Goal: Use online tool/utility: Utilize a website feature to perform a specific function

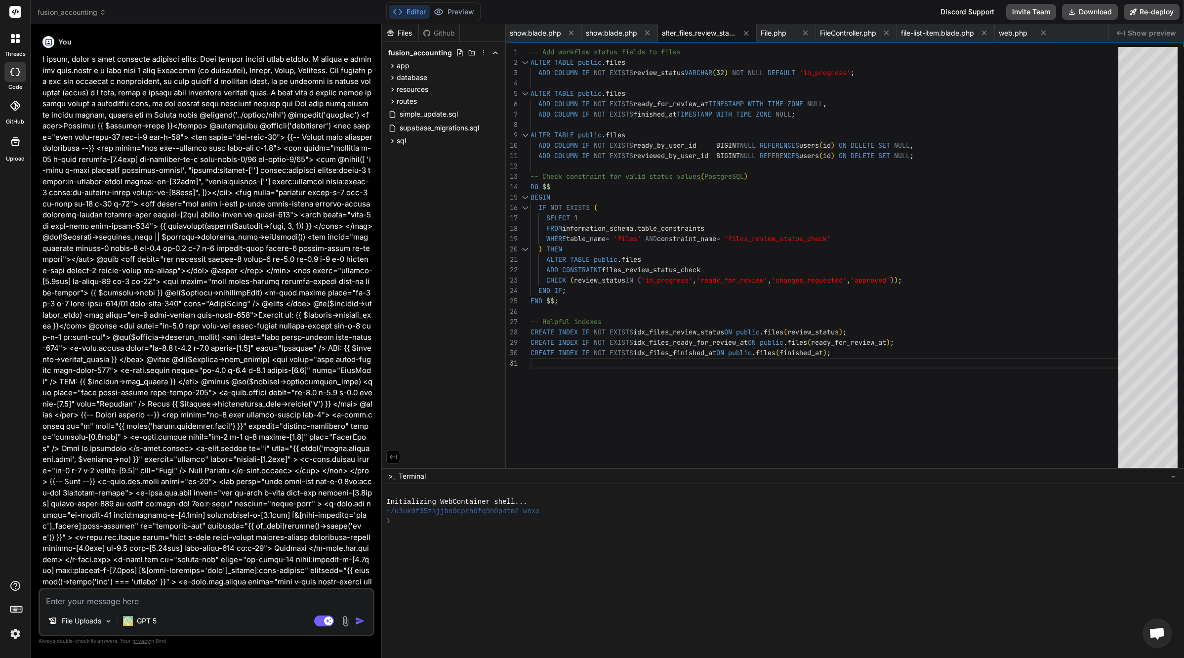
scroll to position [37476, 0]
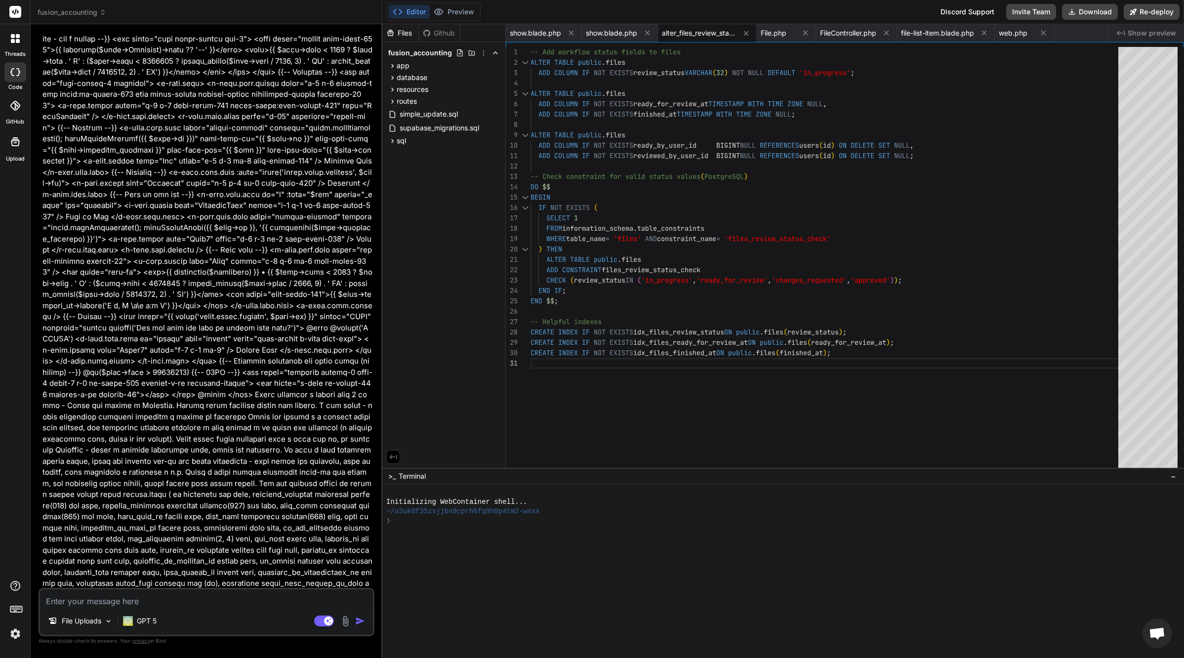
click at [660, 197] on div "-- Add workflow status fields to files ALTER TABLE public . files ADD COLUMN IF…" at bounding box center [827, 260] width 594 height 426
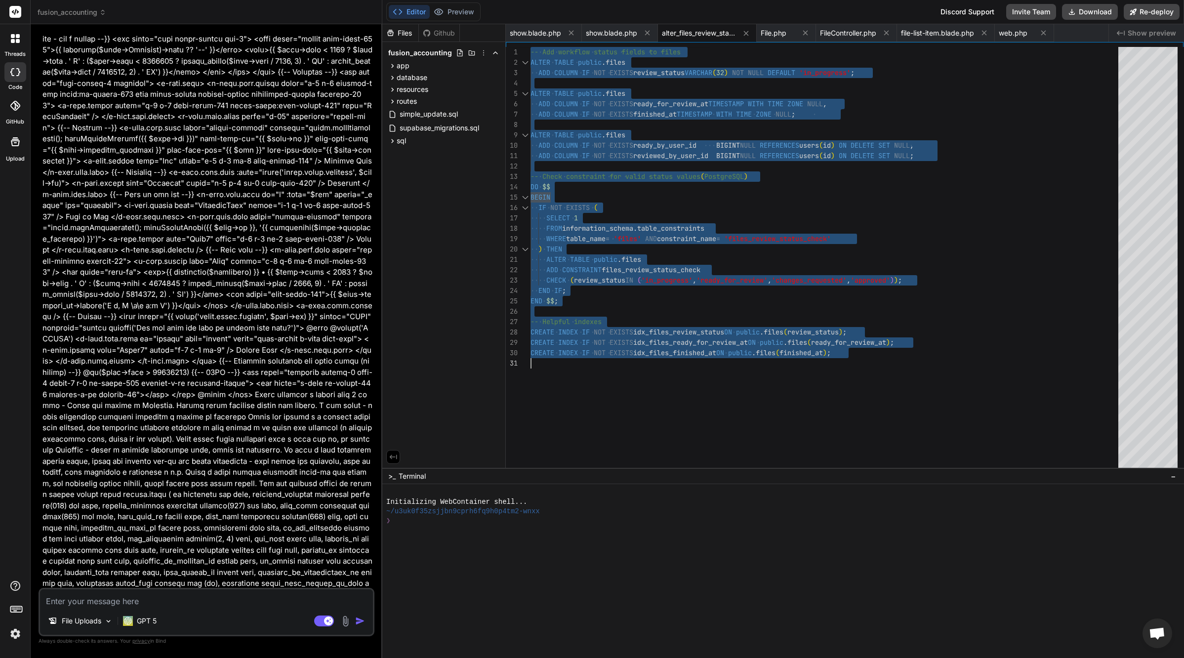
scroll to position [0, 0]
click at [786, 35] on span "File.php" at bounding box center [774, 33] width 26 height 10
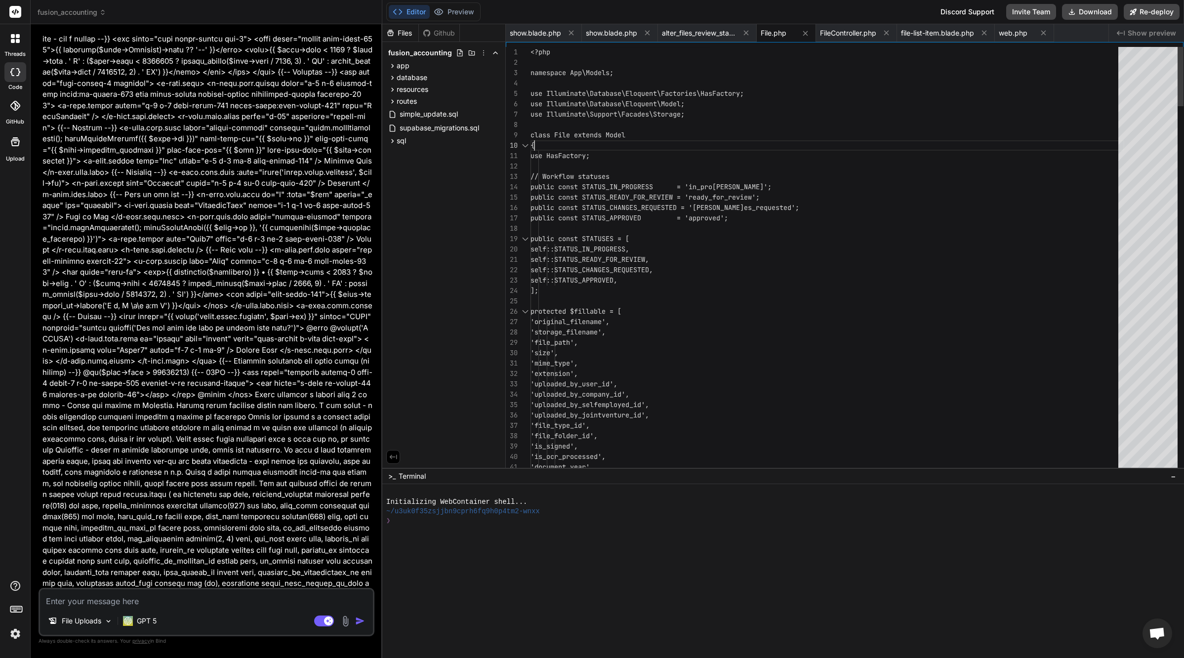
scroll to position [93, 0]
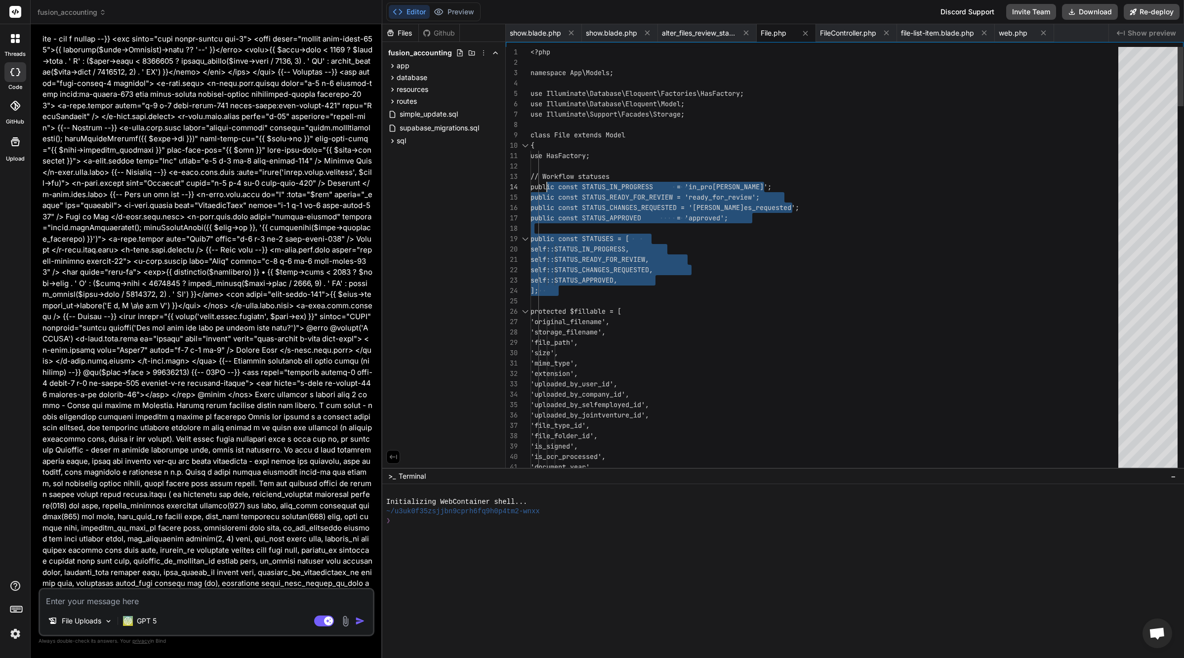
scroll to position [21, 0]
drag, startPoint x: 563, startPoint y: 286, endPoint x: 546, endPoint y: 173, distance: 114.3
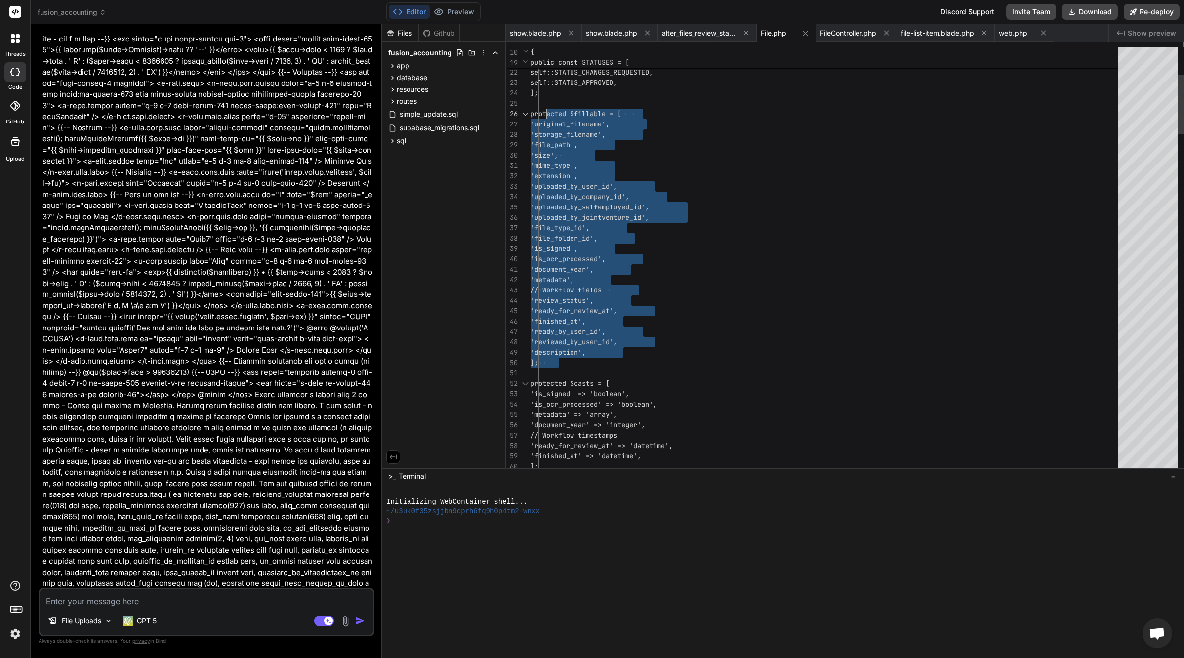
scroll to position [52, 0]
drag, startPoint x: 563, startPoint y: 364, endPoint x: 545, endPoint y: 112, distance: 252.0
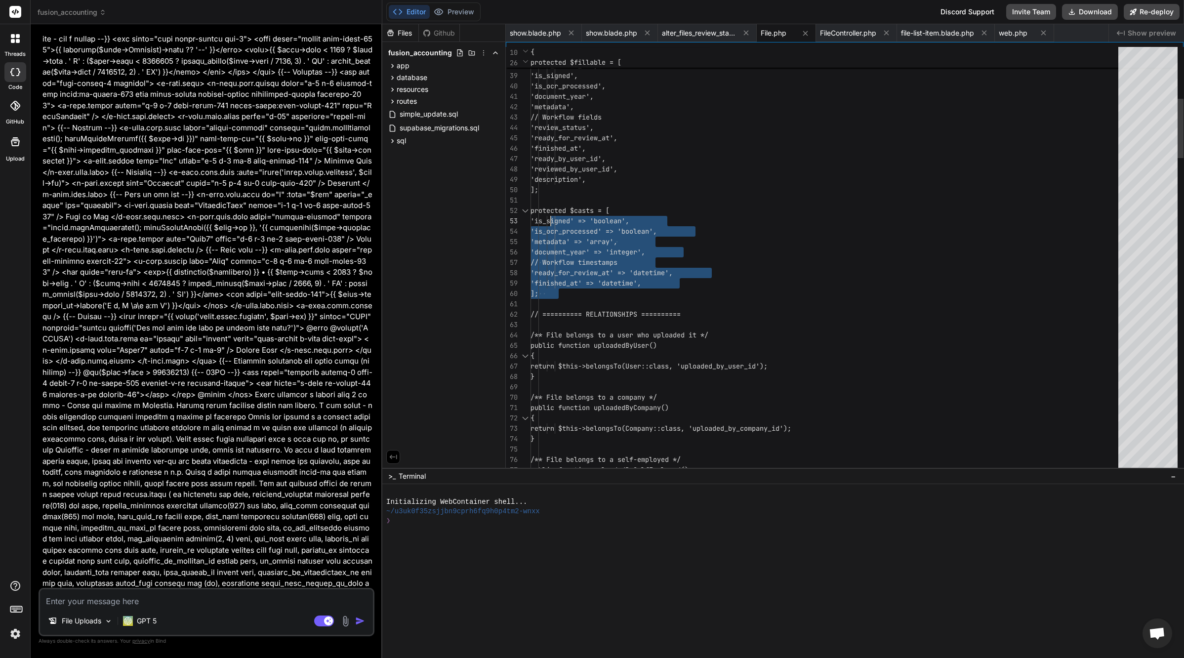
scroll to position [10, 0]
drag, startPoint x: 556, startPoint y: 295, endPoint x: 547, endPoint y: 209, distance: 86.9
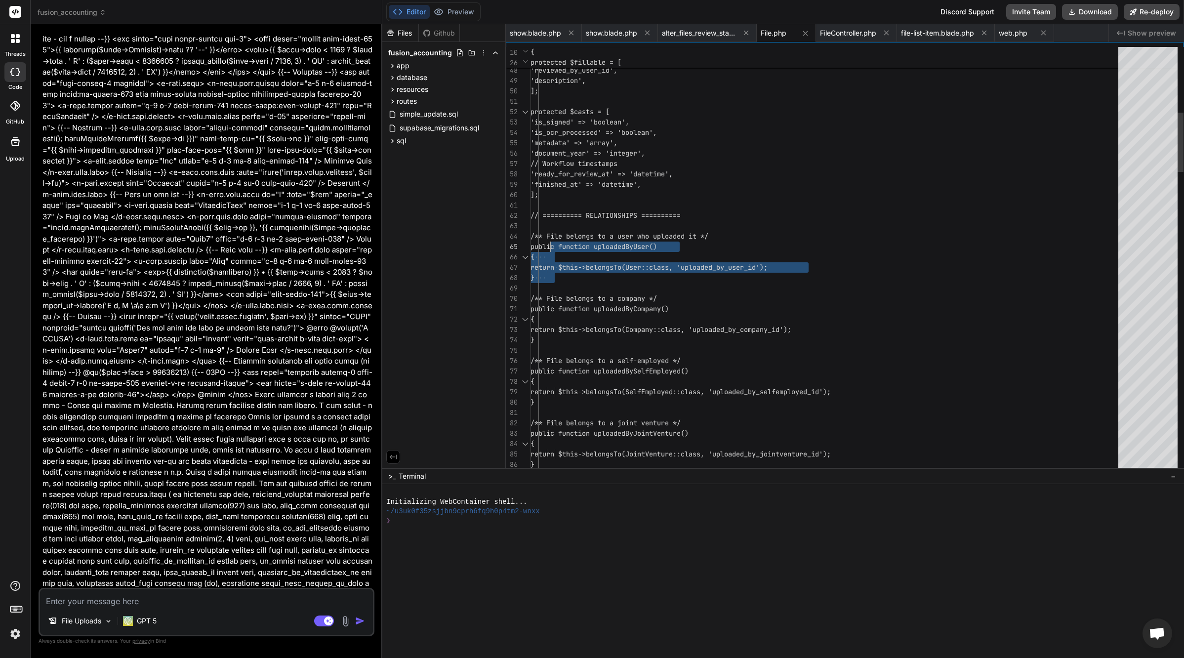
scroll to position [31, 0]
drag, startPoint x: 553, startPoint y: 279, endPoint x: 547, endPoint y: 235, distance: 43.9
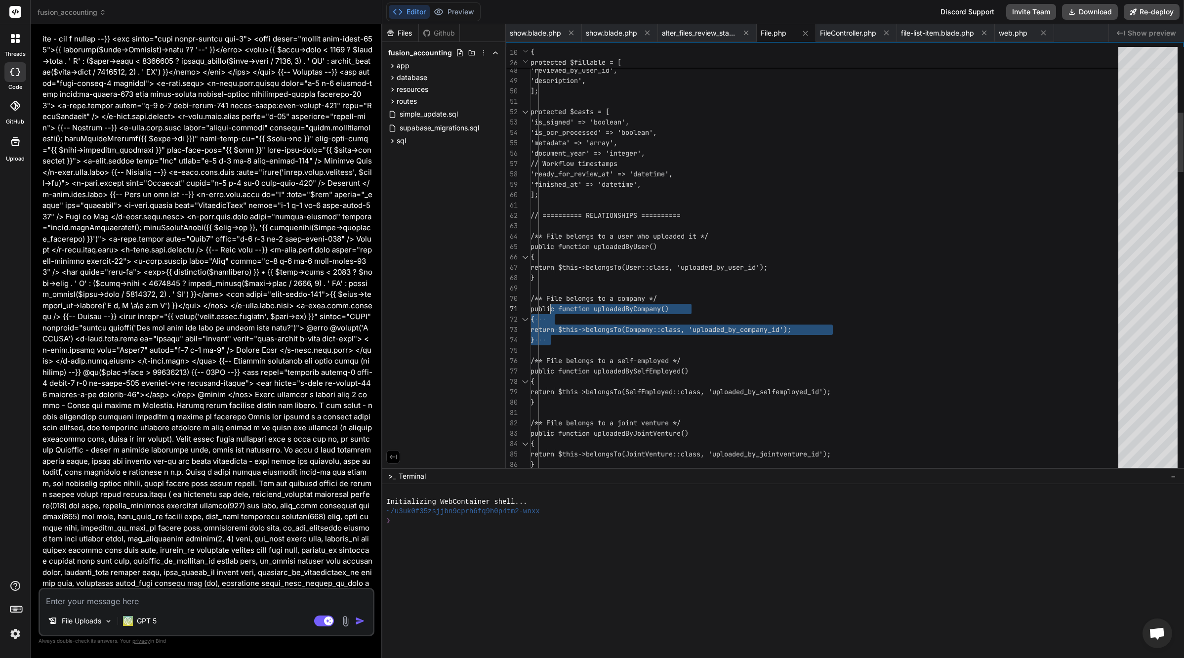
scroll to position [93, 0]
drag, startPoint x: 553, startPoint y: 332, endPoint x: 547, endPoint y: 297, distance: 35.1
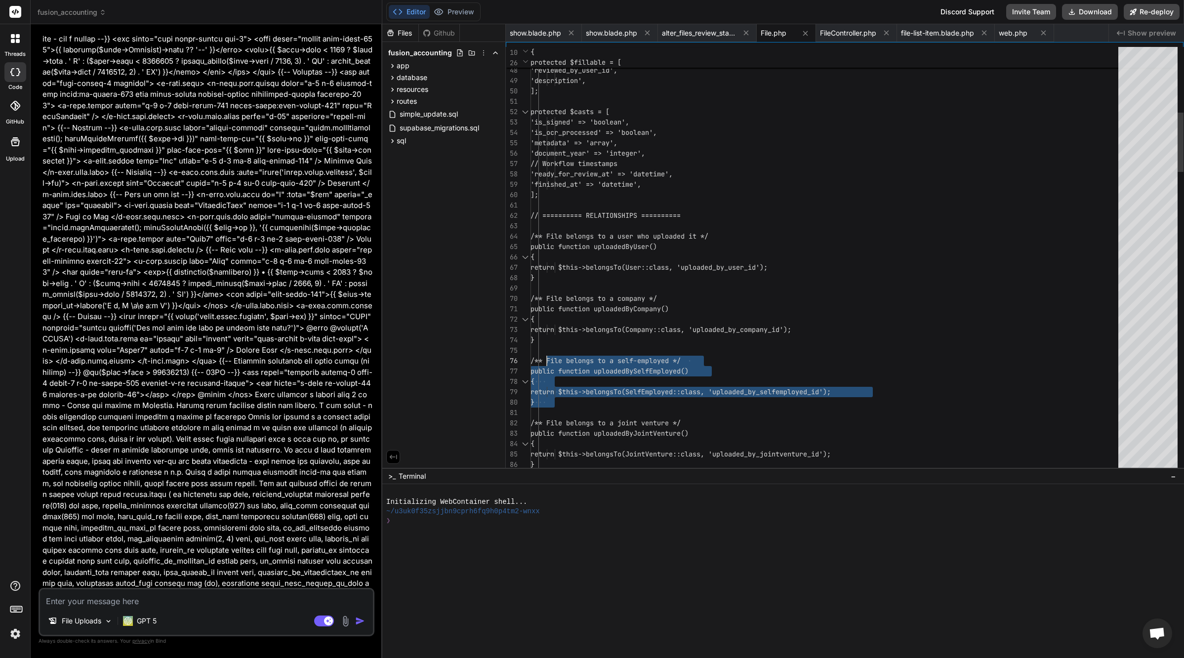
scroll to position [52, 0]
drag, startPoint x: 554, startPoint y: 403, endPoint x: 547, endPoint y: 359, distance: 43.9
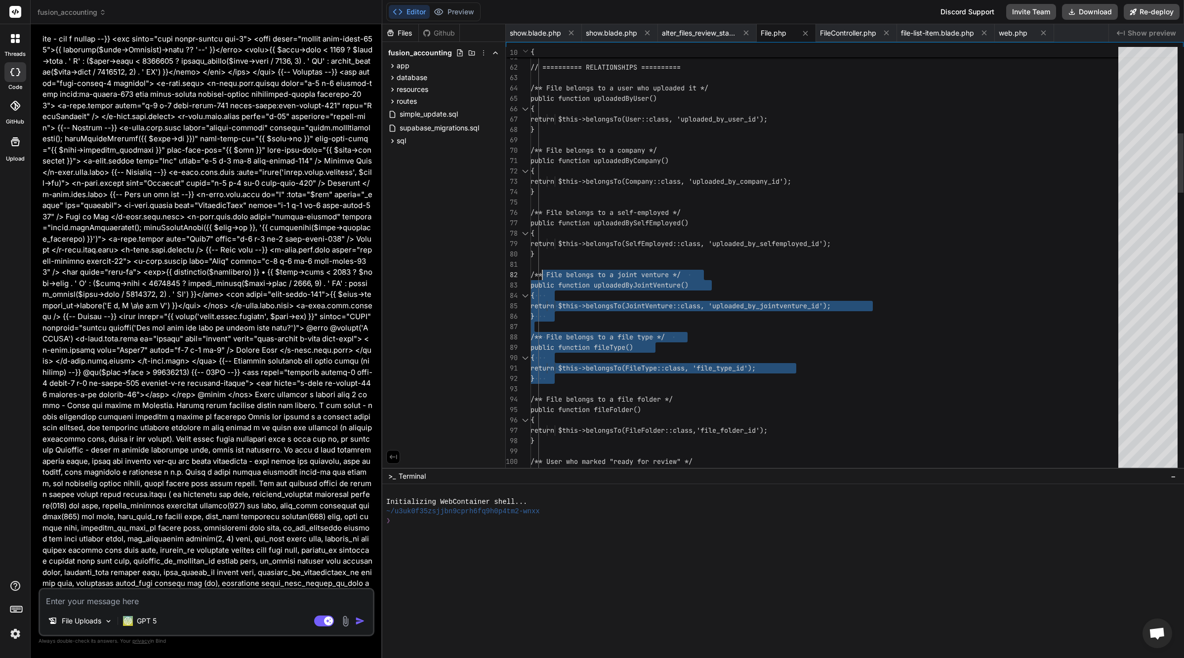
scroll to position [10, 0]
drag, startPoint x: 558, startPoint y: 381, endPoint x: 547, endPoint y: 274, distance: 107.2
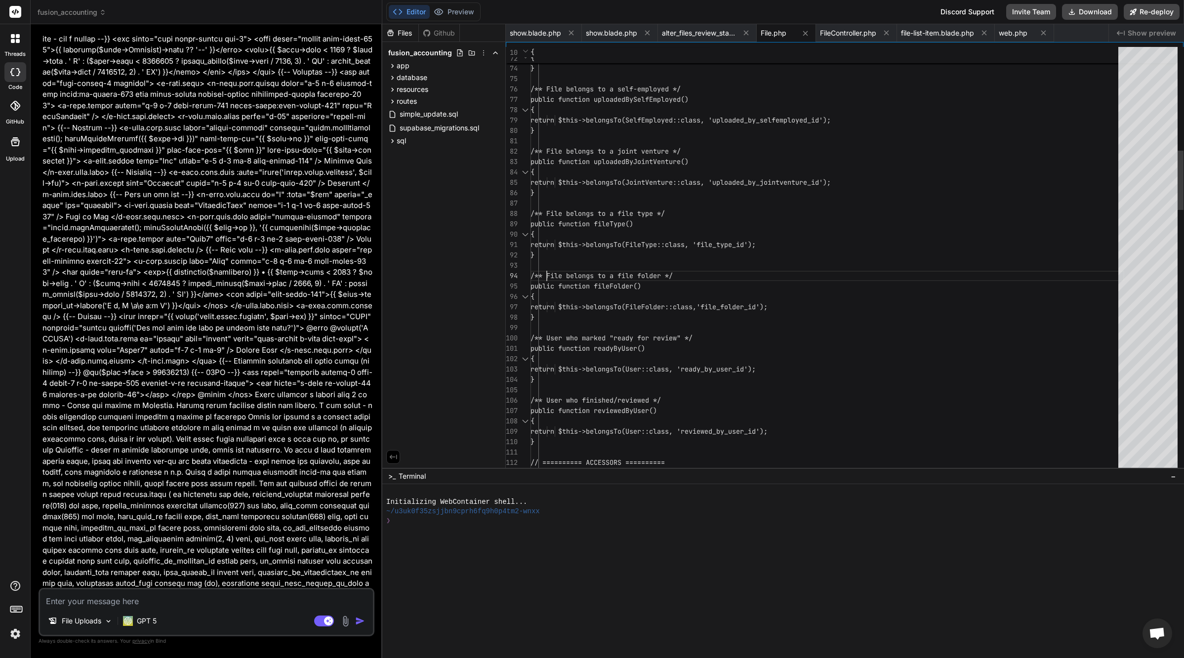
scroll to position [31, 0]
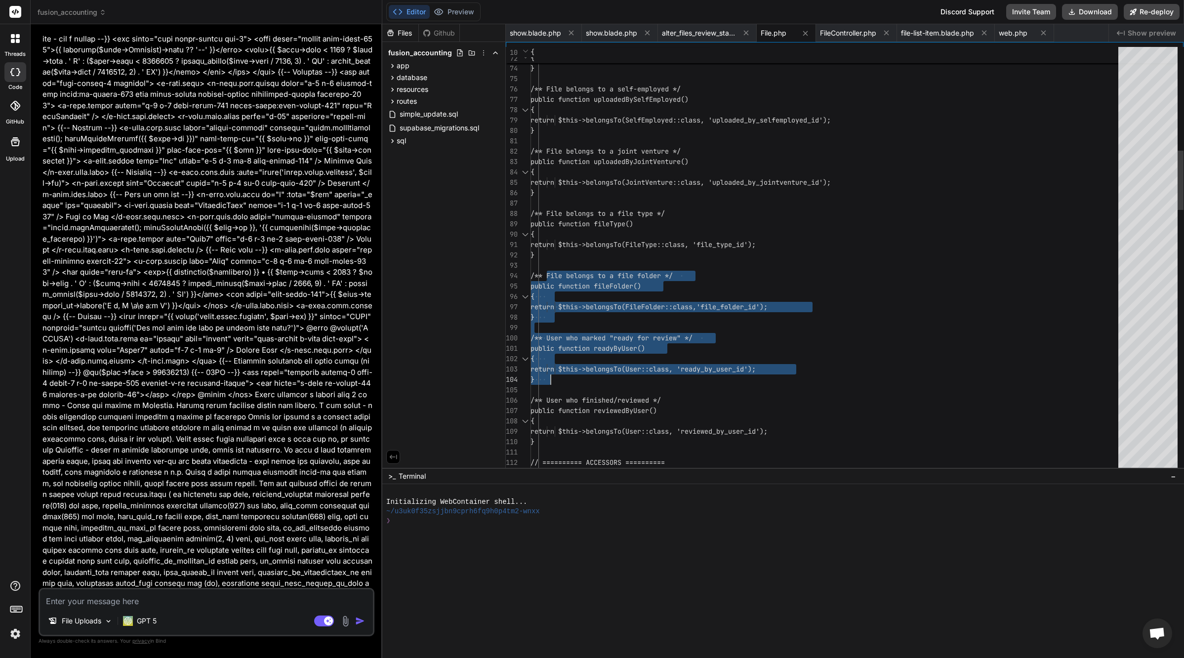
drag, startPoint x: 547, startPoint y: 274, endPoint x: 559, endPoint y: 374, distance: 101.0
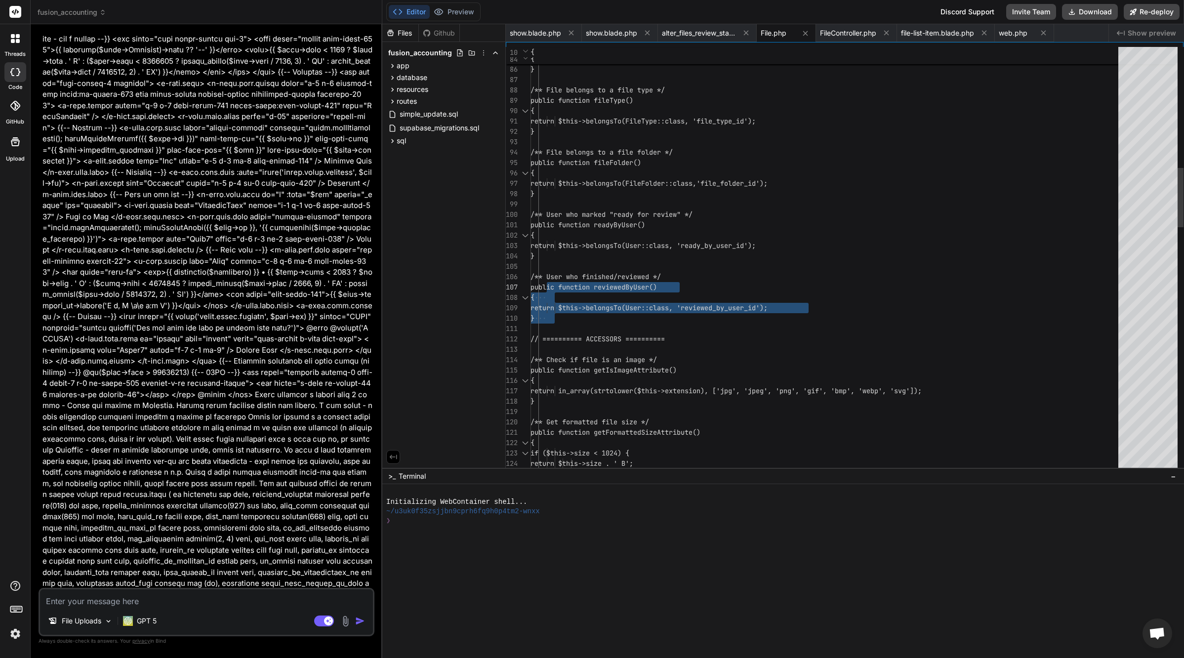
scroll to position [52, 0]
drag, startPoint x: 553, startPoint y: 310, endPoint x: 547, endPoint y: 276, distance: 35.2
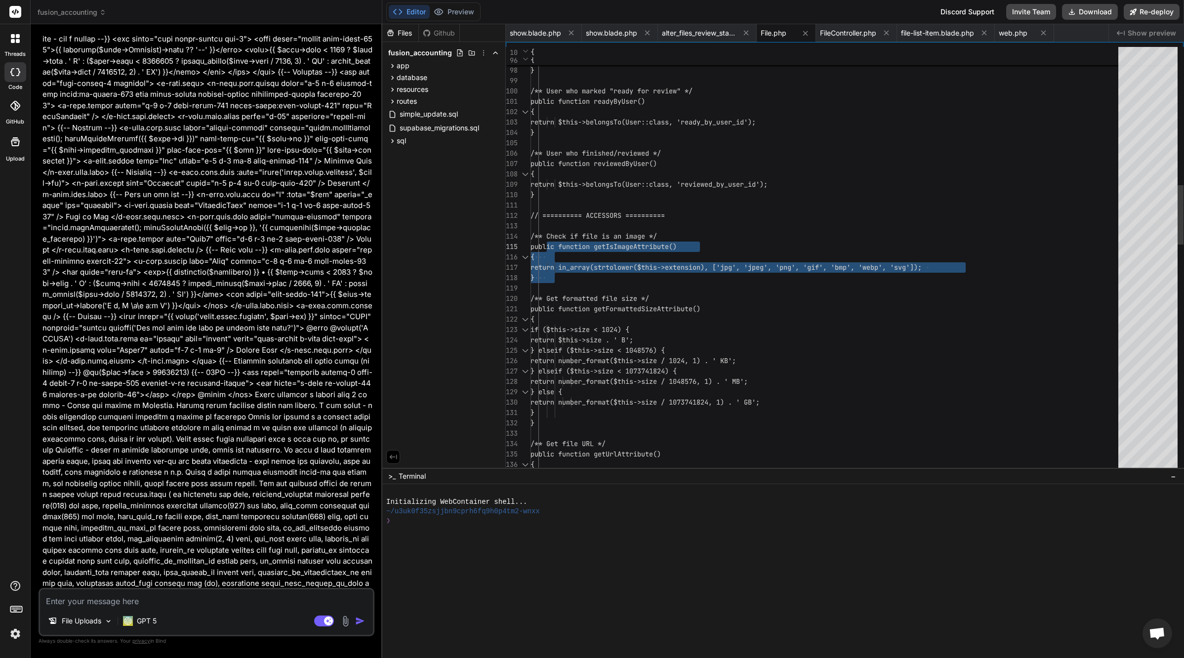
scroll to position [31, 0]
drag, startPoint x: 557, startPoint y: 278, endPoint x: 545, endPoint y: 236, distance: 44.0
click at [545, 236] on div "{ return $this->belongsTo(FileFolder::class, 'file_folder_id'); } /** User who …" at bounding box center [827, 578] width 594 height 3039
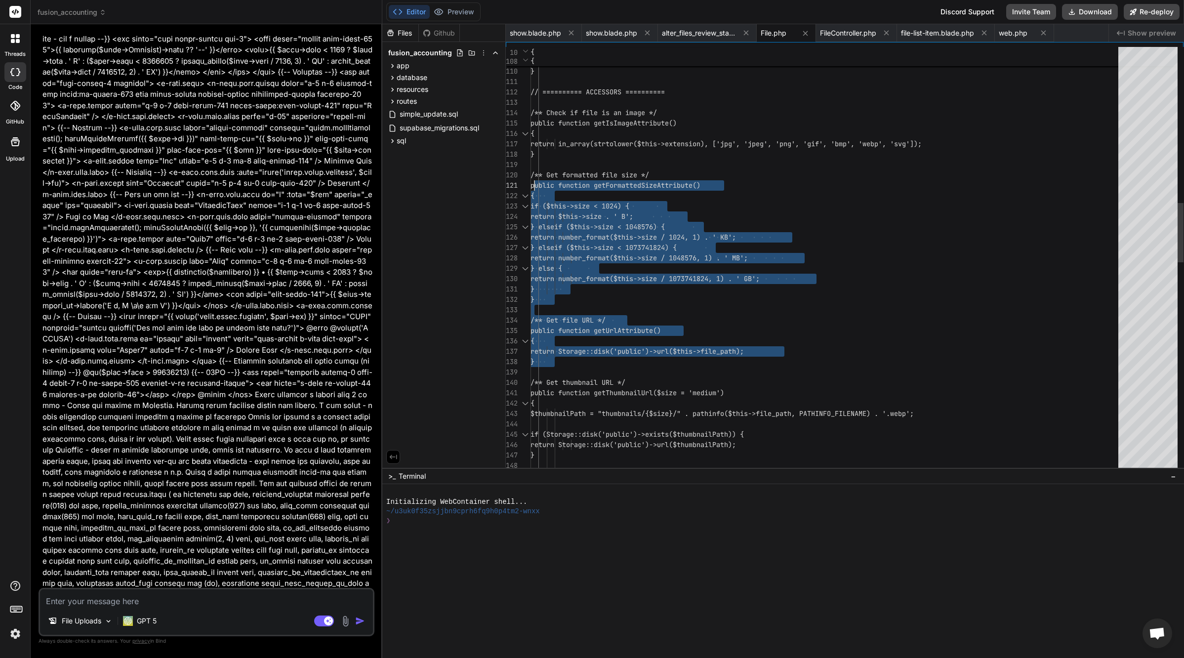
scroll to position [93, 0]
drag, startPoint x: 554, startPoint y: 362, endPoint x: 546, endPoint y: 173, distance: 189.3
click at [546, 173] on div "return in_array(strtolower($this->extensio n), ['jpg', 'jpeg', 'png', 'gif', 'b…" at bounding box center [827, 455] width 594 height 3039
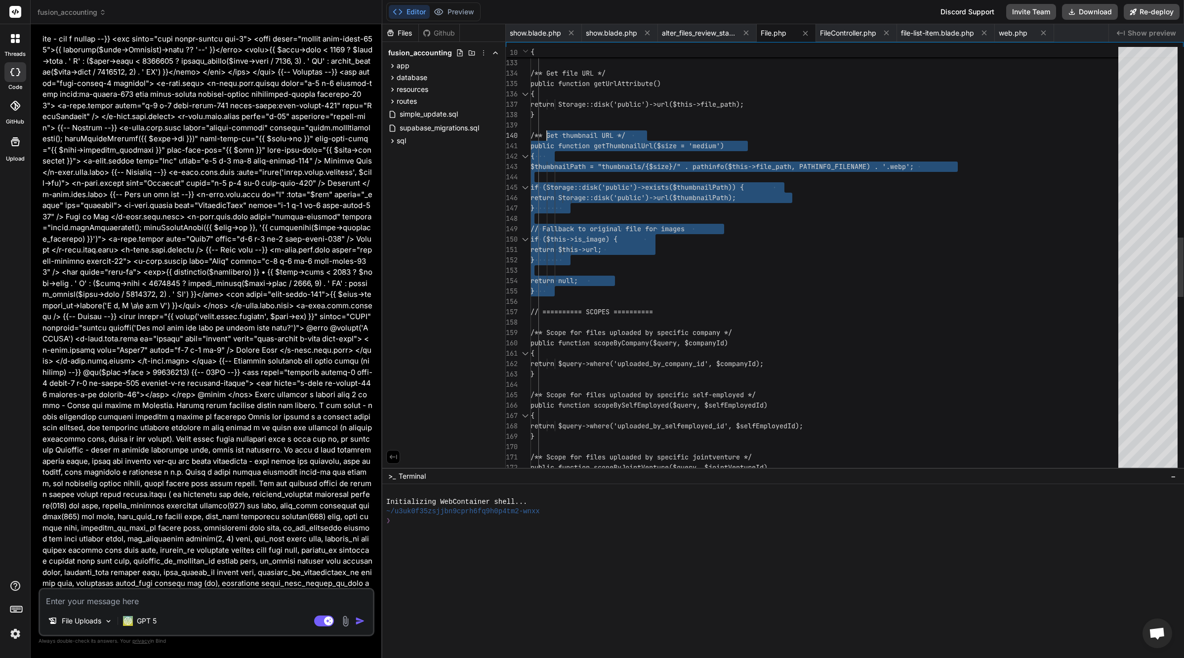
drag, startPoint x: 557, startPoint y: 291, endPoint x: 547, endPoint y: 135, distance: 156.9
click at [547, 135] on div "} } /** Get file URL */ public function getUrlAttribute() { return Storage::dis…" at bounding box center [827, 208] width 594 height 3039
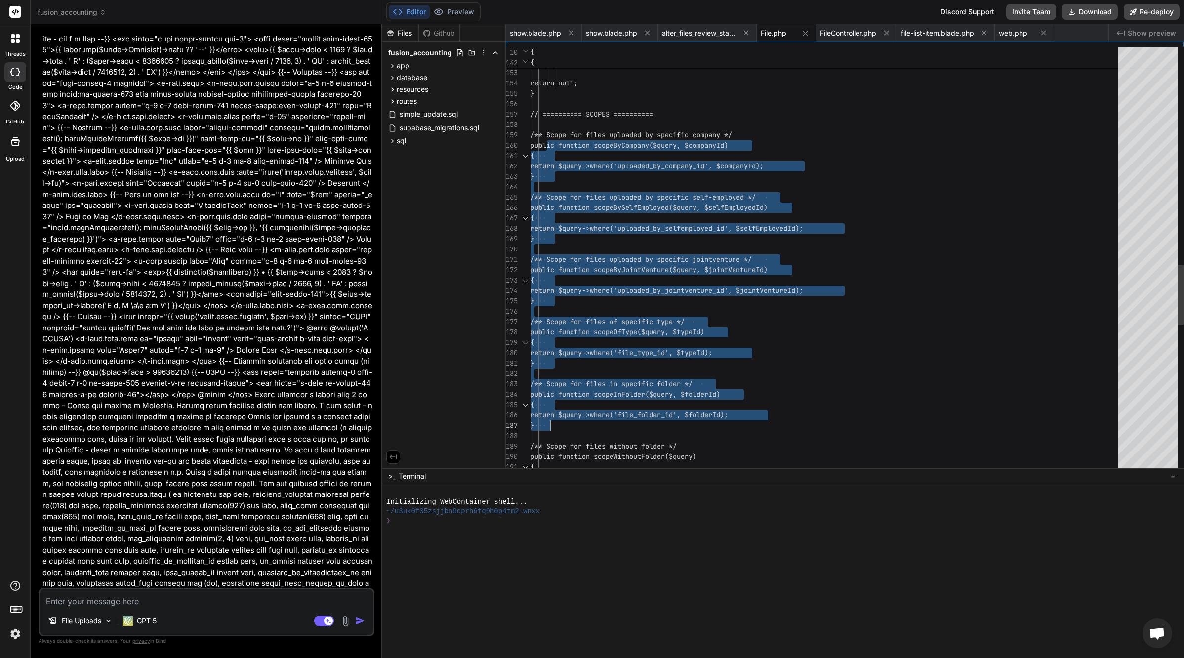
drag, startPoint x: 546, startPoint y: 135, endPoint x: 573, endPoint y: 422, distance: 288.3
click at [573, 423] on div "} // ========== SCOPES ========== /** Scope for files uploaded by specific comp…" at bounding box center [827, 10] width 594 height 3039
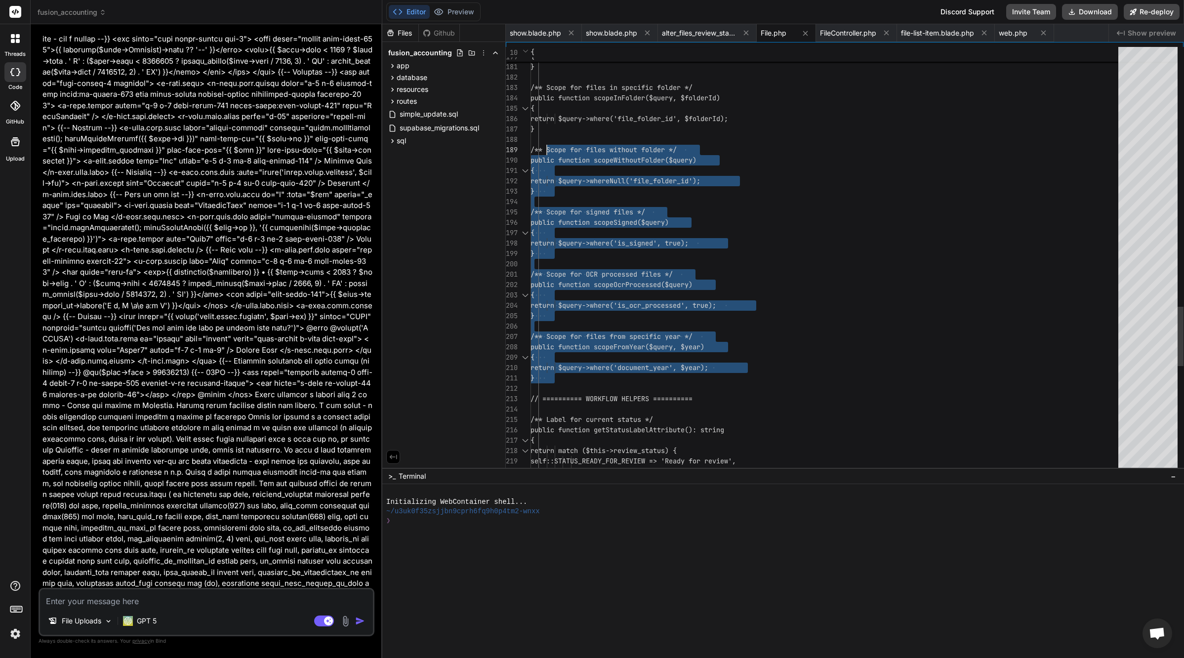
scroll to position [83, 0]
drag, startPoint x: 554, startPoint y: 380, endPoint x: 545, endPoint y: 149, distance: 231.3
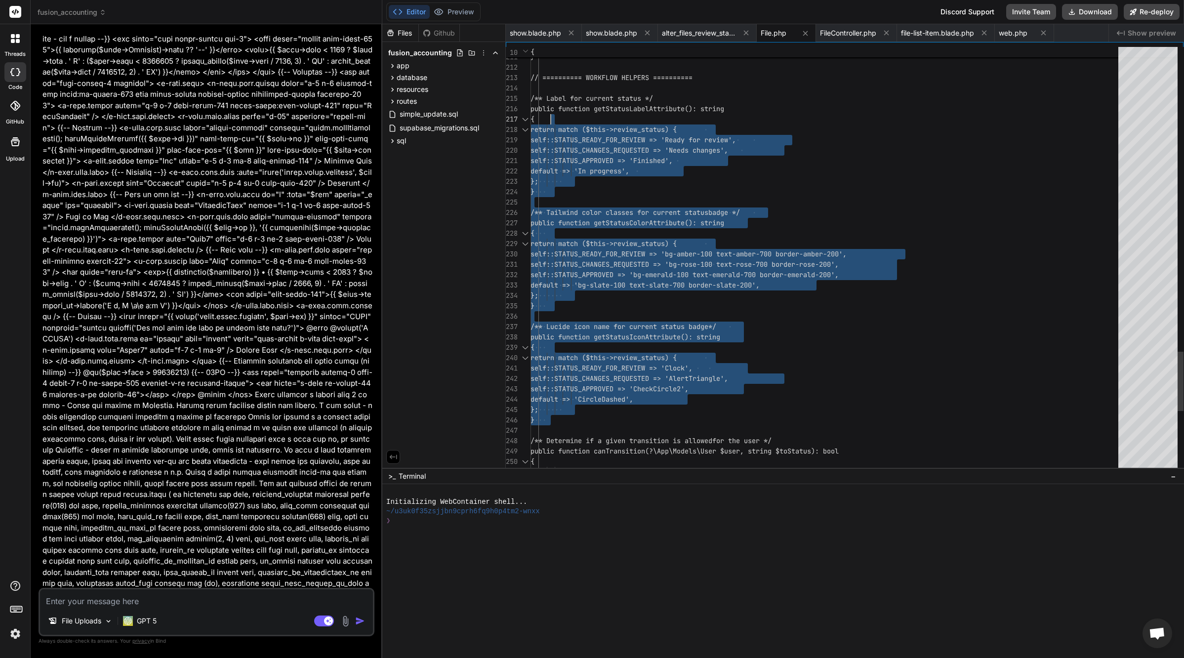
scroll to position [41, 0]
drag, startPoint x: 558, startPoint y: 419, endPoint x: 547, endPoint y: 94, distance: 325.2
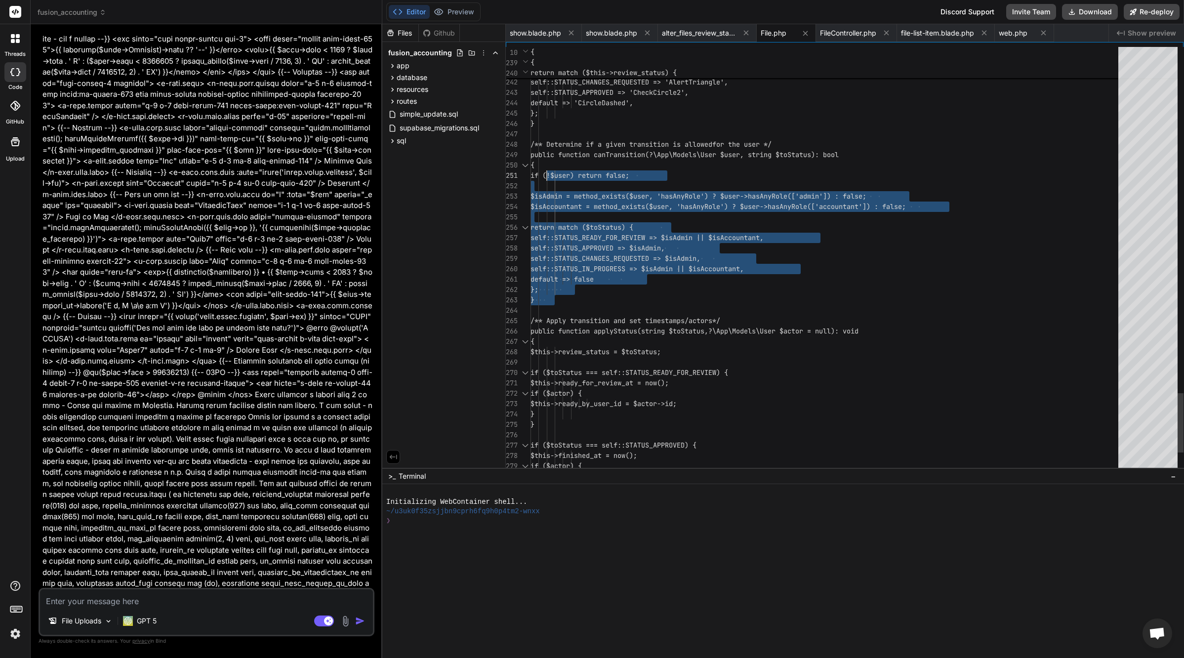
scroll to position [73, 0]
drag, startPoint x: 553, startPoint y: 301, endPoint x: 546, endPoint y: 139, distance: 162.2
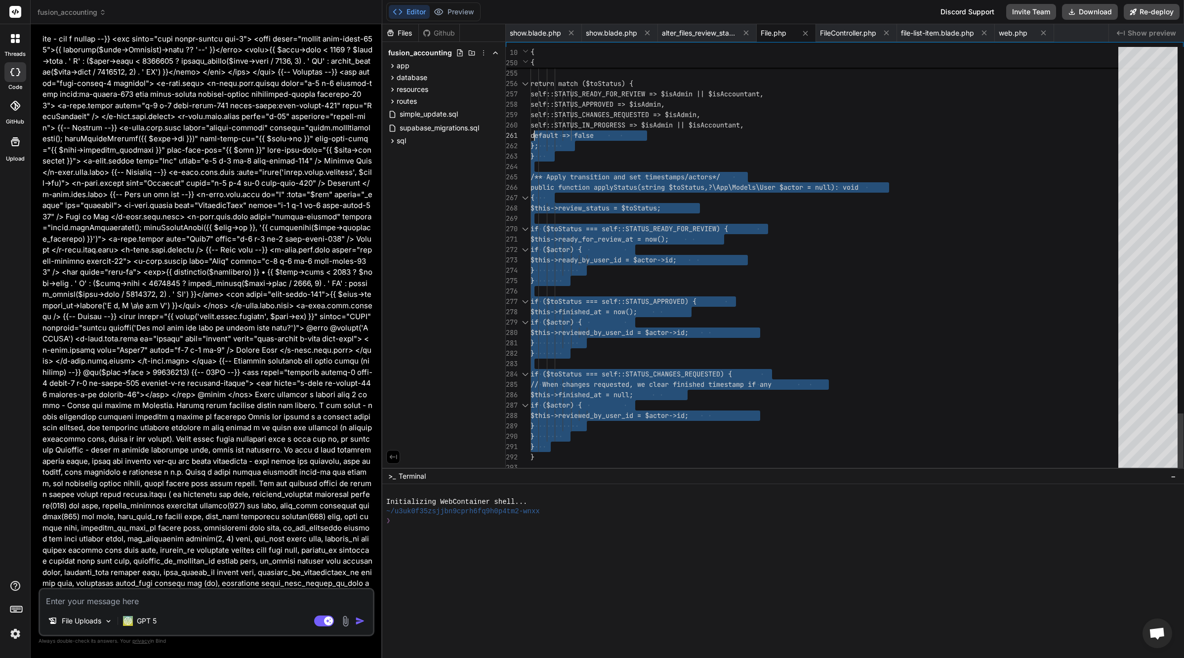
scroll to position [41, 0]
drag, startPoint x: 554, startPoint y: 444, endPoint x: 547, endPoint y: 173, distance: 271.2
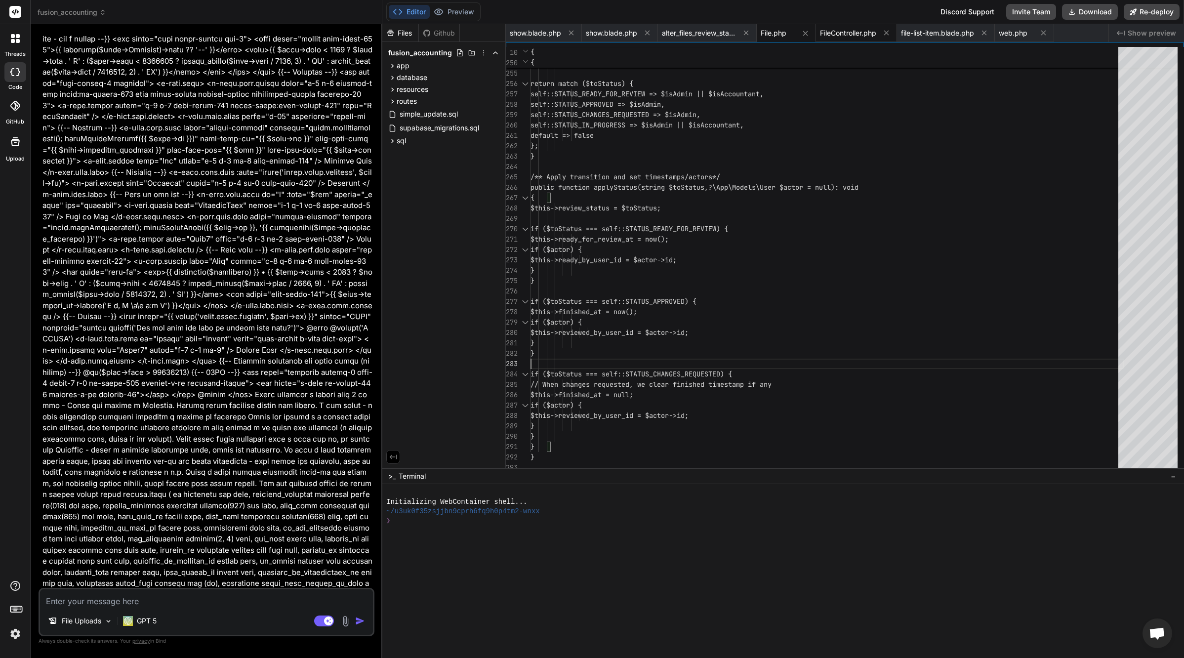
click at [854, 34] on span "FileController.php" at bounding box center [848, 33] width 56 height 10
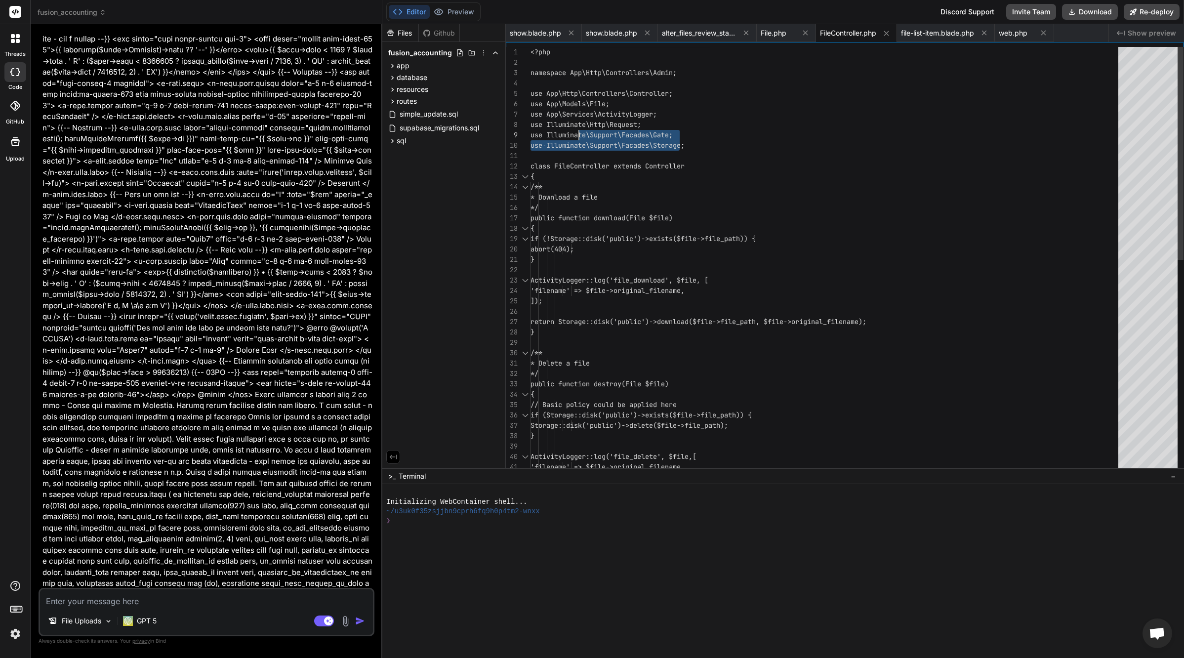
scroll to position [83, 0]
drag, startPoint x: 676, startPoint y: 136, endPoint x: 604, endPoint y: 133, distance: 72.7
click at [542, 132] on div "use Illuminate\Support\Facades\Gate;" at bounding box center [827, 135] width 594 height 10
click at [578, 134] on div "'filename' => $file->original_filename , ]); ActivityLogger::log('file_delete',…" at bounding box center [827, 472] width 594 height 851
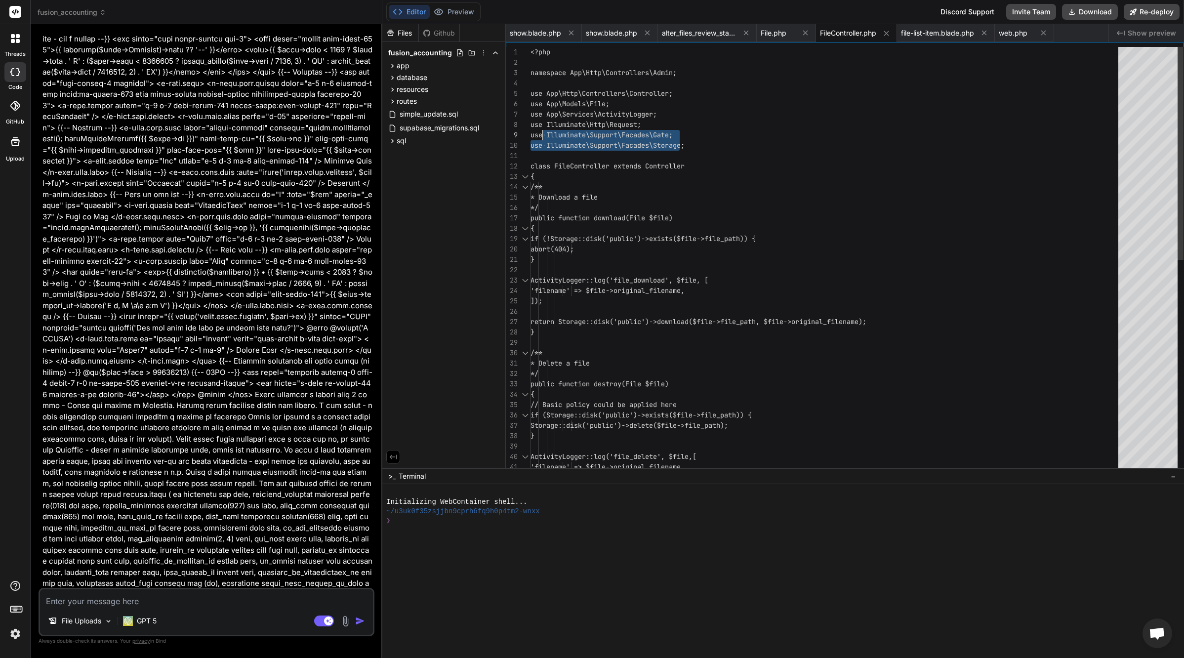
click at [578, 134] on div "'filename' => $file->original_filename , ]); ActivityLogger::log('file_delete',…" at bounding box center [827, 472] width 594 height 851
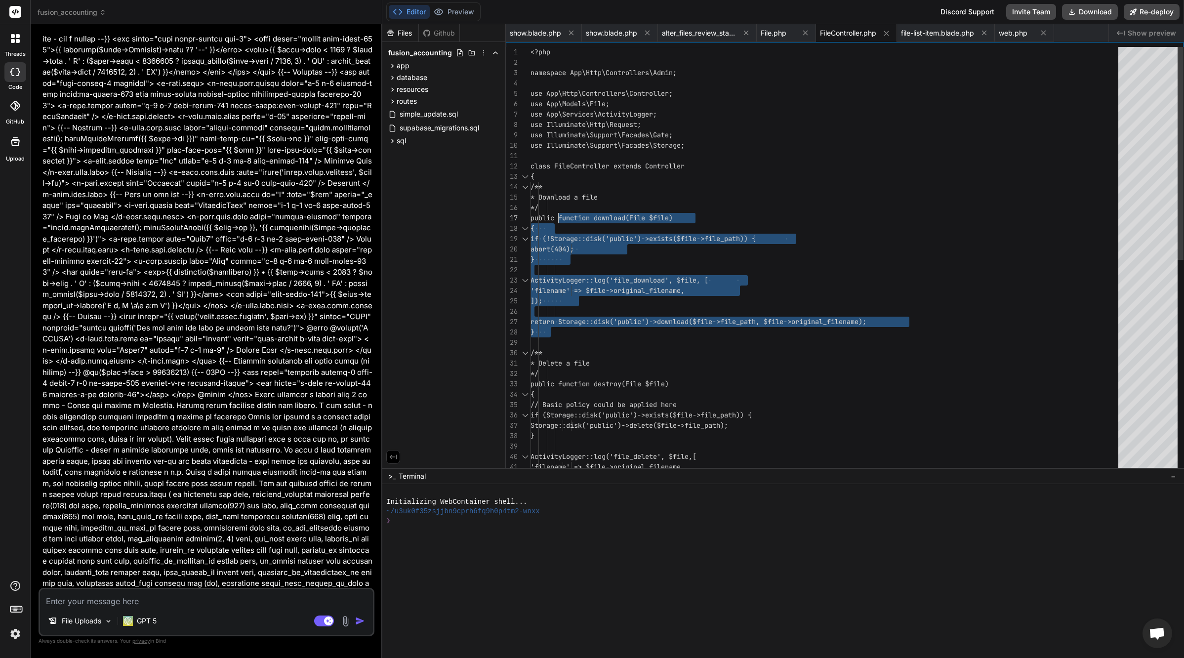
scroll to position [62, 0]
drag, startPoint x: 553, startPoint y: 332, endPoint x: 545, endPoint y: 216, distance: 116.3
click at [545, 216] on div "'filename' => $file->original_filename , ]); ActivityLogger::log('file_delete',…" at bounding box center [827, 472] width 594 height 851
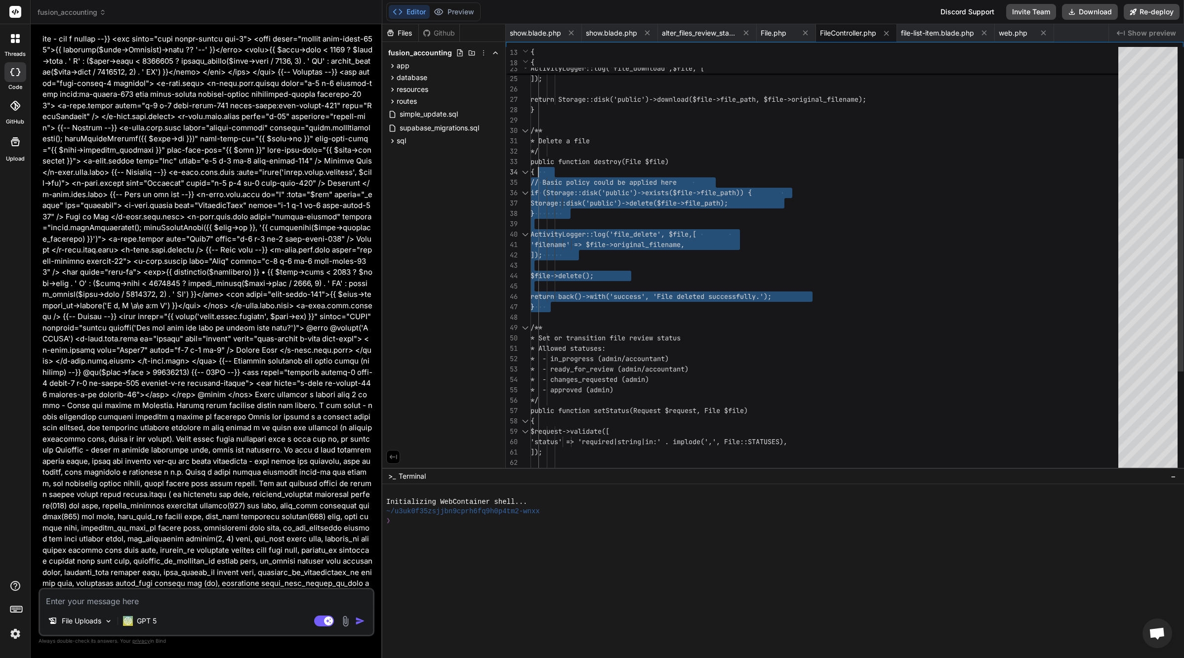
scroll to position [21, 0]
drag, startPoint x: 555, startPoint y: 302, endPoint x: 545, endPoint y: 160, distance: 142.6
click at [545, 160] on div "'filename' => $file->original_filename , ]); ActivityLogger::log('file_delete',…" at bounding box center [827, 250] width 594 height 851
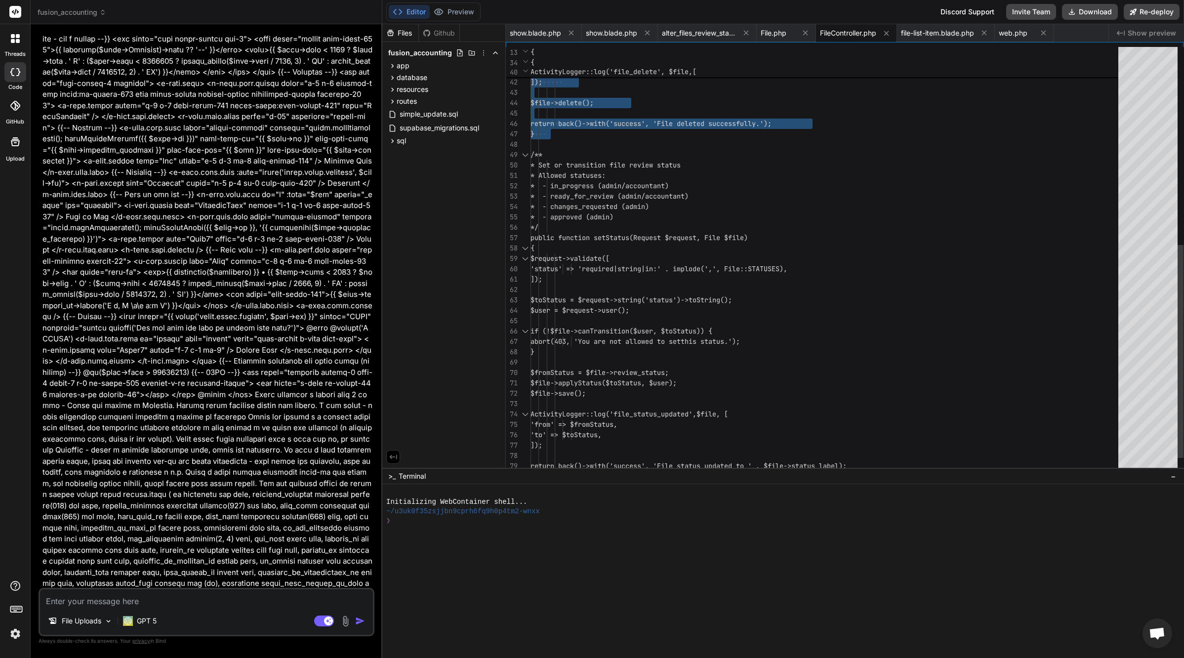
click at [648, 241] on div "'filename' => $file->original_filename , ]); ActivityLogger::log('file_delete',…" at bounding box center [827, 77] width 594 height 851
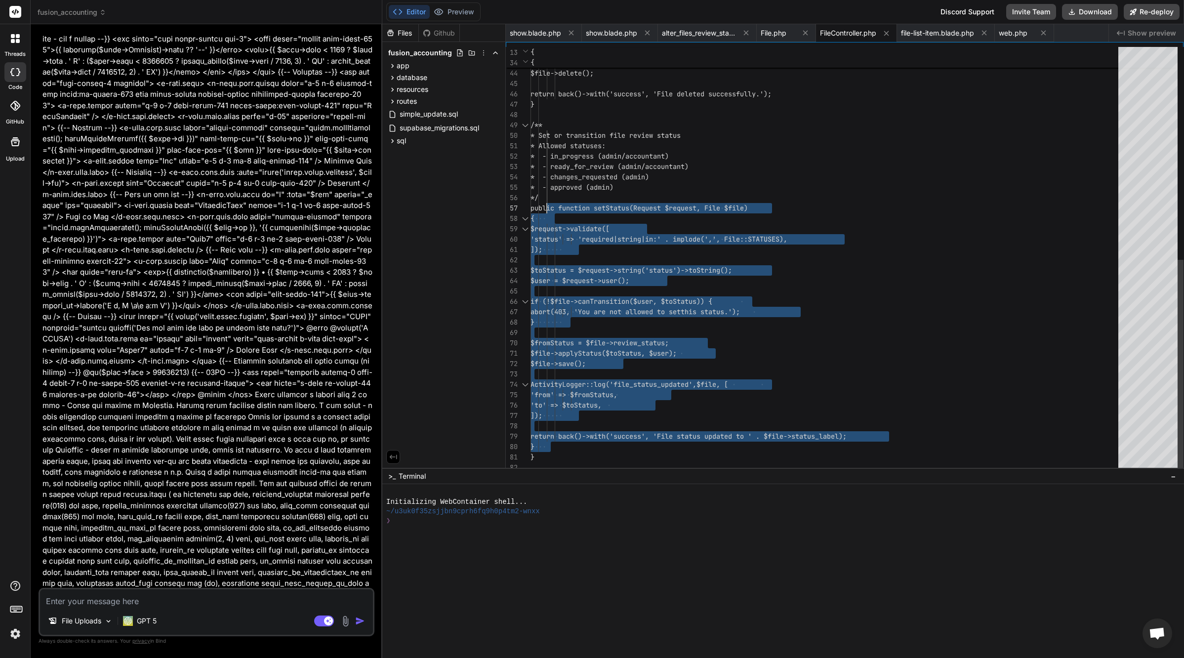
scroll to position [62, 0]
drag, startPoint x: 559, startPoint y: 446, endPoint x: 546, endPoint y: 203, distance: 243.4
click at [546, 203] on div "'filename' => $file->original_filename , ]); $file->delete(); return back()->wi…" at bounding box center [827, 47] width 594 height 851
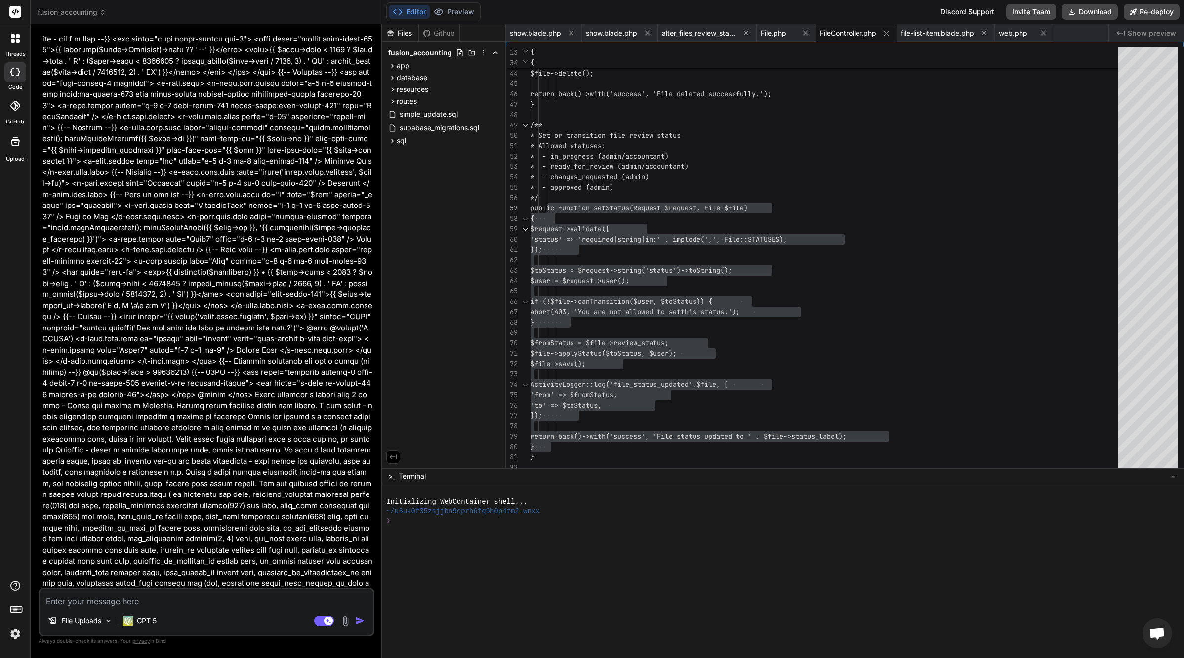
click at [924, 36] on span "file-list-item.blade.php" at bounding box center [937, 33] width 73 height 10
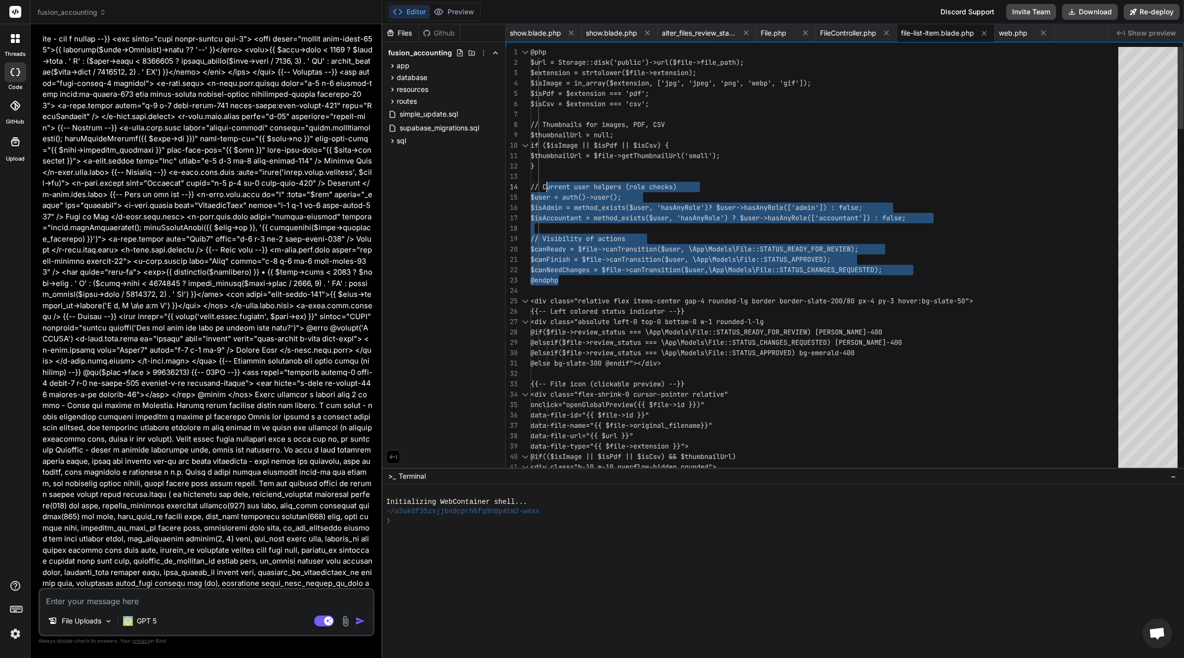
scroll to position [31, 0]
drag, startPoint x: 914, startPoint y: 270, endPoint x: 547, endPoint y: 186, distance: 376.6
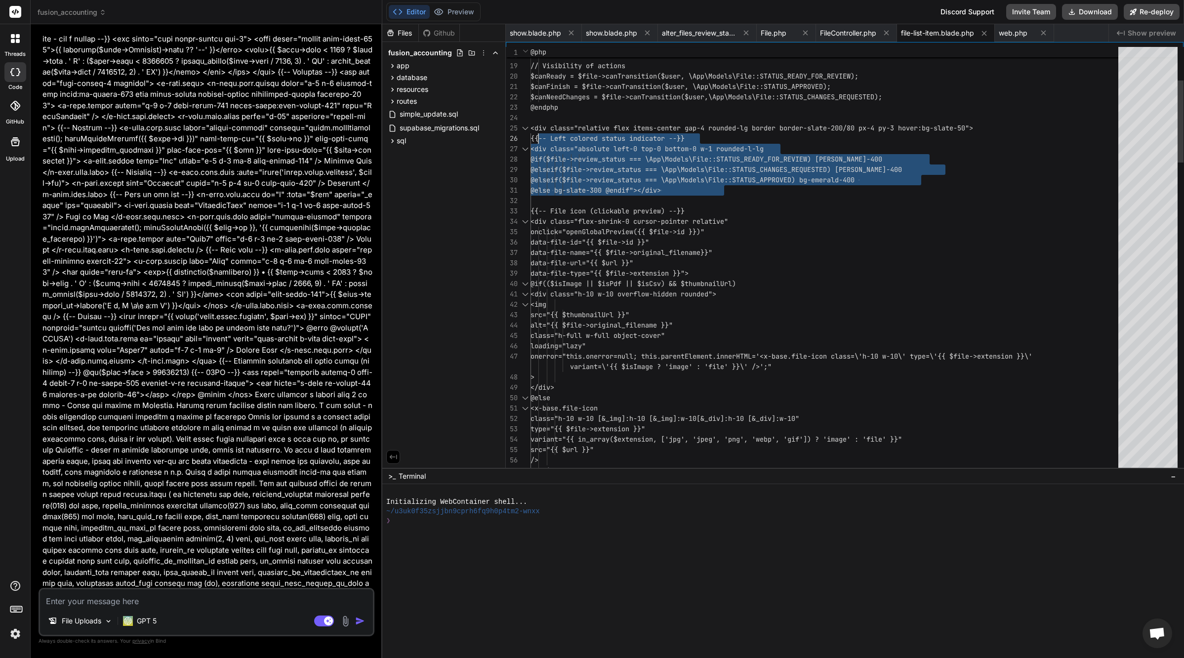
scroll to position [52, 0]
drag, startPoint x: 723, startPoint y: 192, endPoint x: 538, endPoint y: 137, distance: 192.7
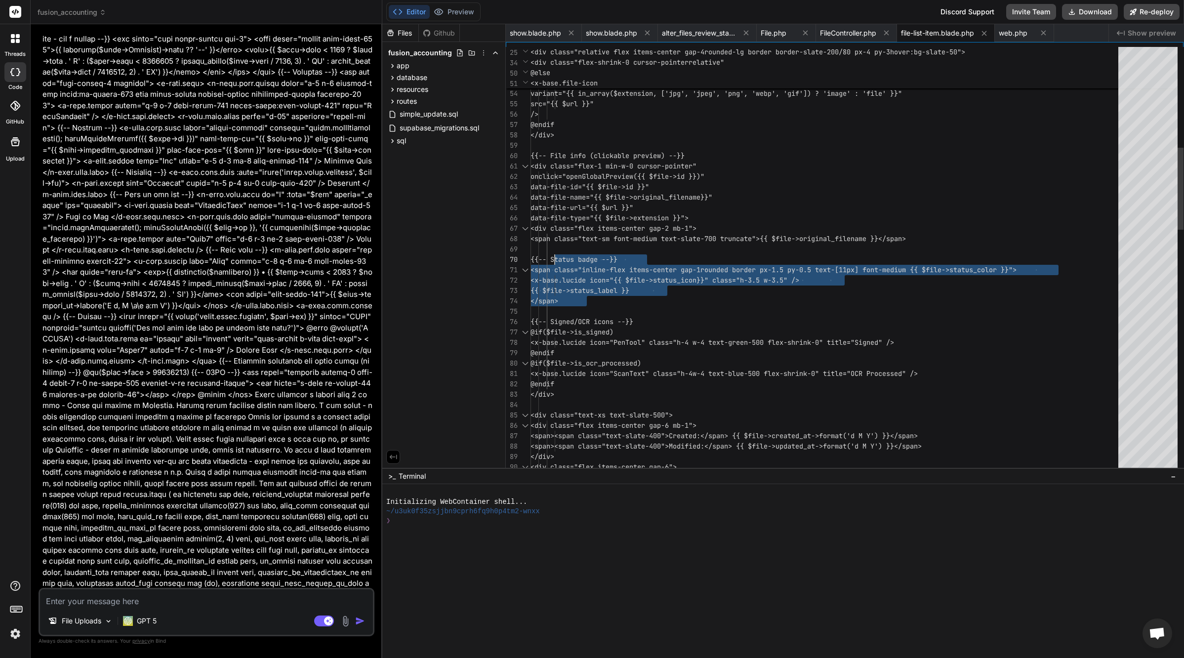
scroll to position [0, 0]
drag, startPoint x: 589, startPoint y: 299, endPoint x: 554, endPoint y: 259, distance: 53.6
click at [554, 259] on div "class="h-10 w-10 [&_img]:h-10 [&_img]:w-10 [&_div]:h-10 [&_div]:w-10" type="{{ …" at bounding box center [827, 627] width 594 height 2199
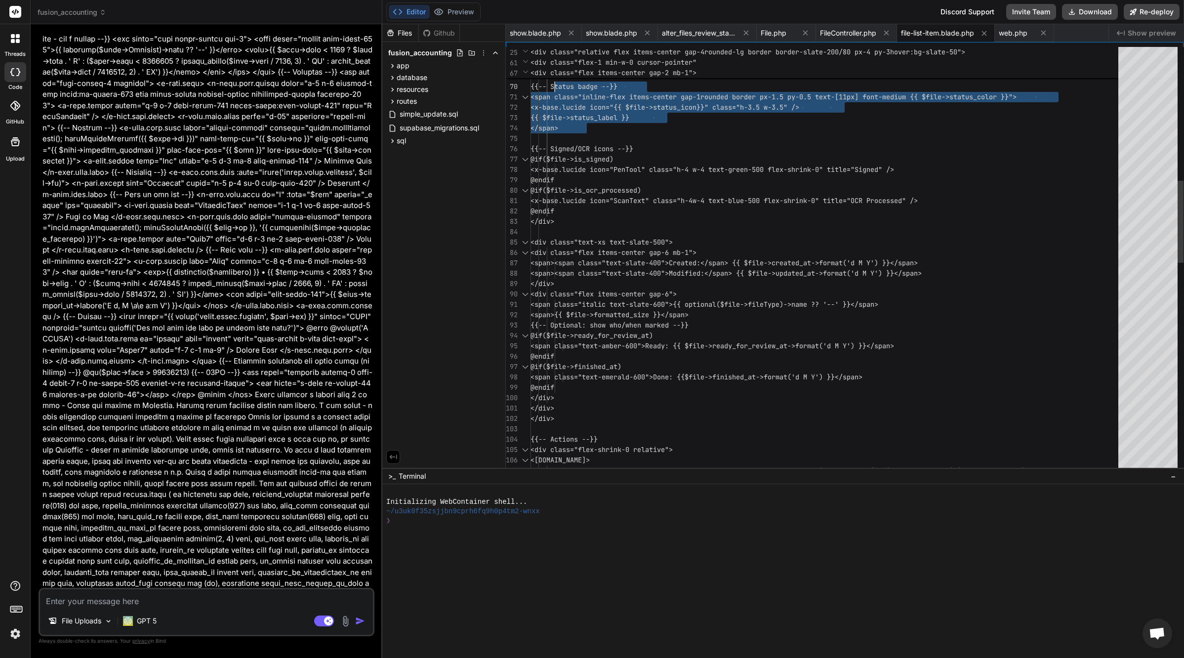
click at [561, 295] on div "data-file-type="{{ $file->extension }}"> <div class="flex items-center gap-2 mb…" at bounding box center [827, 454] width 594 height 2199
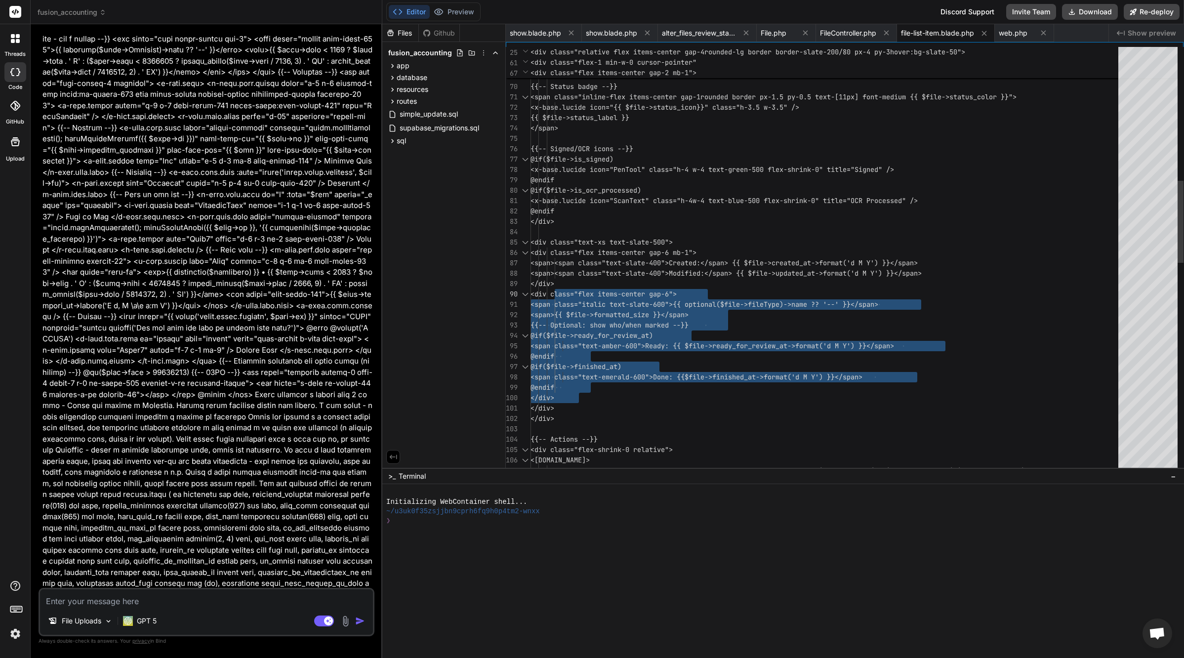
drag, startPoint x: 576, startPoint y: 370, endPoint x: 555, endPoint y: 292, distance: 81.0
click at [555, 292] on div "data-file-type="{{ $file->extension }}"> <div class="flex items-center gap-2 mb…" at bounding box center [827, 454] width 594 height 2199
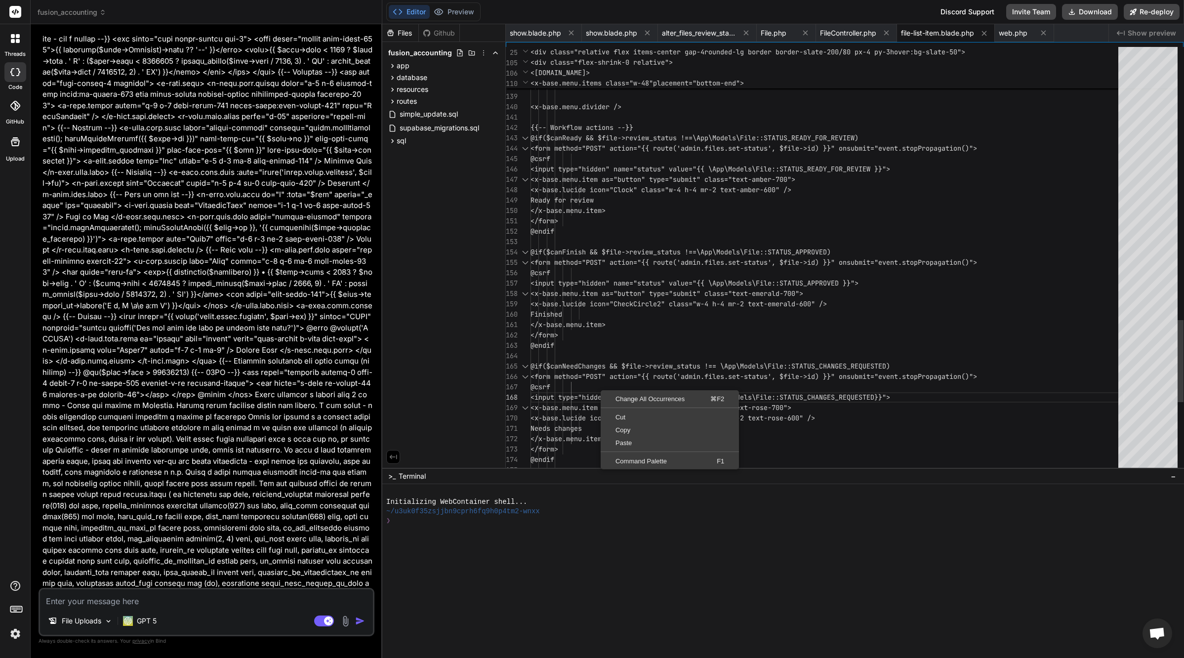
scroll to position [93, 0]
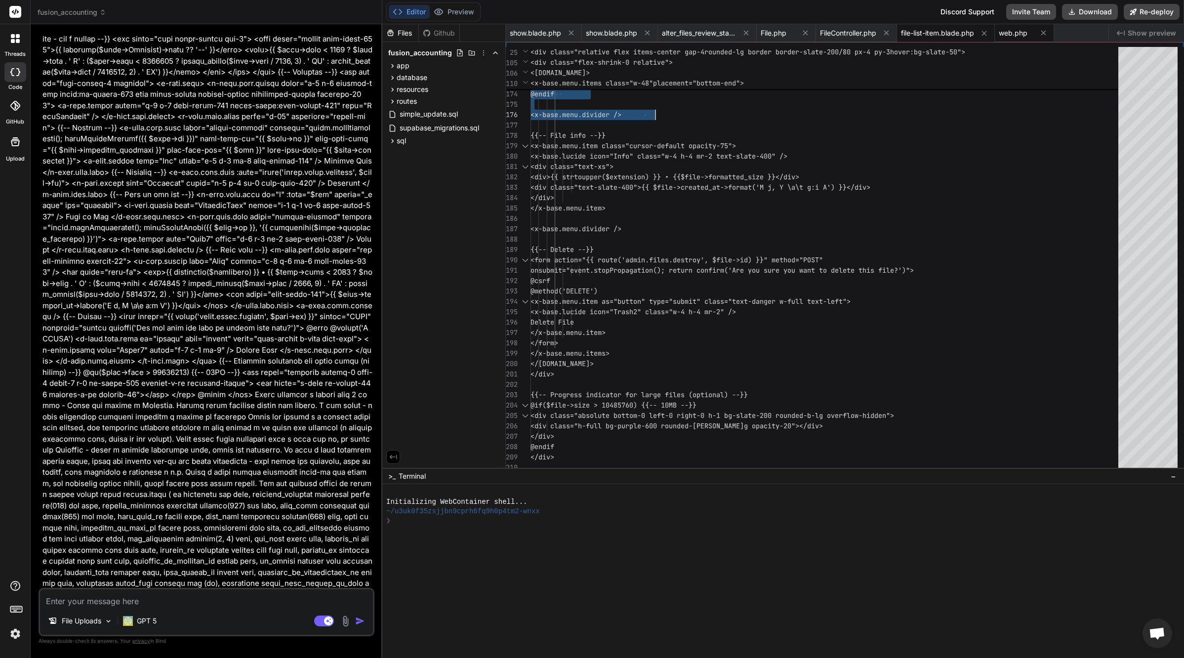
click at [1009, 34] on span "web.php" at bounding box center [1013, 33] width 29 height 10
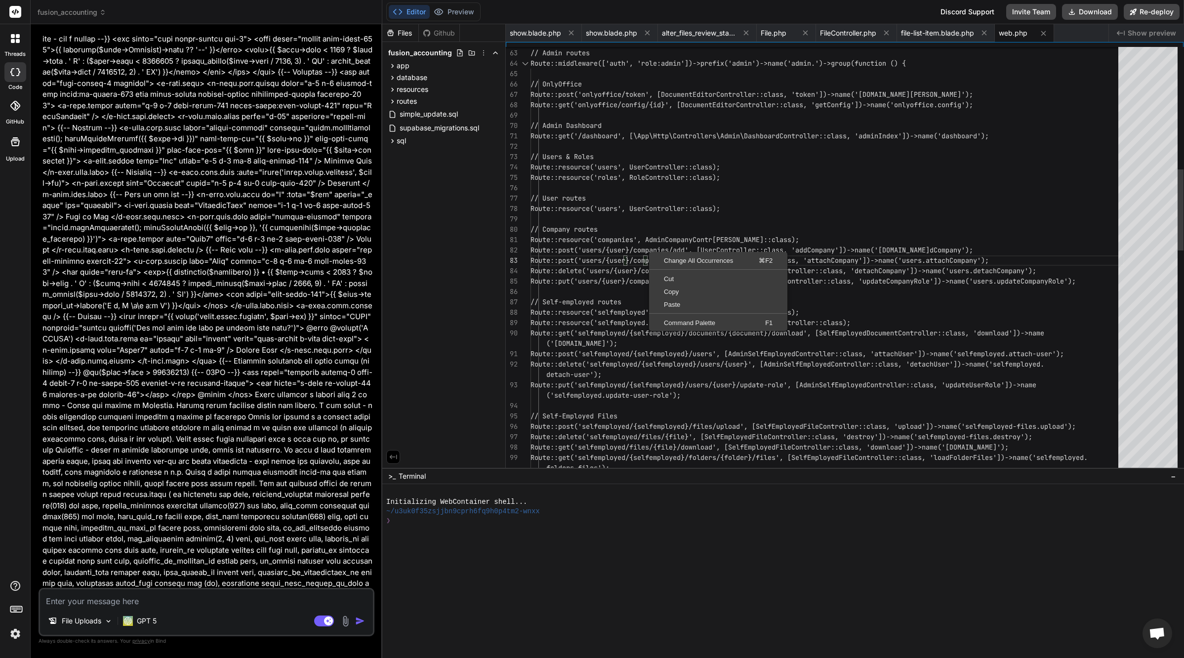
click at [649, 225] on div "// Admin routes Route::middleware(['auth', 'role:admin'])->prefix( 'admin')->na…" at bounding box center [827, 520] width 594 height 2230
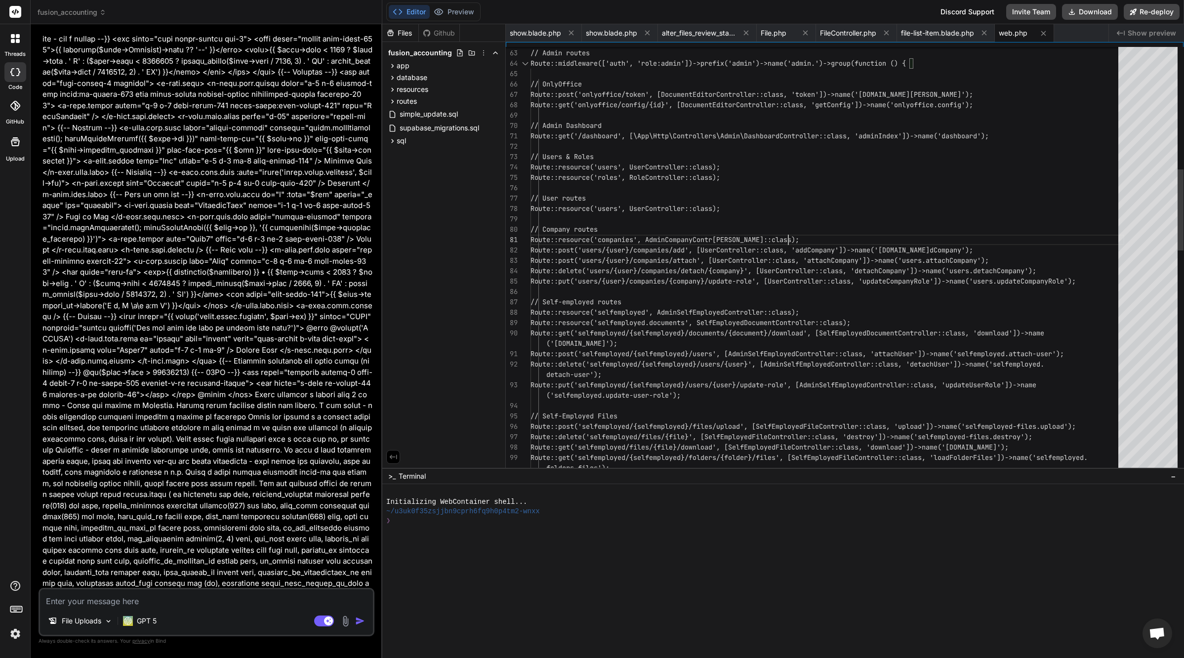
scroll to position [0, 0]
drag, startPoint x: 789, startPoint y: 240, endPoint x: 545, endPoint y: 237, distance: 244.5
click at [545, 237] on div "// Admin routes Route::middleware(['auth', 'role:admin'])->prefix( 'admin')->na…" at bounding box center [827, 520] width 594 height 2230
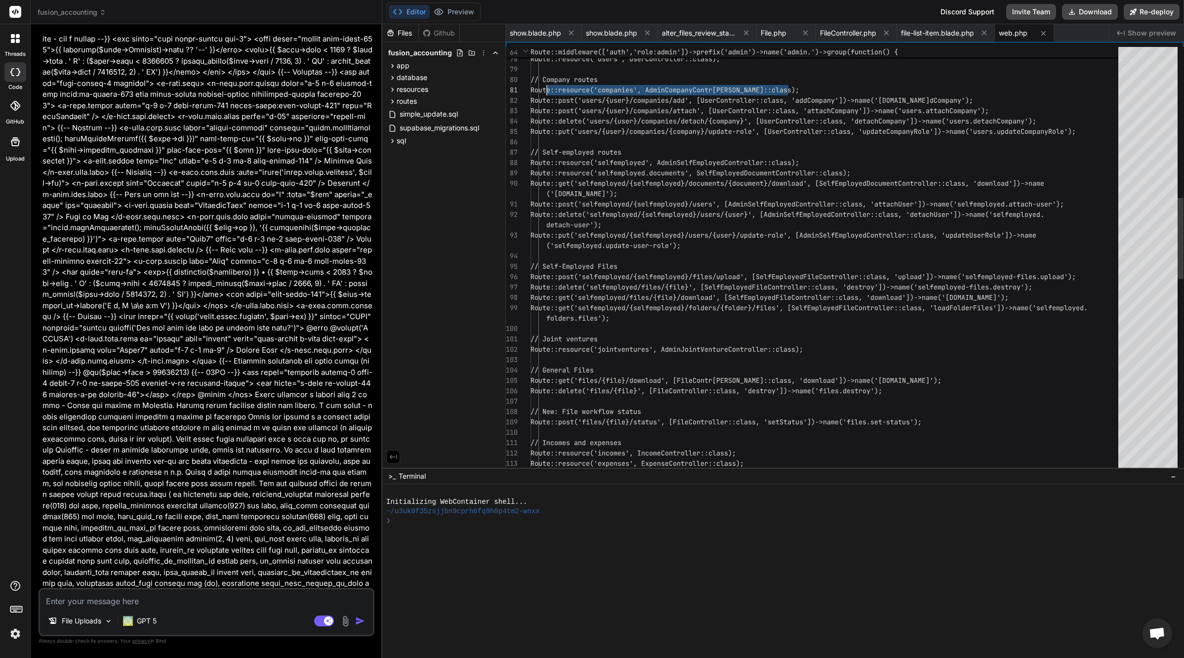
click at [667, 339] on div "Route::resource('expenses', ExpenseController: :class); Route::post('incomes/{i…" at bounding box center [827, 370] width 594 height 2230
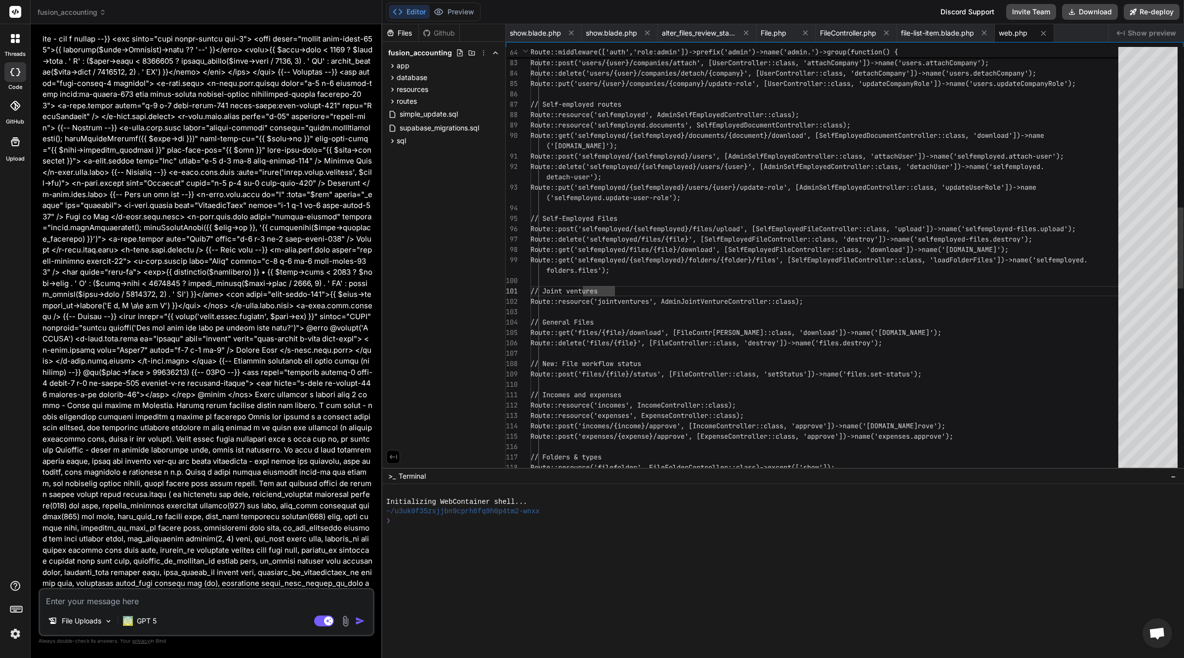
type textarea "// New: File workflow status Route::post('files/{file}/status', [FileController…"
click at [580, 360] on div "('selfemployed.documents.download'); Route::post('selfemployed/{selfemployed}/u…" at bounding box center [827, 322] width 594 height 2230
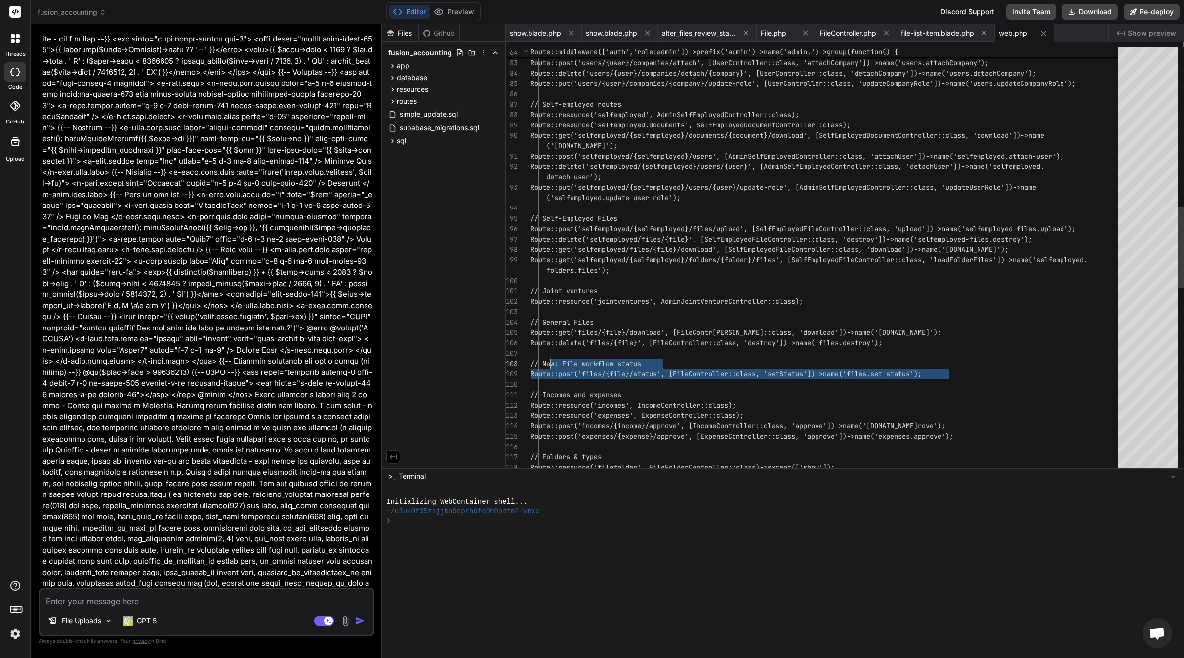
scroll to position [10, 0]
drag, startPoint x: 944, startPoint y: 375, endPoint x: 546, endPoint y: 362, distance: 397.8
click at [546, 362] on div "('selfemployed.documents.download'); Route::post('selfemployed/{selfemployed}/u…" at bounding box center [827, 322] width 594 height 2230
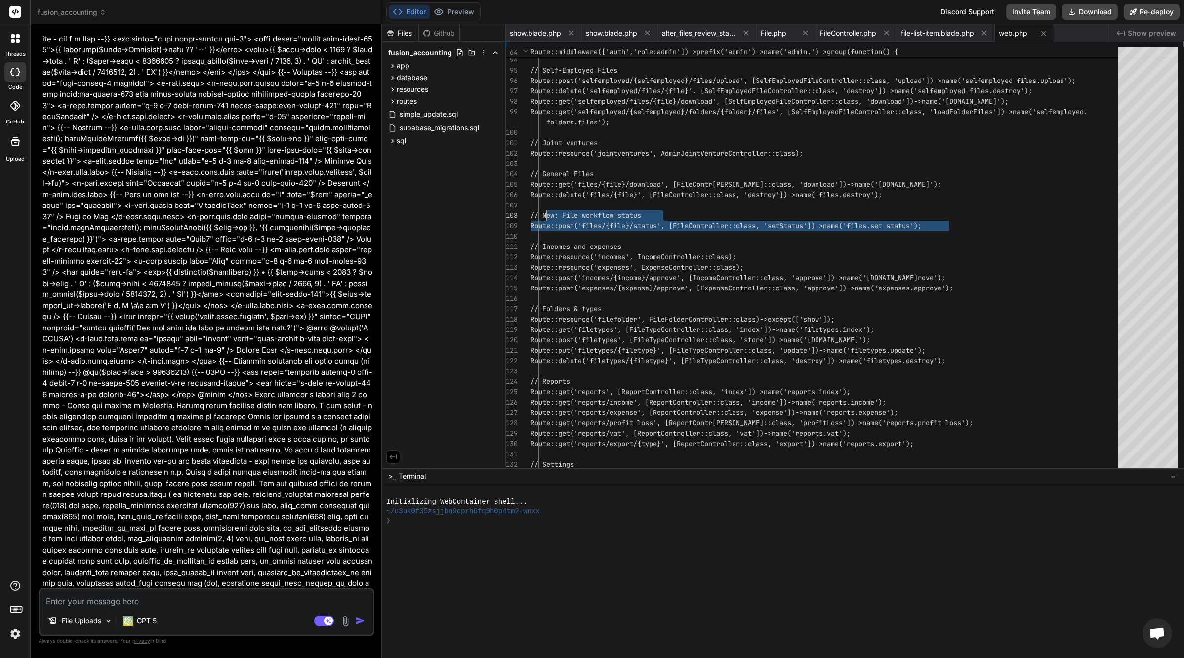
click at [179, 599] on textarea at bounding box center [206, 598] width 333 height 18
click at [346, 620] on img at bounding box center [345, 620] width 11 height 11
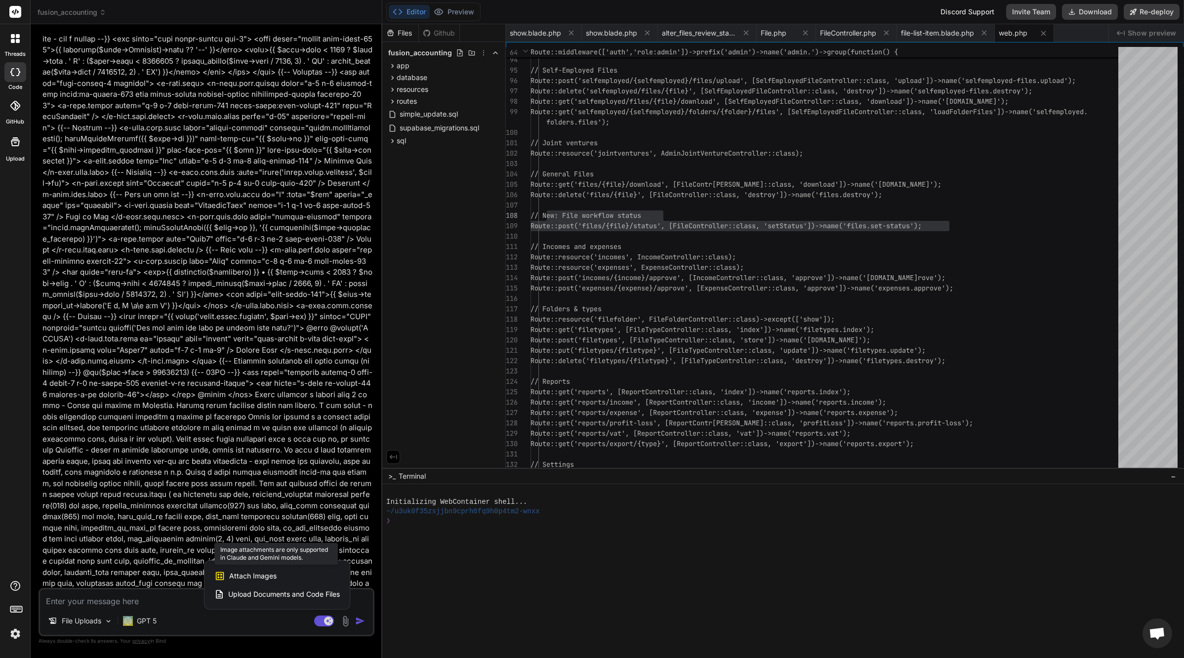
click at [282, 580] on div "Attach Images Image attachments are only supported in Claude and Gemini models." at bounding box center [276, 576] width 125 height 19
click at [246, 576] on span "Attach Images" at bounding box center [252, 576] width 47 height 10
click at [246, 577] on span "Attach Images" at bounding box center [252, 576] width 47 height 10
click at [144, 622] on div at bounding box center [592, 329] width 1184 height 658
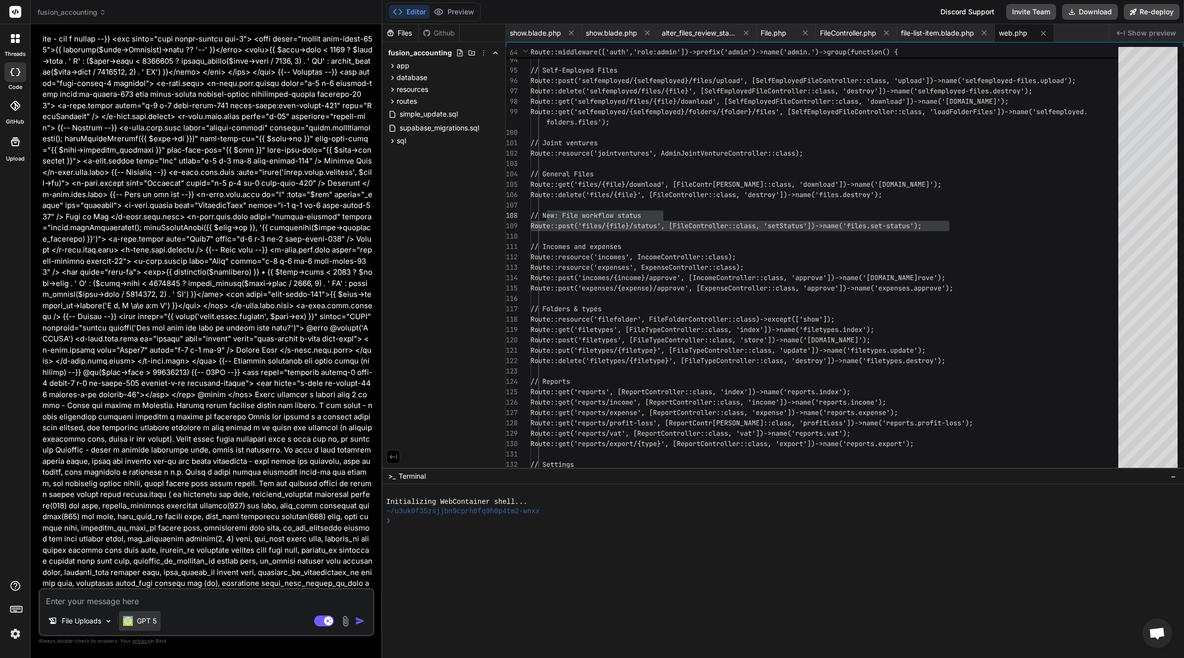
click at [147, 621] on p "GPT 5" at bounding box center [147, 621] width 20 height 10
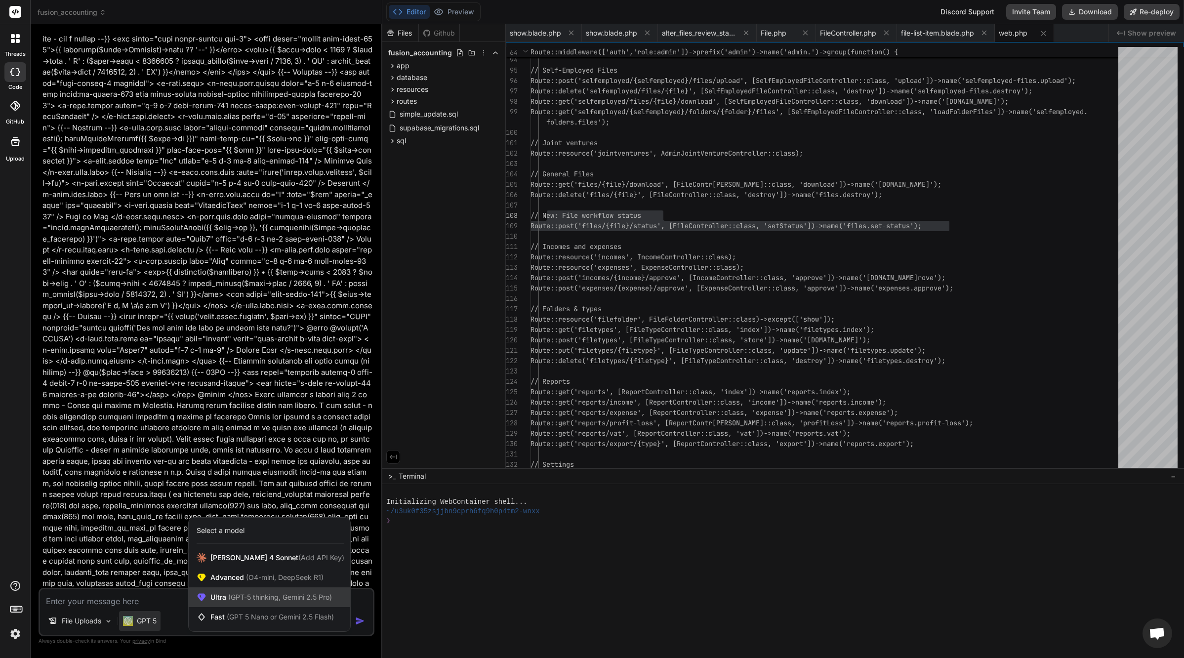
click at [255, 592] on span "Ultra (GPT-5 thinking, Gemini 2.5 Pro)" at bounding box center [271, 597] width 122 height 10
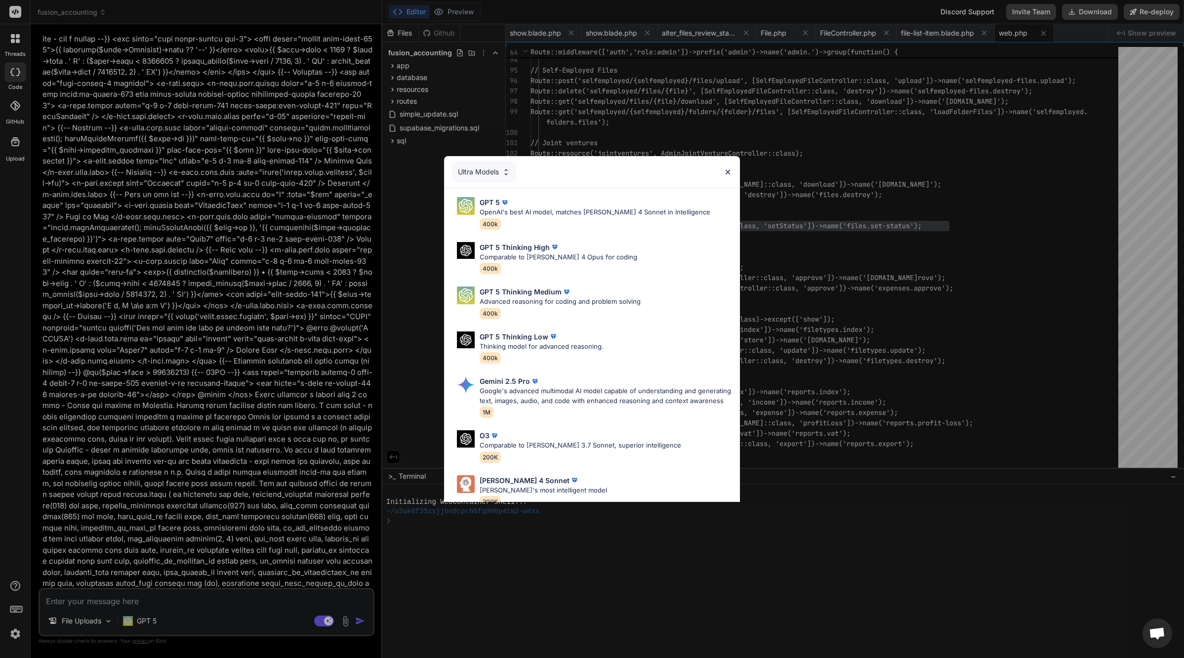
click at [495, 177] on div "Ultra Models" at bounding box center [484, 172] width 64 height 22
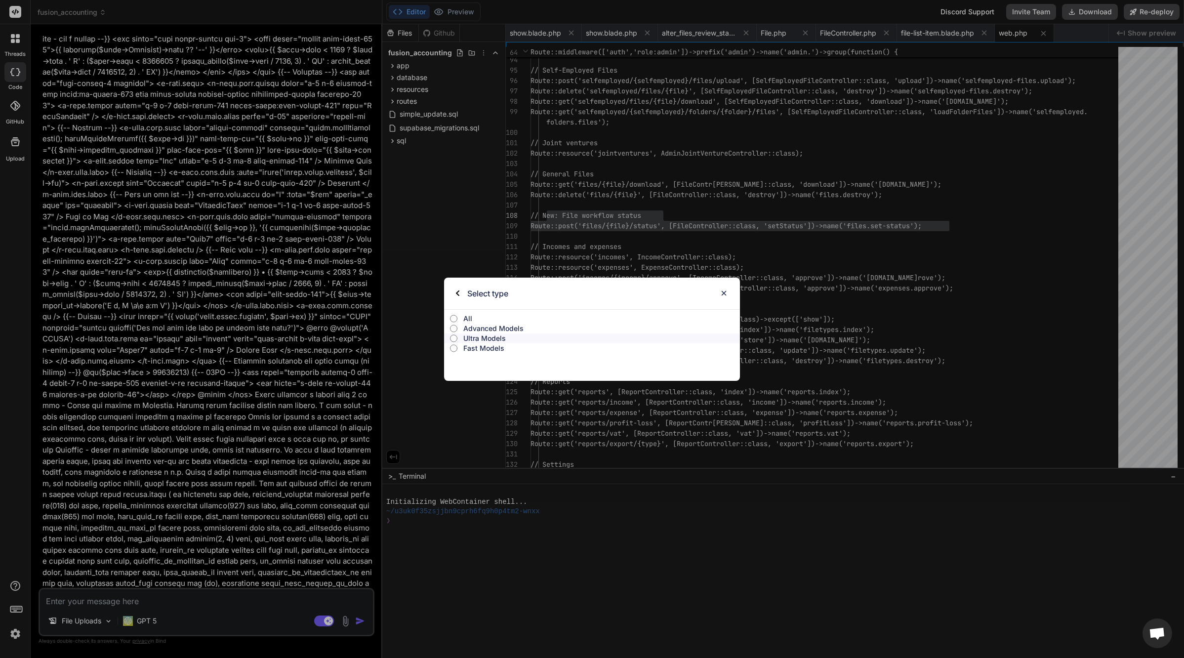
click at [466, 319] on p "All" at bounding box center [601, 319] width 277 height 10
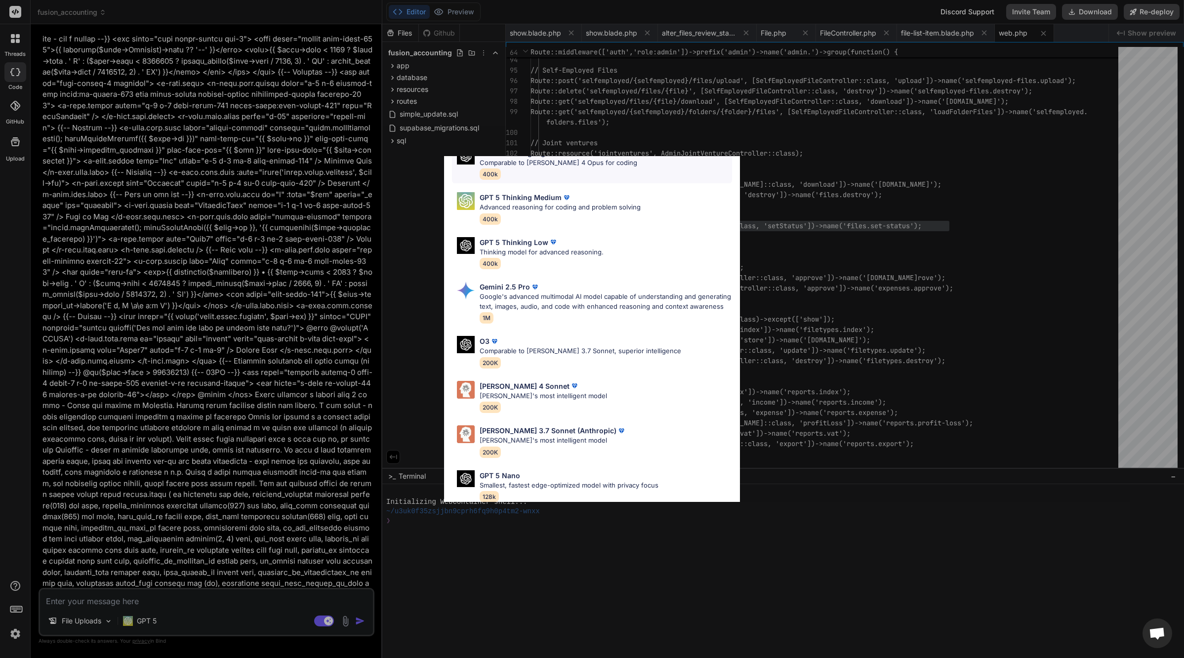
scroll to position [274, 0]
click at [562, 401] on p "Claude's most intelligent model" at bounding box center [543, 396] width 127 height 10
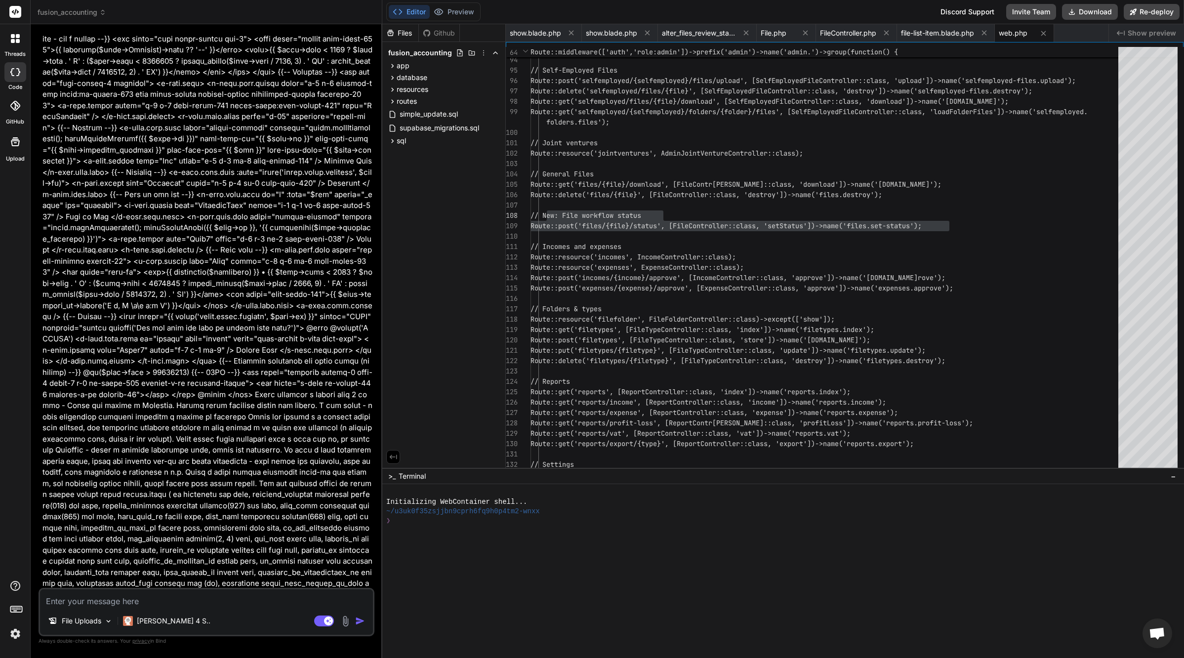
click at [344, 622] on img at bounding box center [345, 620] width 11 height 11
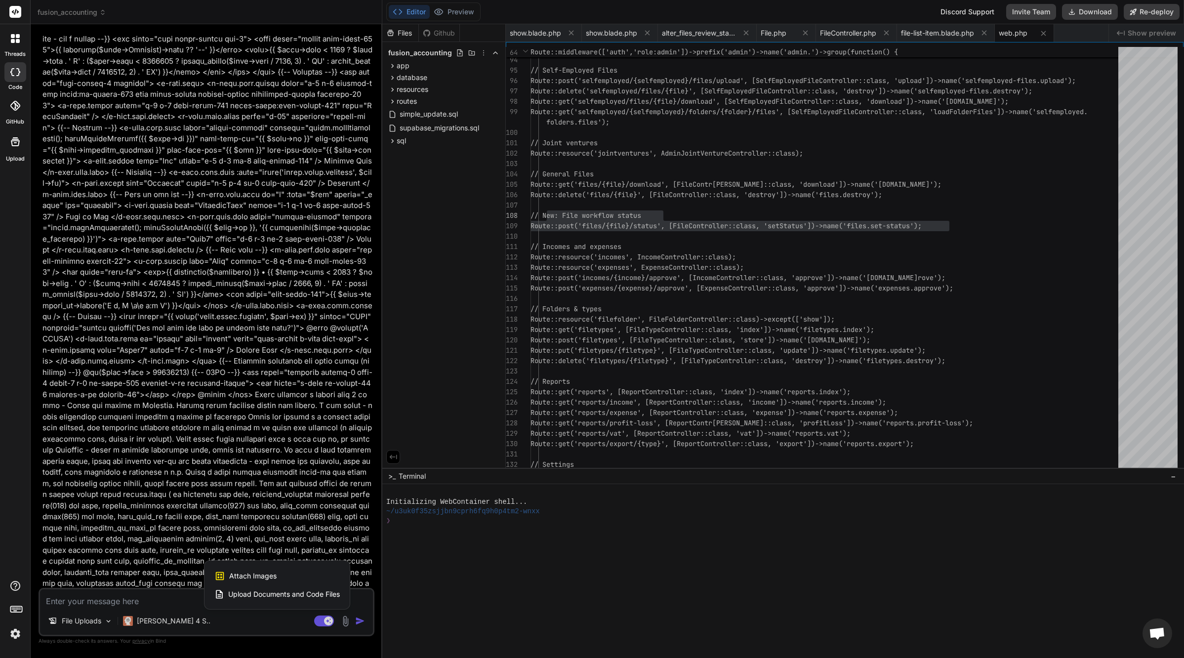
click at [283, 574] on div "Attach Images Image attachments are only supported in Claude and Gemini models." at bounding box center [276, 576] width 125 height 19
type textarea "x"
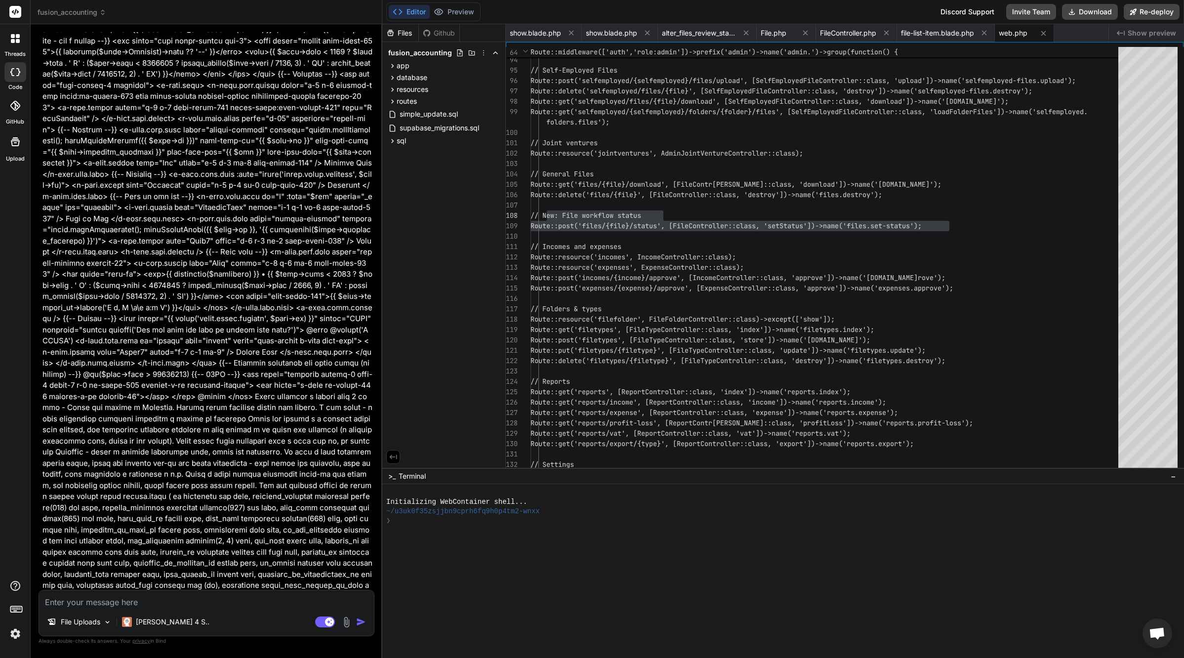
type input "C:\fakepath\CleanShot 2025-09-26 at 02.48.49@2x.jpg"
type textarea "x"
click at [104, 558] on textarea at bounding box center [206, 558] width 335 height 18
type textarea "D"
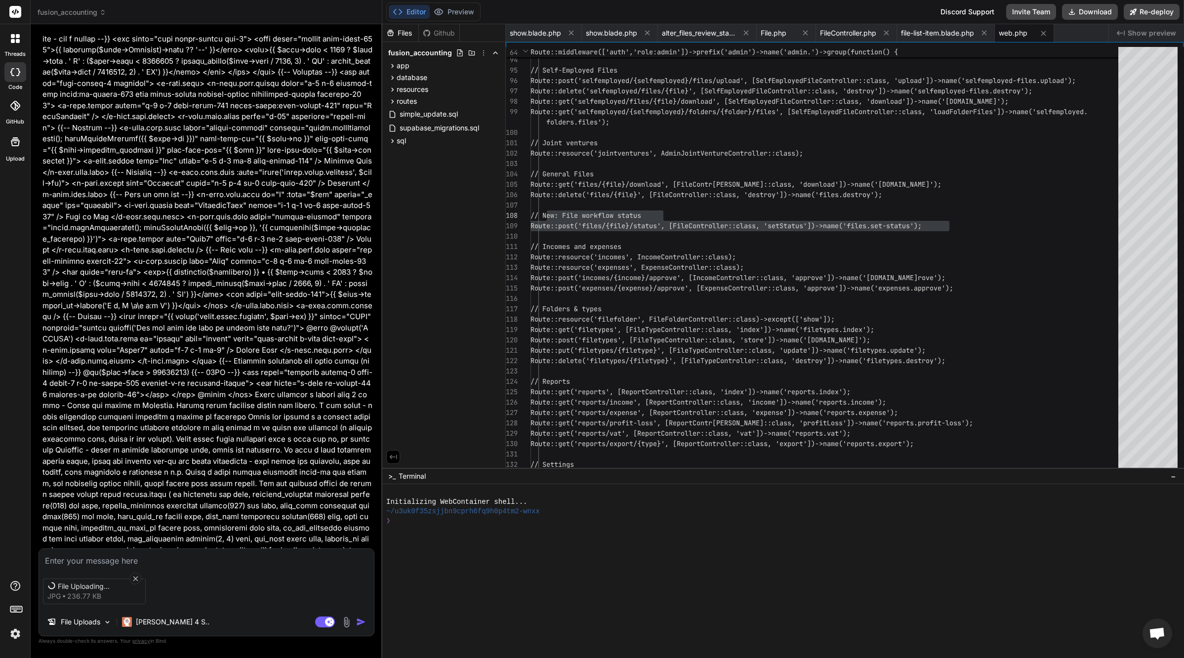
type textarea "x"
type textarea "Dc"
type textarea "x"
type textarea "Dc§"
type textarea "x"
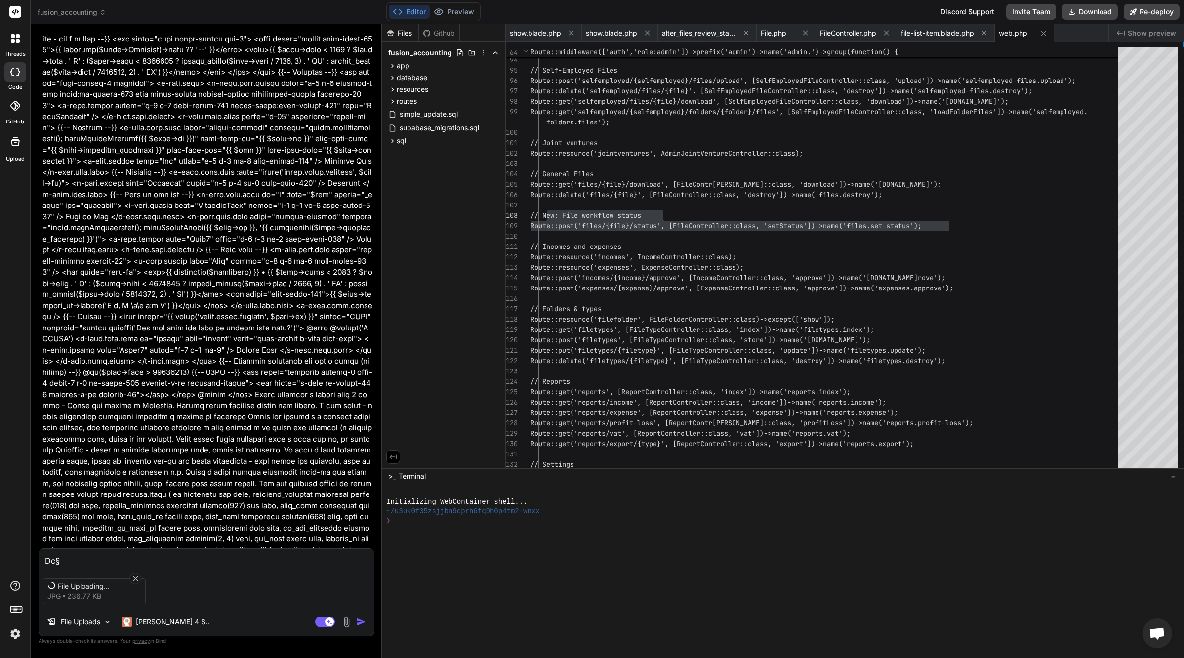
type textarea "Dc§"
type textarea "x"
type textarea "Dc§"
type textarea "x"
type textarea "Dc"
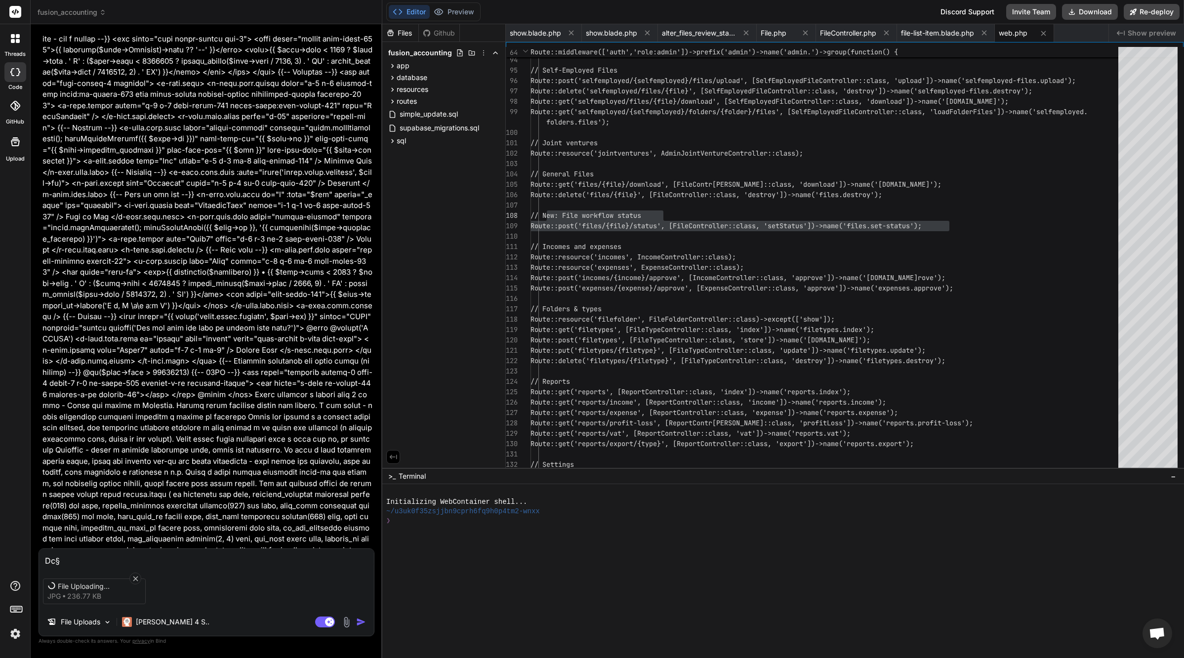
type textarea "x"
type textarea "D"
type textarea "x"
type textarea "В"
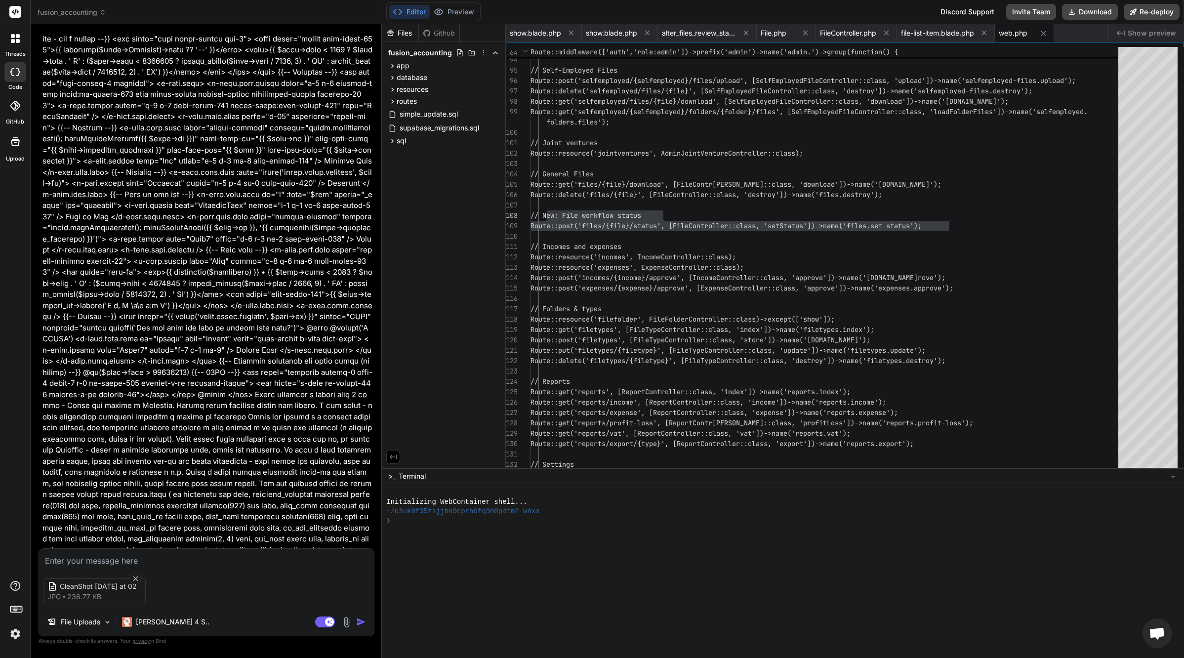
type textarea "x"
type textarea "Вс"
type textarea "x"
type textarea "Всё"
type textarea "x"
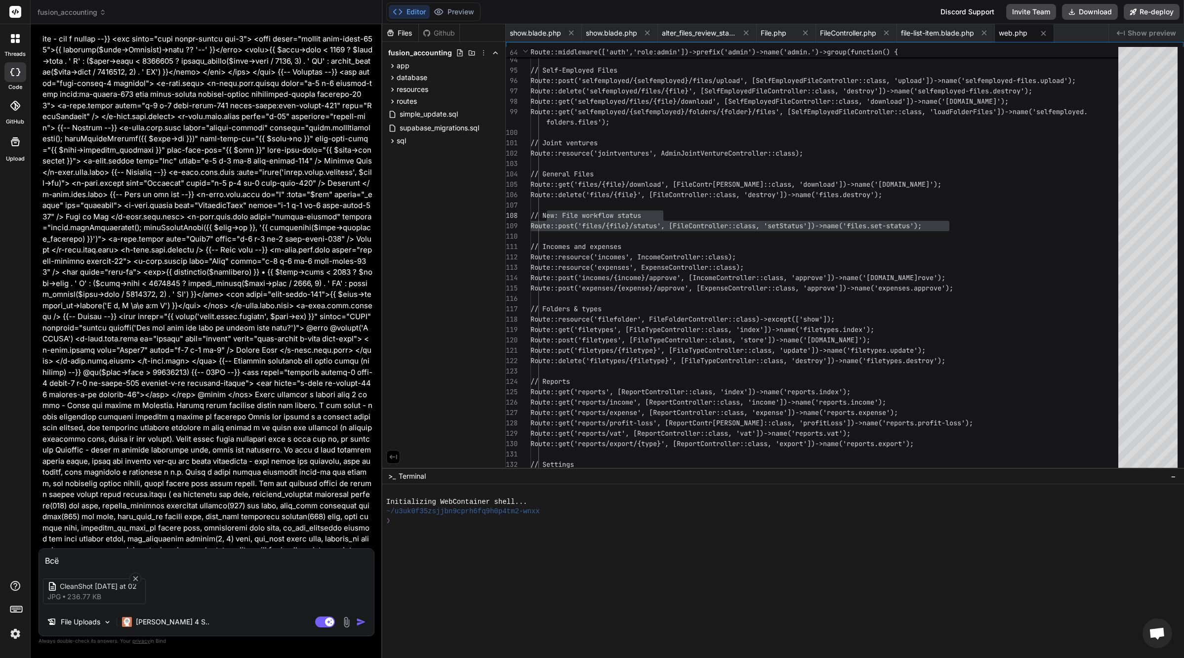
type textarea "Всё"
type textarea "x"
type textarea "Всё з"
type textarea "x"
type textarea "Всё за"
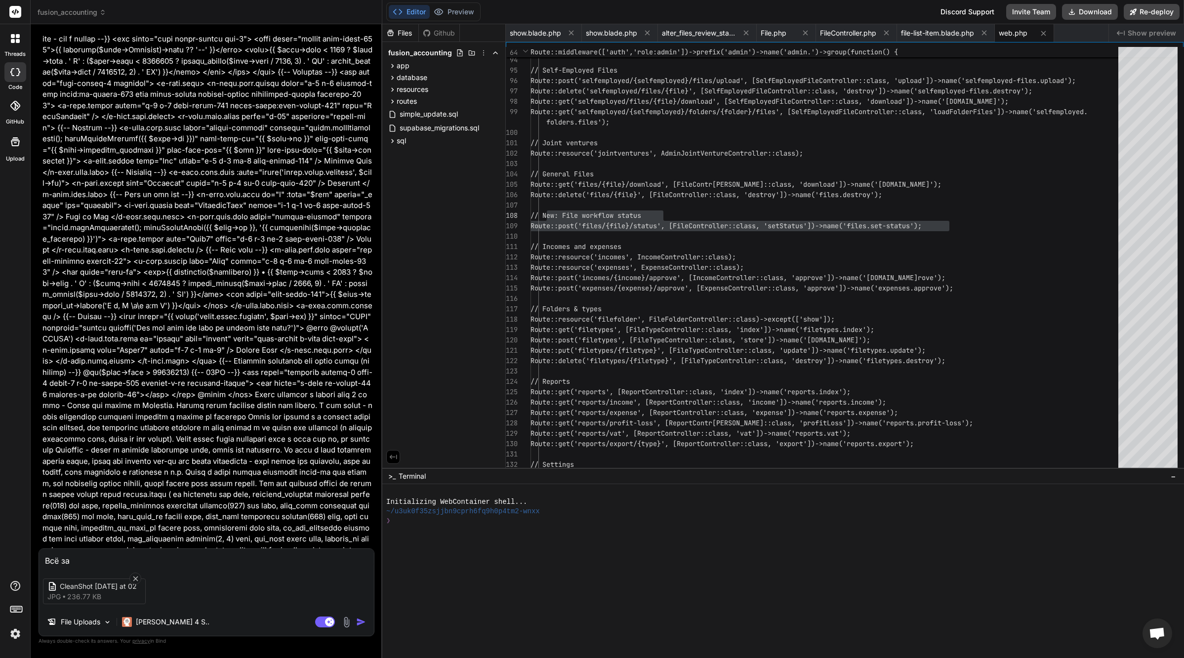
type textarea "x"
type textarea "Всё зар"
type textarea "x"
type textarea "Всё зара"
type textarea "x"
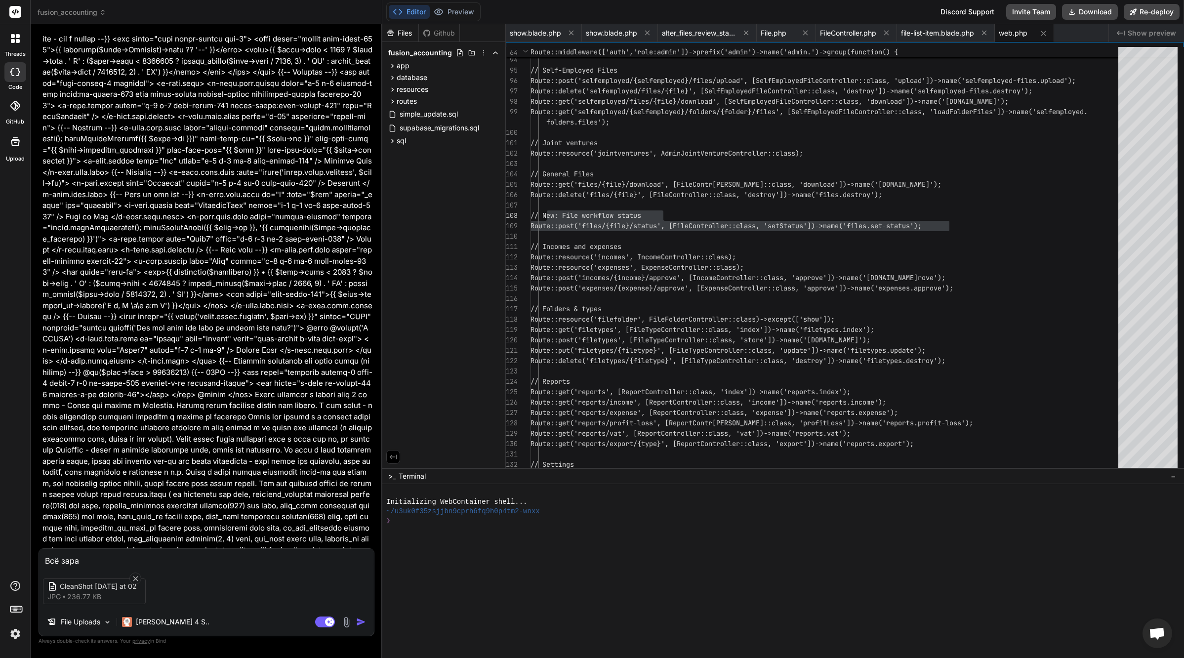
type textarea "Всё зараб"
type textarea "x"
type textarea "Всё зарабо"
type textarea "x"
type textarea "Всё заработ"
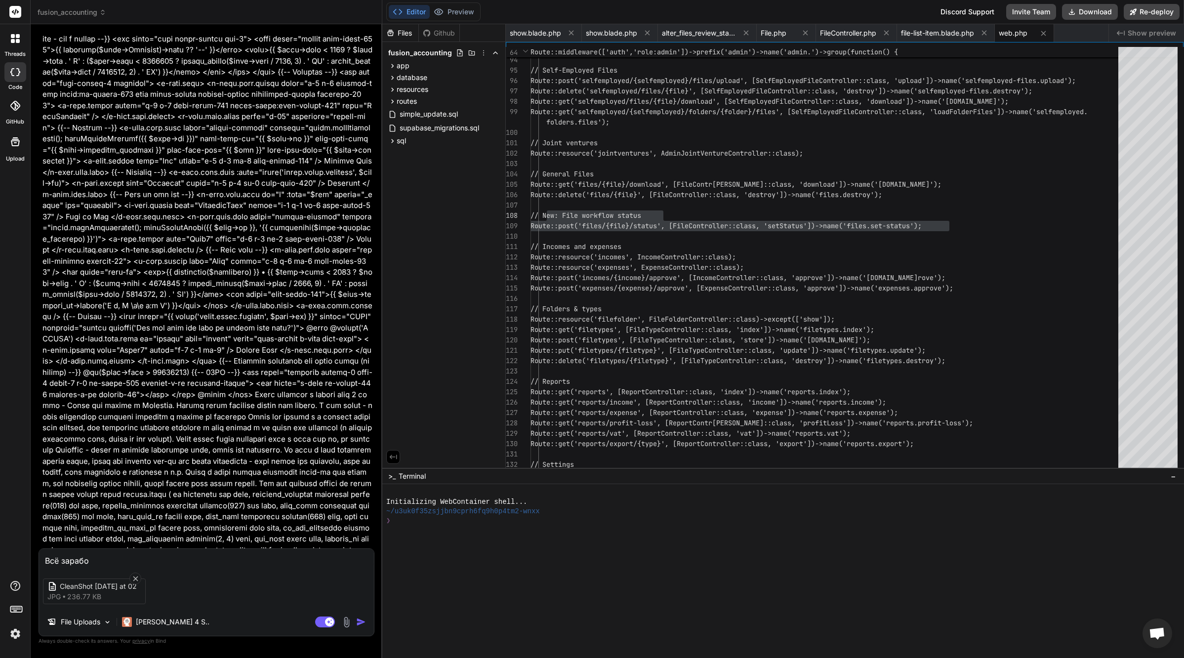
type textarea "x"
type textarea "Всё заработа"
type textarea "x"
type textarea "Всё заработал"
type textarea "x"
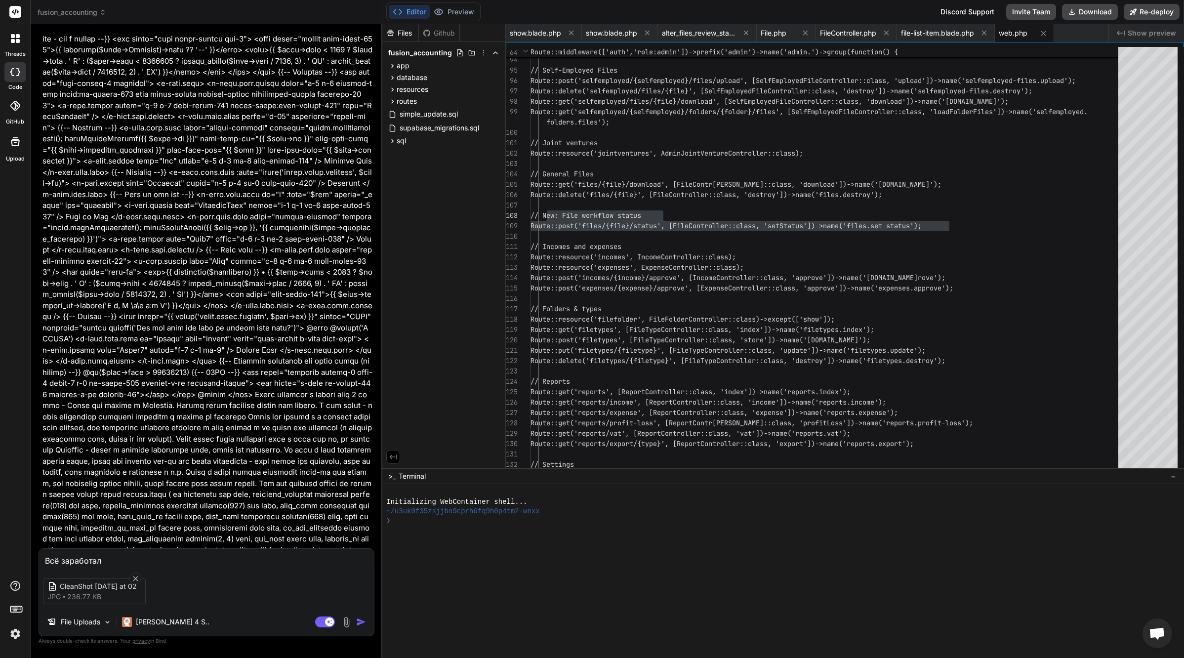
type textarea "Всё заработало"
type textarea "x"
type textarea "Всё заработало,"
type textarea "x"
type textarea "Всё заработало,"
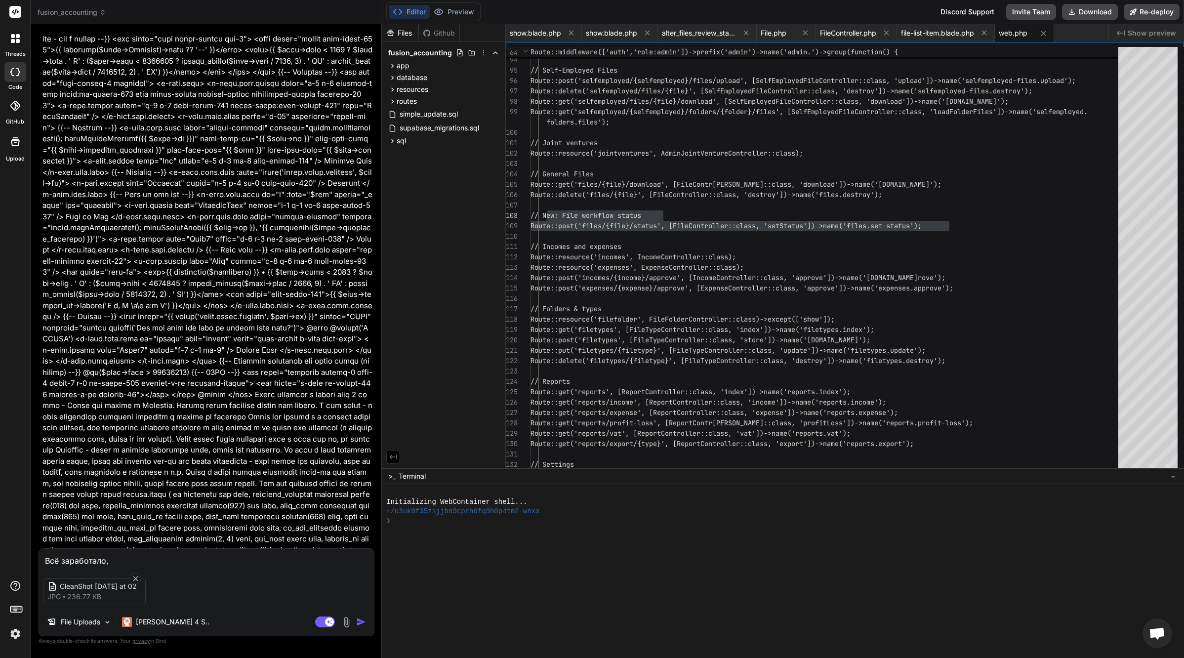
type textarea "x"
type textarea "Всё заработало, н"
type textarea "x"
type textarea "Всё заработало, но"
type textarea "x"
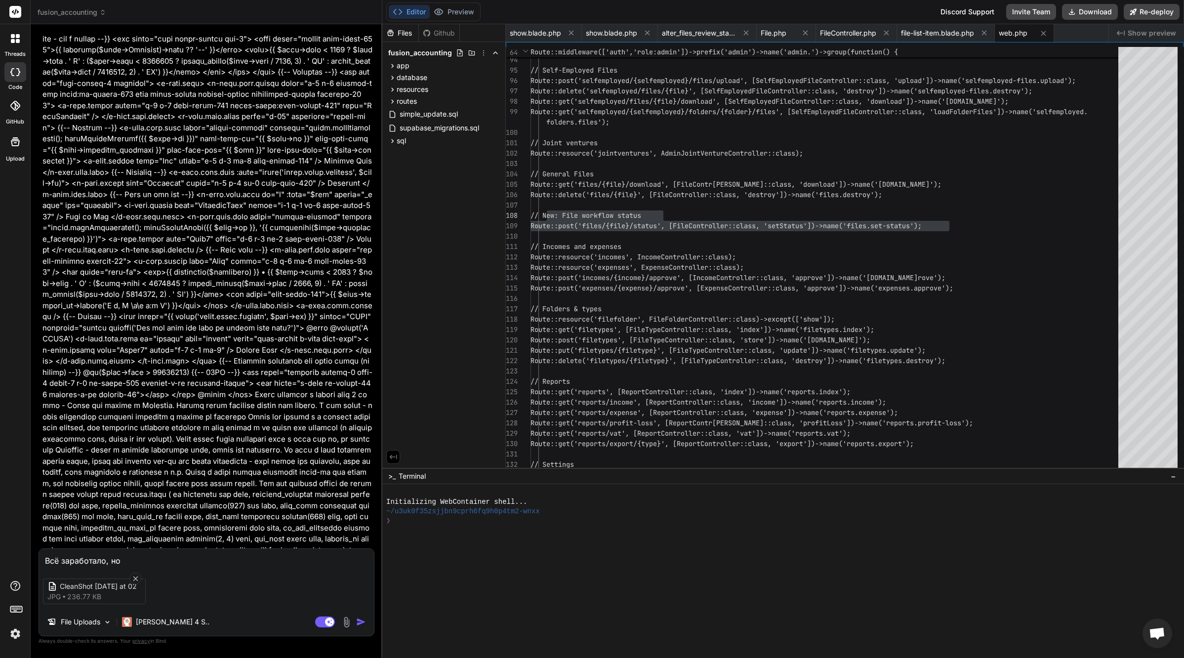
type textarea "Всё заработало, но"
type textarea "x"
type textarea "Всё заработало, но в"
type textarea "x"
type textarea "Всё заработало, но вы"
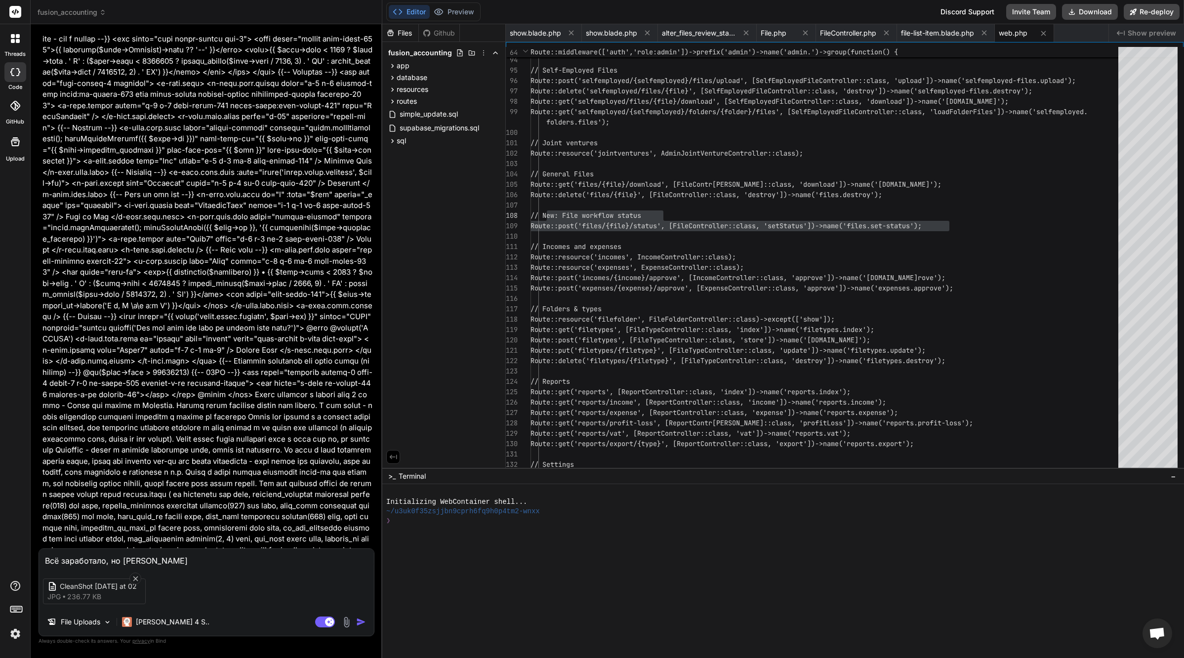
type textarea "x"
type textarea "Всё заработало, но выг"
type textarea "x"
type textarea "Всё заработало, но выгл"
type textarea "x"
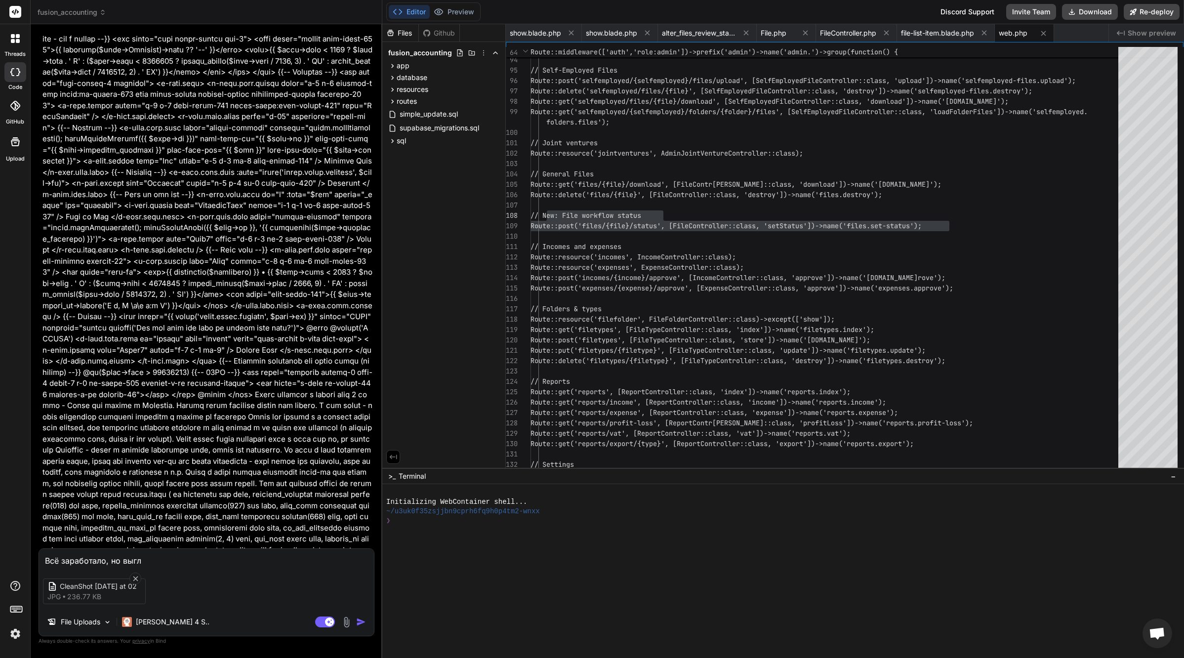
type textarea "Всё заработало, но выгля"
type textarea "x"
type textarea "Всё заработало, но выгляд"
type textarea "x"
type textarea "Всё заработало, но выгляди"
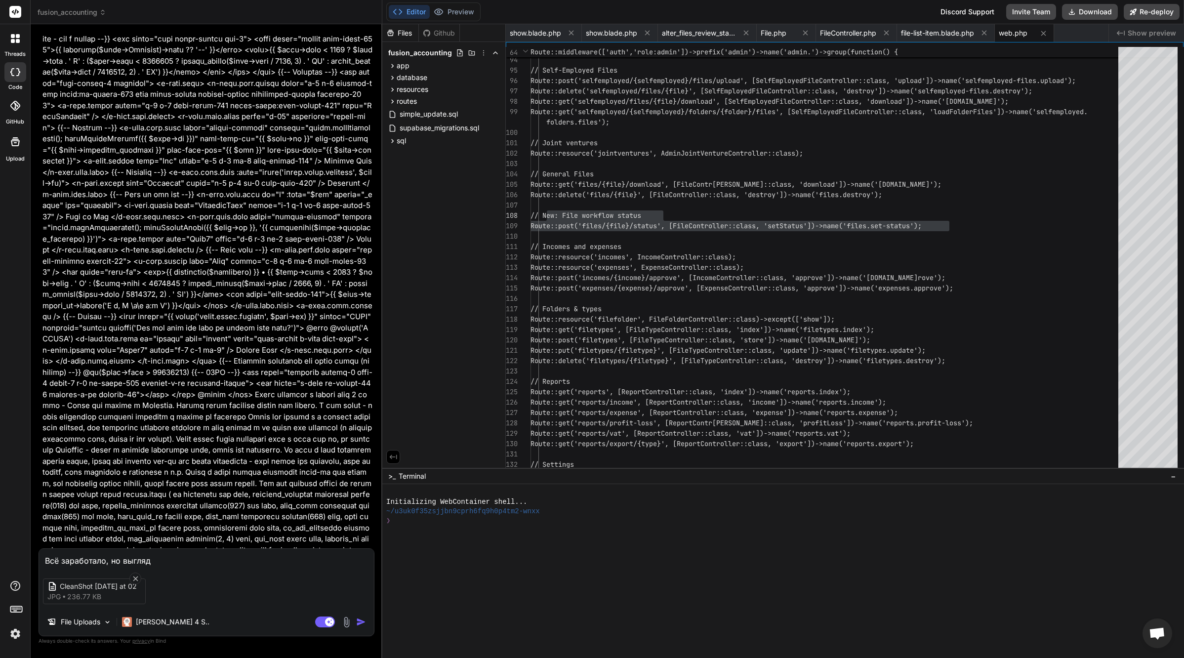
type textarea "x"
type textarea "Всё заработало, но выглядит"
type textarea "x"
type textarea "Всё заработало, но выглядит"
type textarea "x"
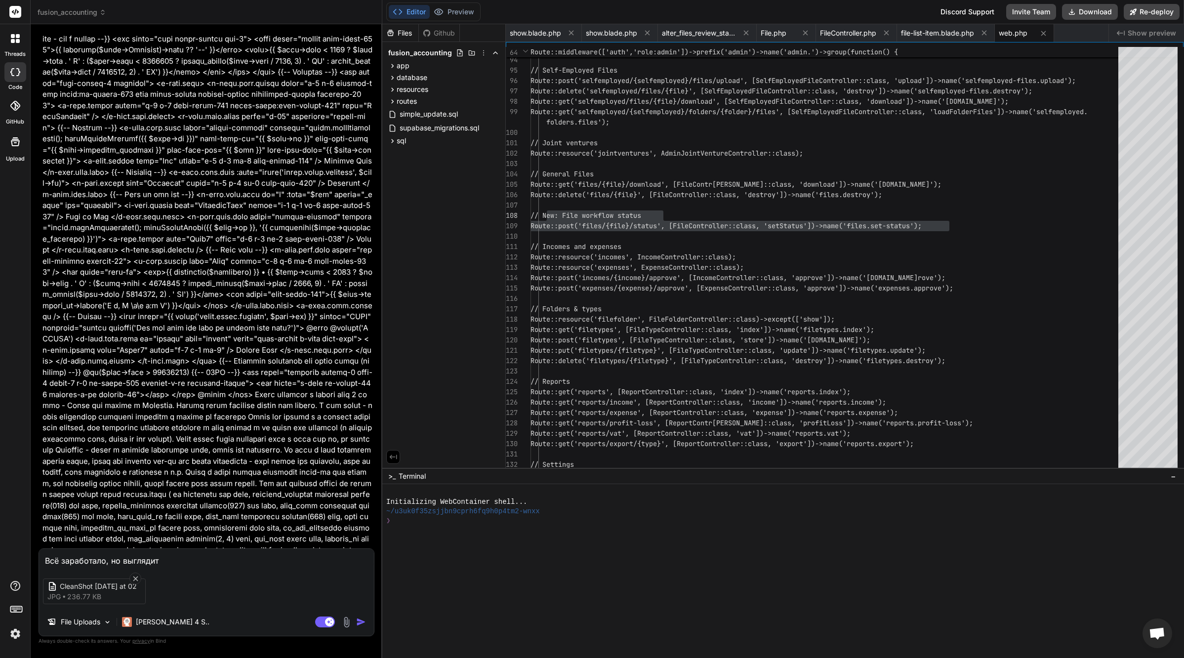
type textarea "Всё заработало, но выглядит н"
type textarea "x"
type textarea "Всё заработало, но выглядит не"
type textarea "x"
type textarea "Всё заработало, но выглядит не"
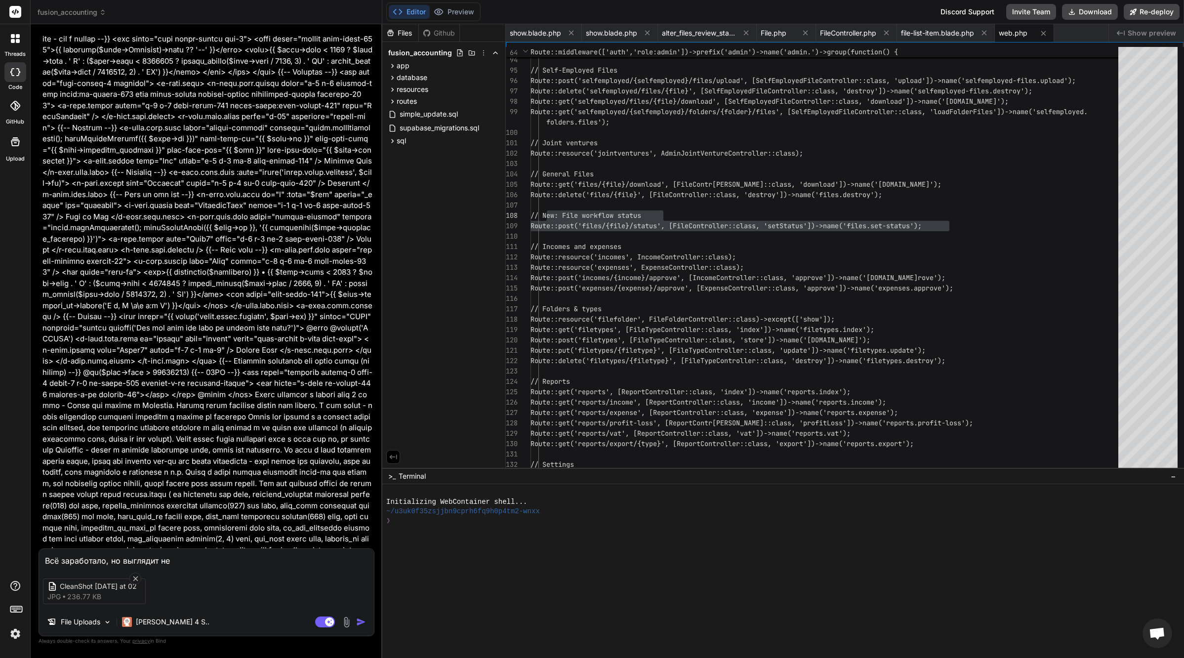
type textarea "x"
type textarea "Всё заработало, но выглядит не о"
type textarea "x"
type textarea "Всё заработало, но выглядит не оч"
type textarea "x"
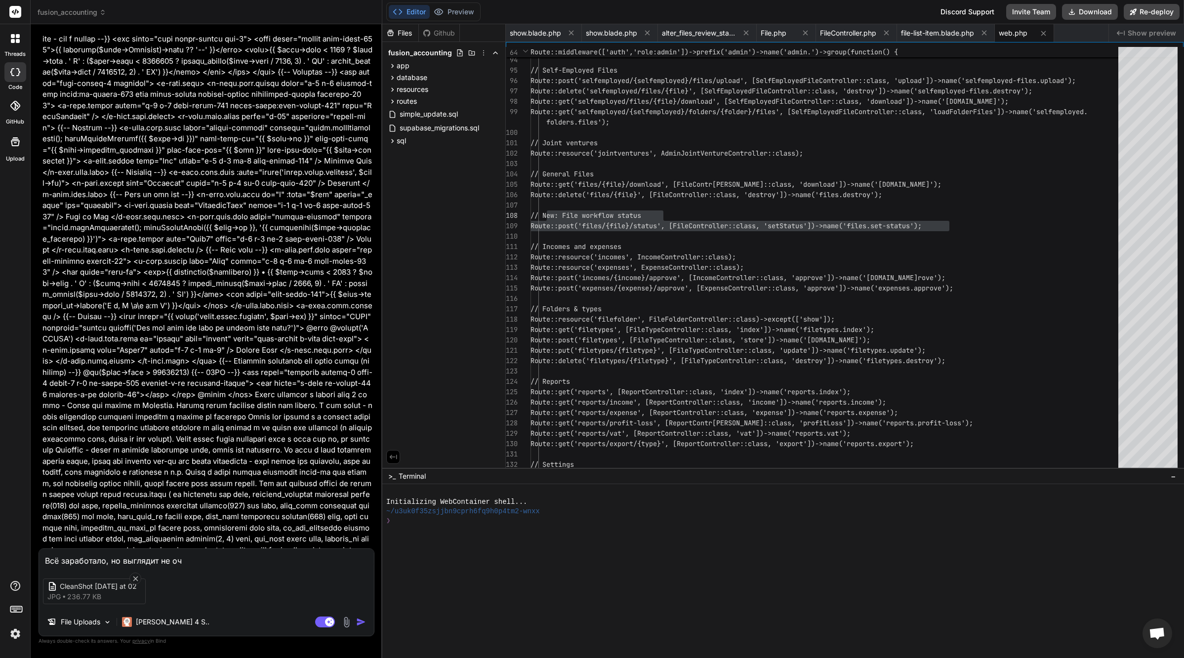
type textarea "Всё заработало, но выглядит не оче"
type textarea "x"
type textarea "Всё заработало, но выглядит не очен"
type textarea "x"
type textarea "Всё заработало, но выглядит не очень"
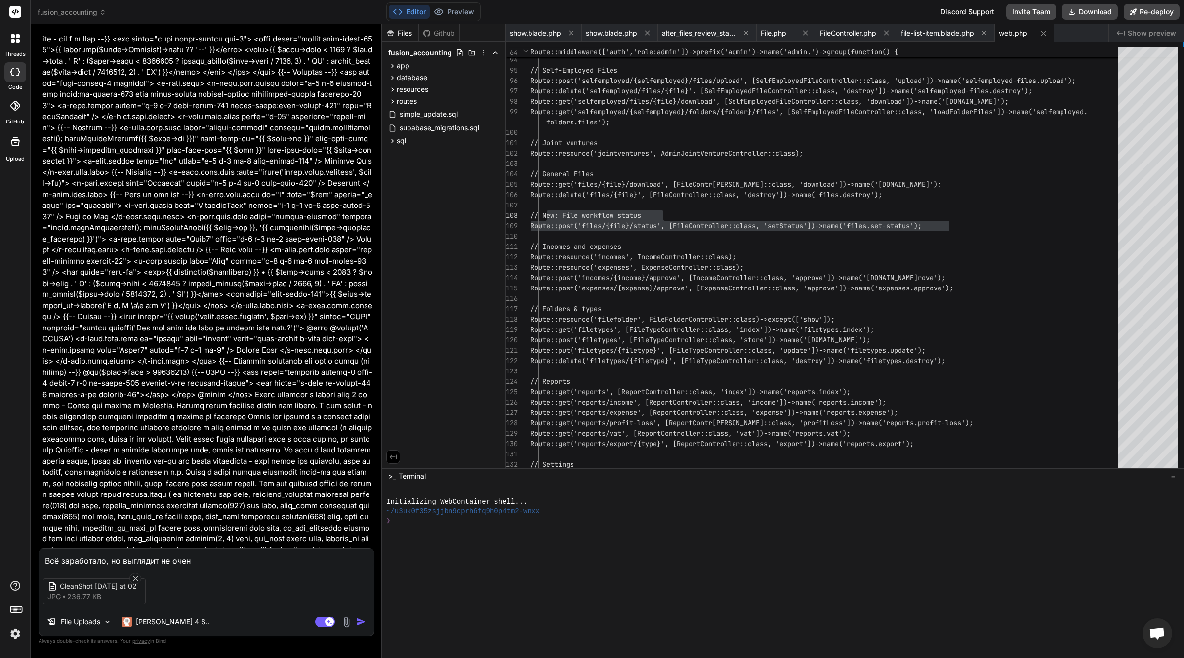
type textarea "x"
type textarea "Всё заработало, но выглядит не очень"
type textarea "x"
type textarea "Всё заработало, но выглядит не очень к"
type textarea "x"
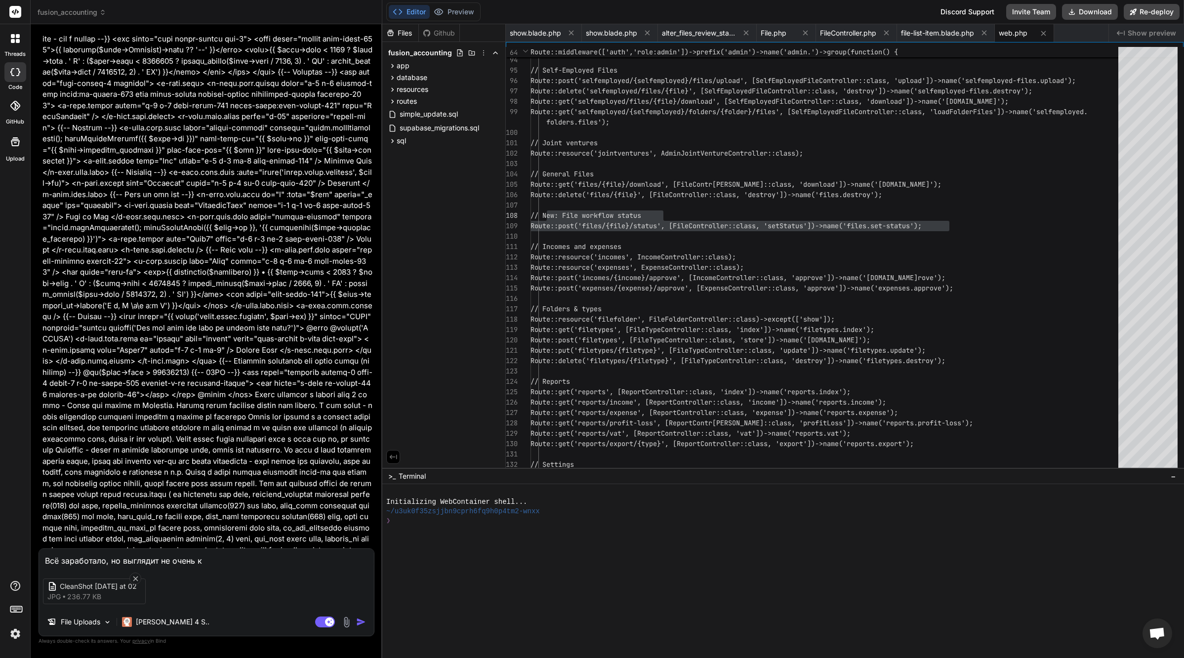
type textarea "Всё заработало, но выглядит не очень кр"
type textarea "x"
type textarea "Всё заработало, но выглядит не очень кра"
type textarea "x"
type textarea "Всё заработало, но выглядит не очень крас"
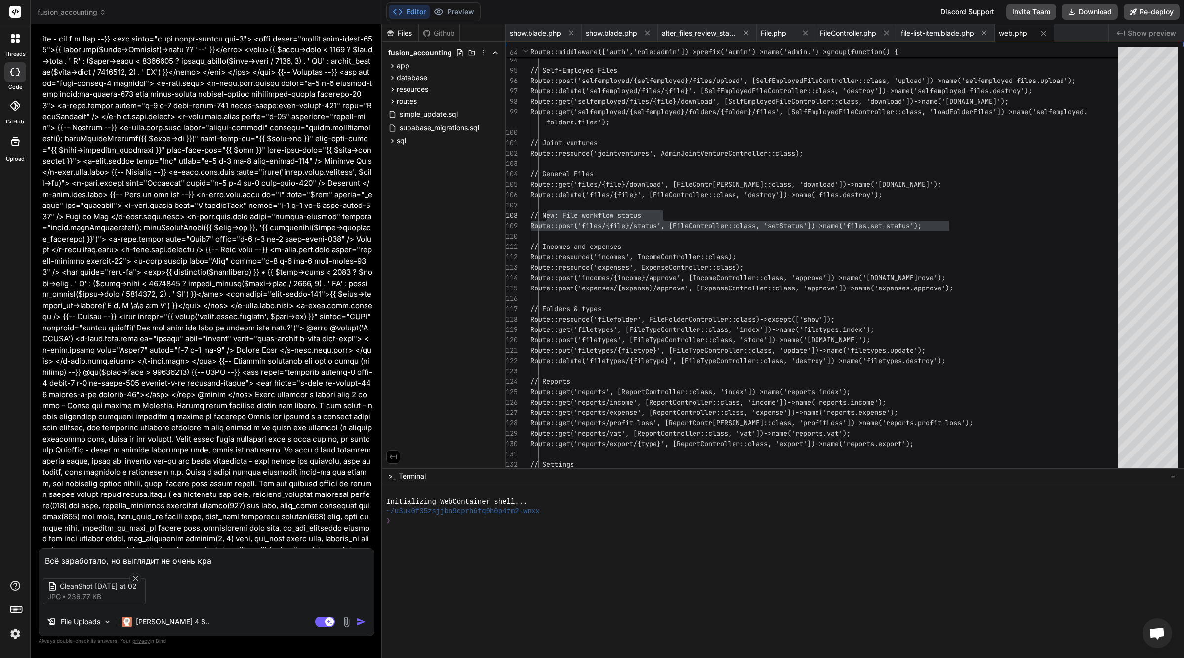
type textarea "x"
type textarea "Всё заработало, но выглядит не очень краси"
type textarea "x"
type textarea "Всё заработало, но выглядит не очень красив"
type textarea "x"
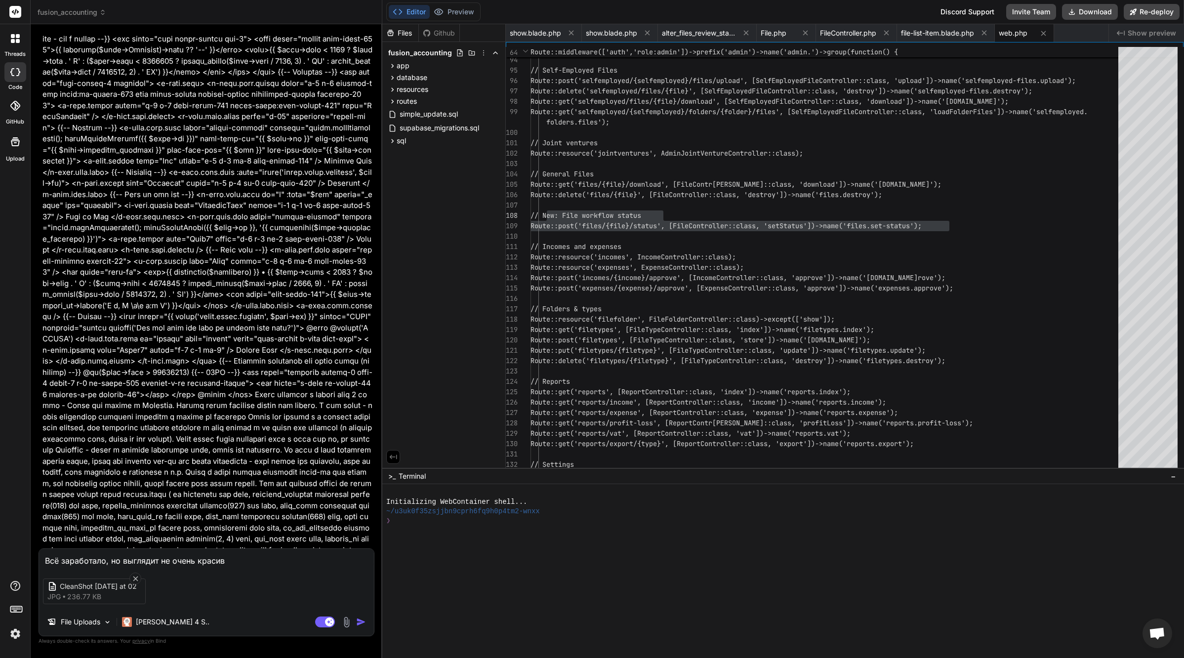
type textarea "Всё заработало, но выглядит не очень красиво"
type textarea "x"
type textarea "Всё заработало, но выглядит не очень красиво"
type textarea "x"
type textarea "Всё заработало, но выглядит не очень красиво ("
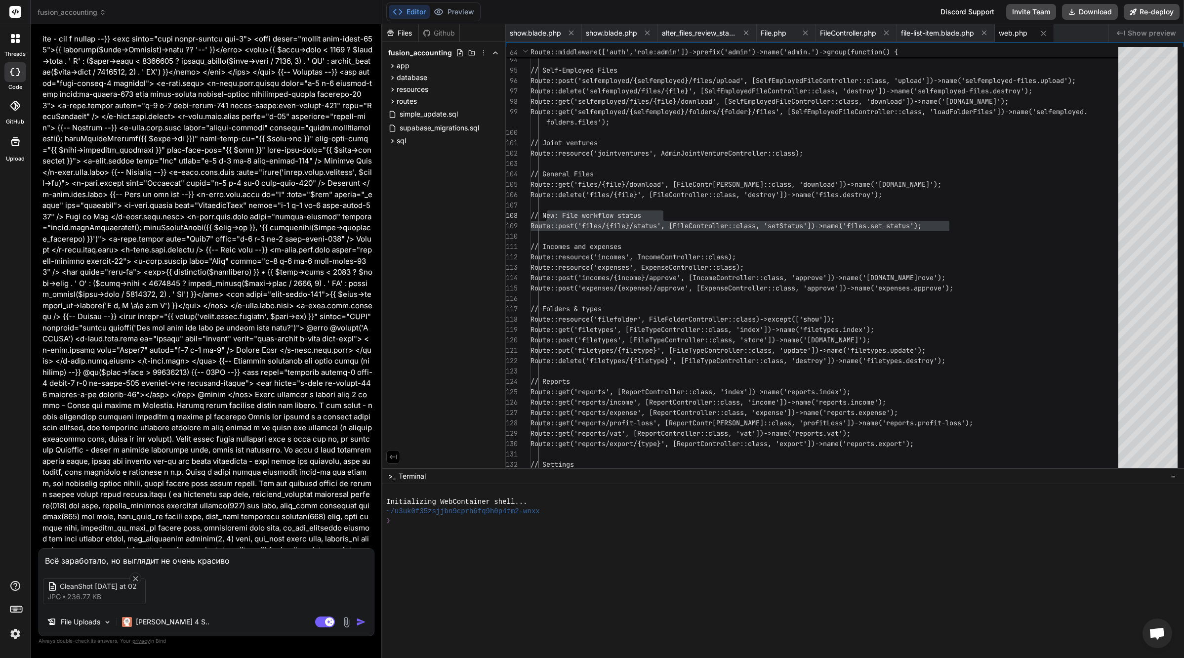
type textarea "x"
type textarea "Всё заработало, но выглядит не очень красиво (с"
type textarea "x"
type textarea "Всё заработало, но выглядит не очень красиво (ск"
type textarea "x"
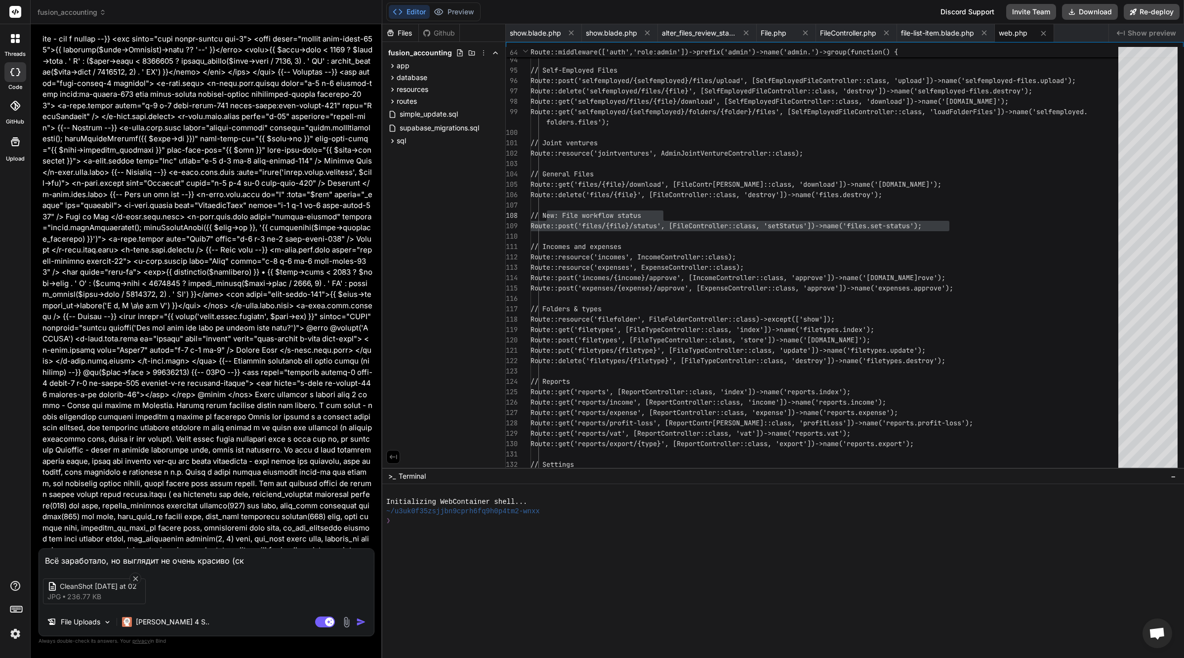
type textarea "Всё заработало, но выглядит не очень красиво (скр"
type textarea "x"
type textarea "Всё заработало, но выглядит не очень красиво (скри"
type textarea "x"
type textarea "Всё заработало, но выглядит не очень красиво (скрин"
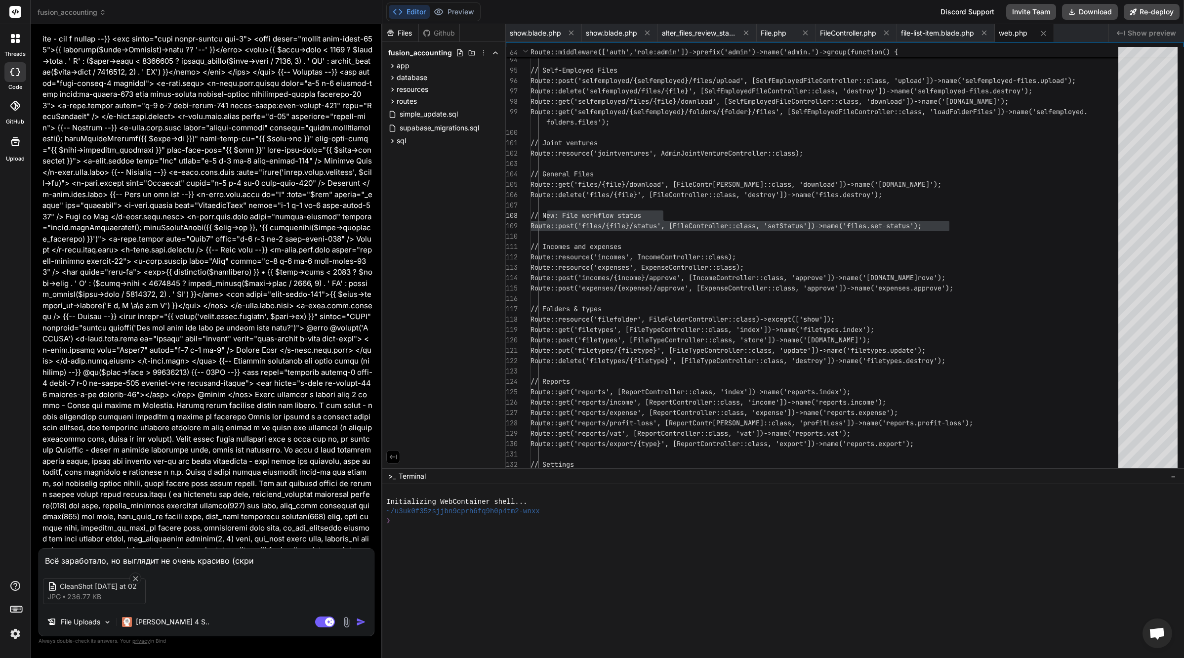
type textarea "x"
type textarea "Всё заработало, но выглядит не очень красиво (скринш"
type textarea "x"
type textarea "Всё заработало, но выглядит не очень красиво (скриншо"
type textarea "x"
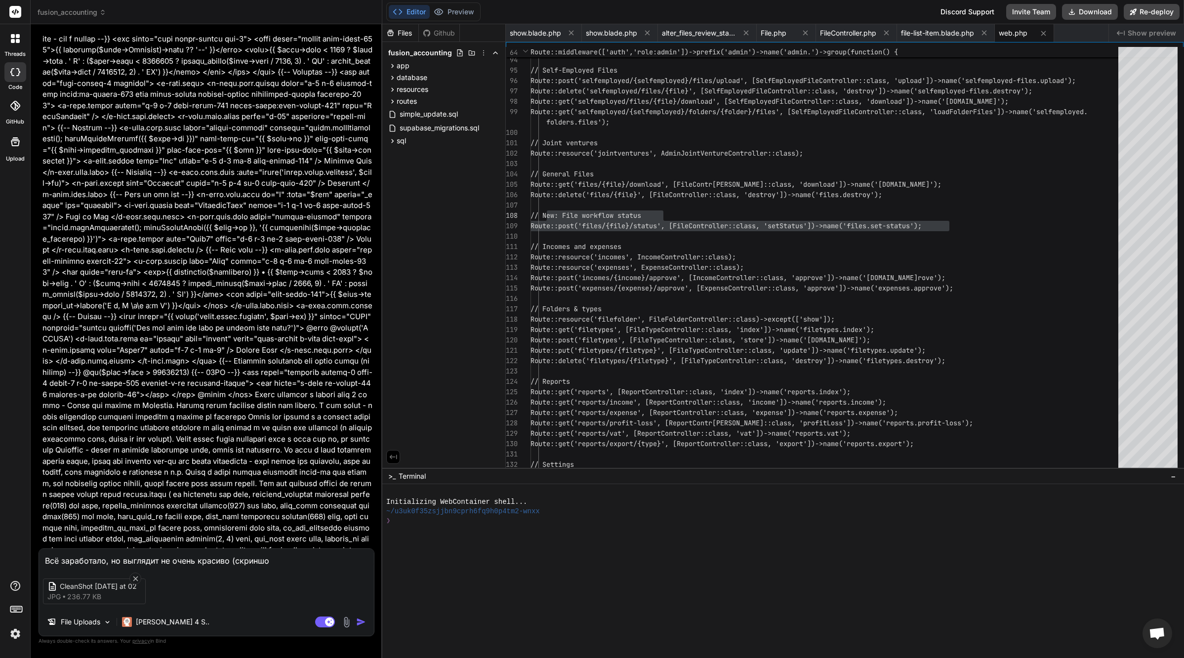
type textarea "Всё заработало, но выглядит не очень красиво (скриншот"
type textarea "x"
type textarea "Всё заработало, но выглядит не очень красиво (скриншот)"
type textarea "x"
type textarea "Всё заработало, но выглядит не очень красиво (скриншот)."
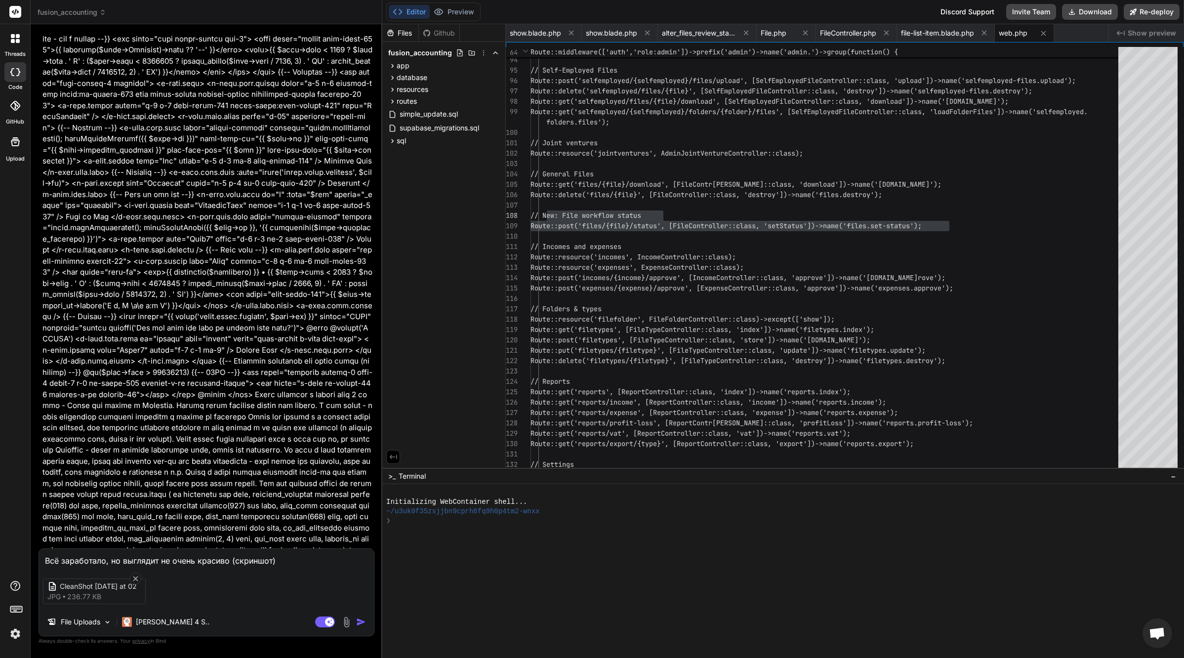
type textarea "x"
type textarea "Всё заработало, но выглядит не очень красиво (скриншот)."
type textarea "x"
type textarea "Всё заработало, но выглядит не очень красиво (скриншот). и"
type textarea "x"
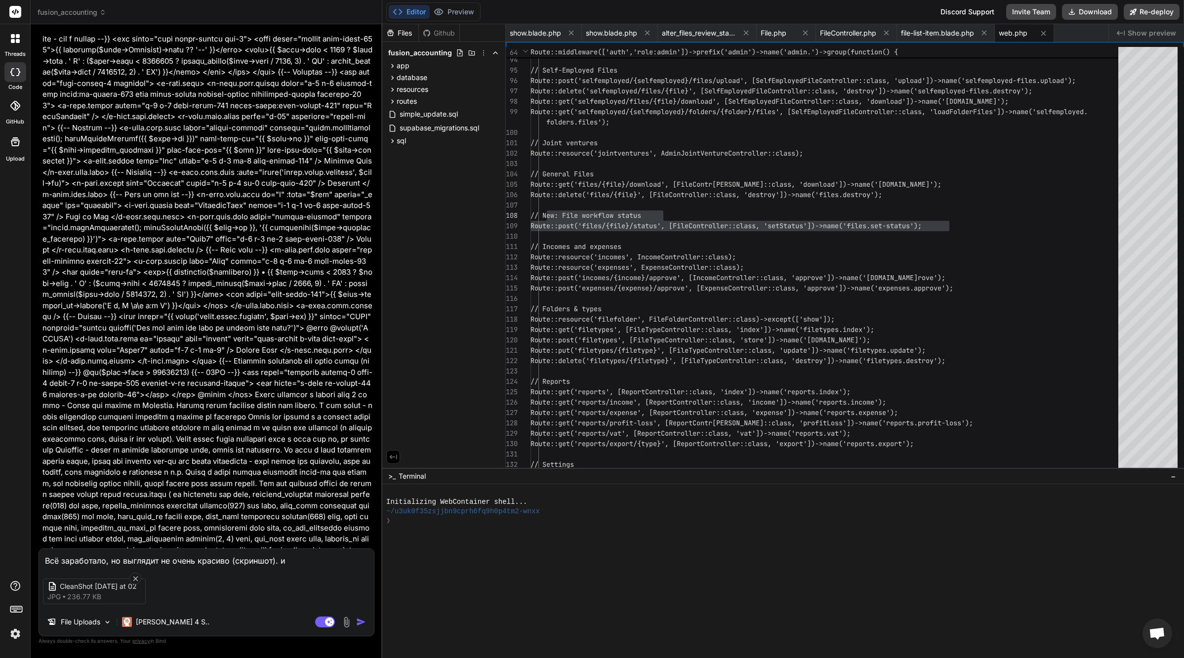
type textarea "Всё заработало, но выглядит не очень красиво (скриншот). ик"
type textarea "x"
type textarea "Всё заработало, но выглядит не очень красиво (скриншот). ико"
type textarea "x"
type textarea "Всё заработало, но выглядит не очень красиво (скриншот). икон"
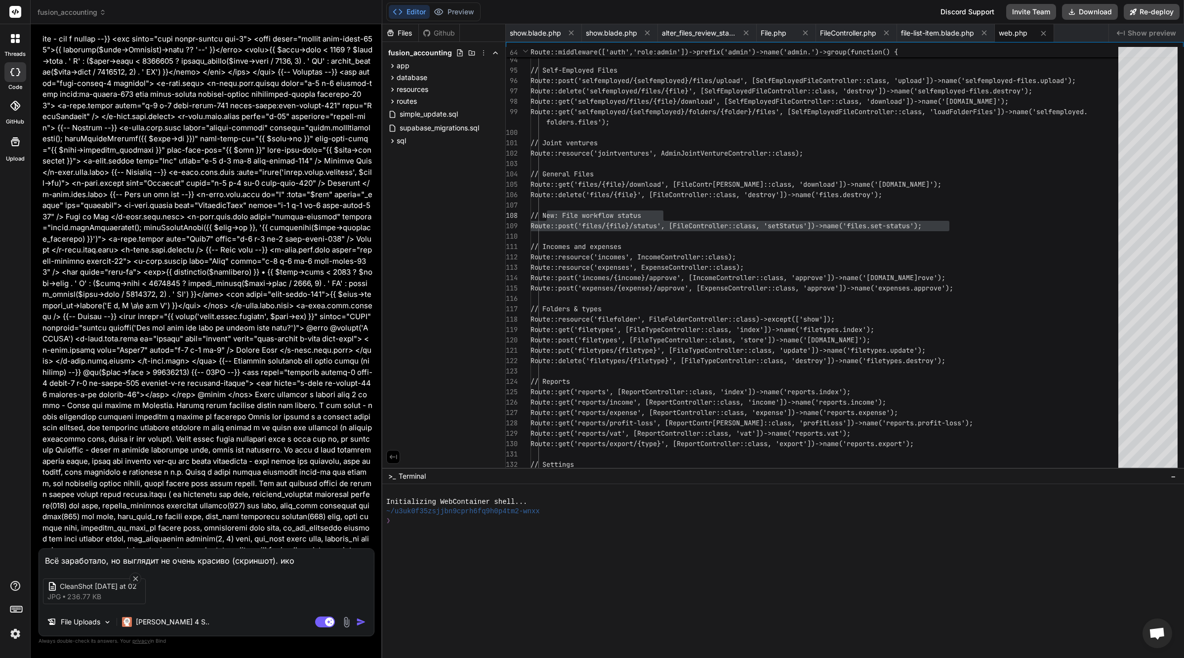
type textarea "x"
type textarea "Всё заработало, но выглядит не очень красиво (скриншот). ико"
type textarea "x"
type textarea "Всё заработало, но выглядит не очень красиво (скриншот). ик"
type textarea "x"
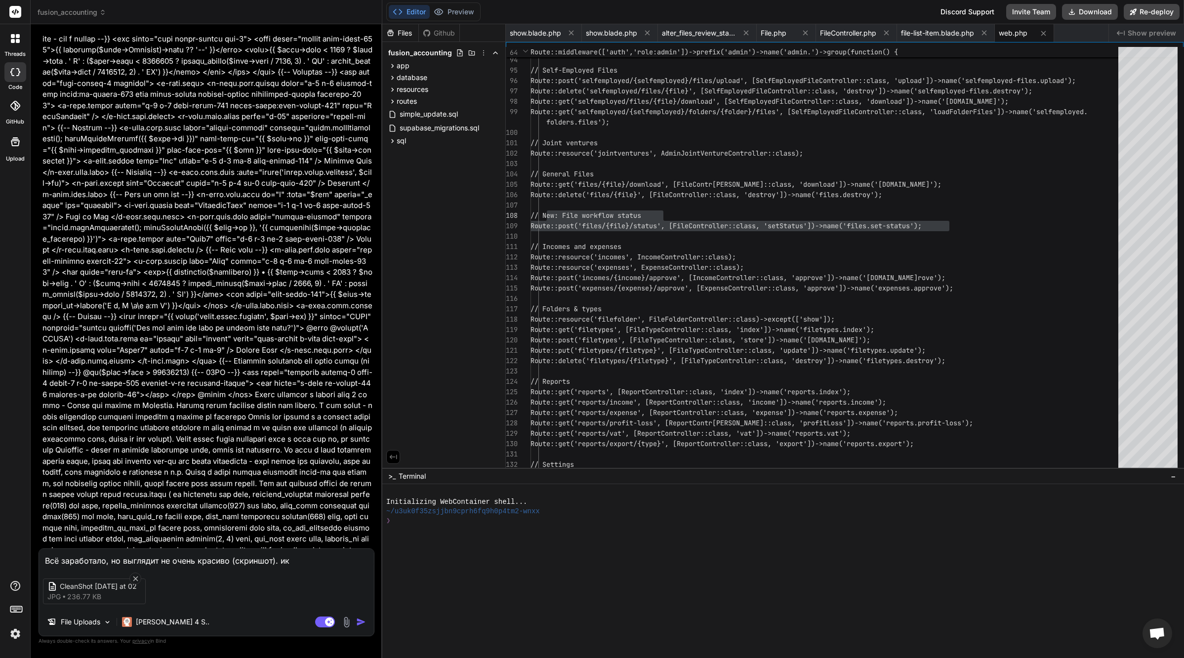
type textarea "Всё заработало, но выглядит не очень красиво (скриншот). и"
type textarea "x"
type textarea "Всё заработало, но выглядит не очень красиво (скриншот)."
type textarea "x"
type textarea "Всё заработало, но выглядит не очень красиво (скриншот). С"
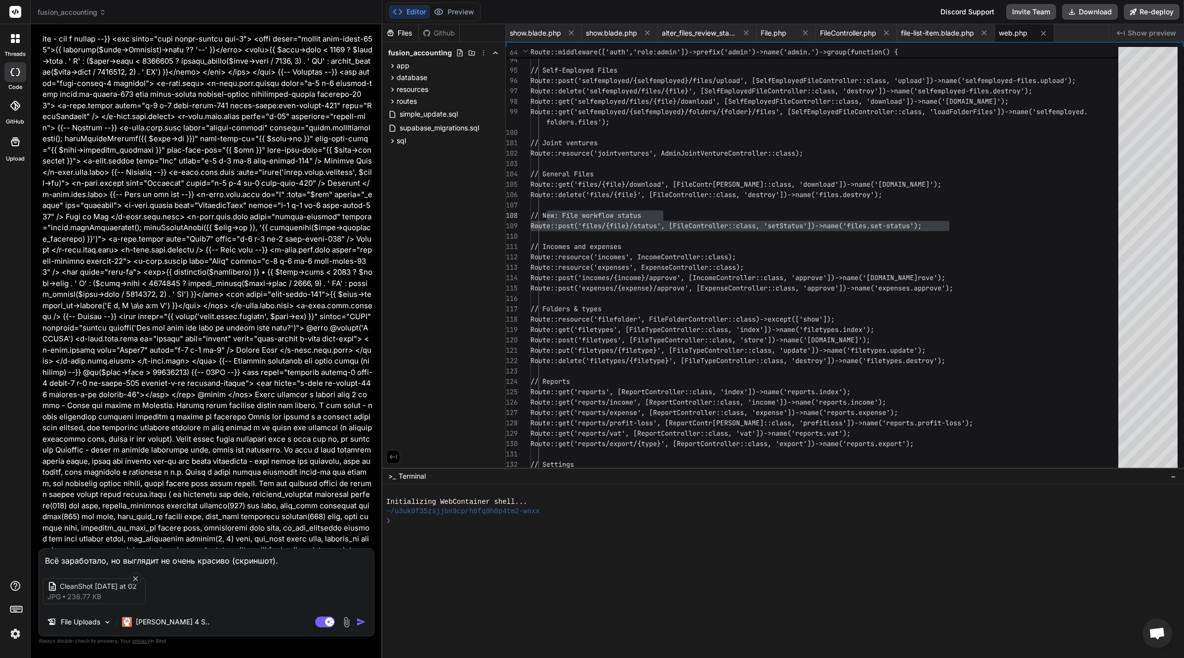
type textarea "x"
type textarea "Всё заработало, но выглядит не очень красиво (скриншот). Ст"
type textarea "x"
type textarea "Всё заработало, но выглядит не очень красиво (скриншот). Ста"
type textarea "x"
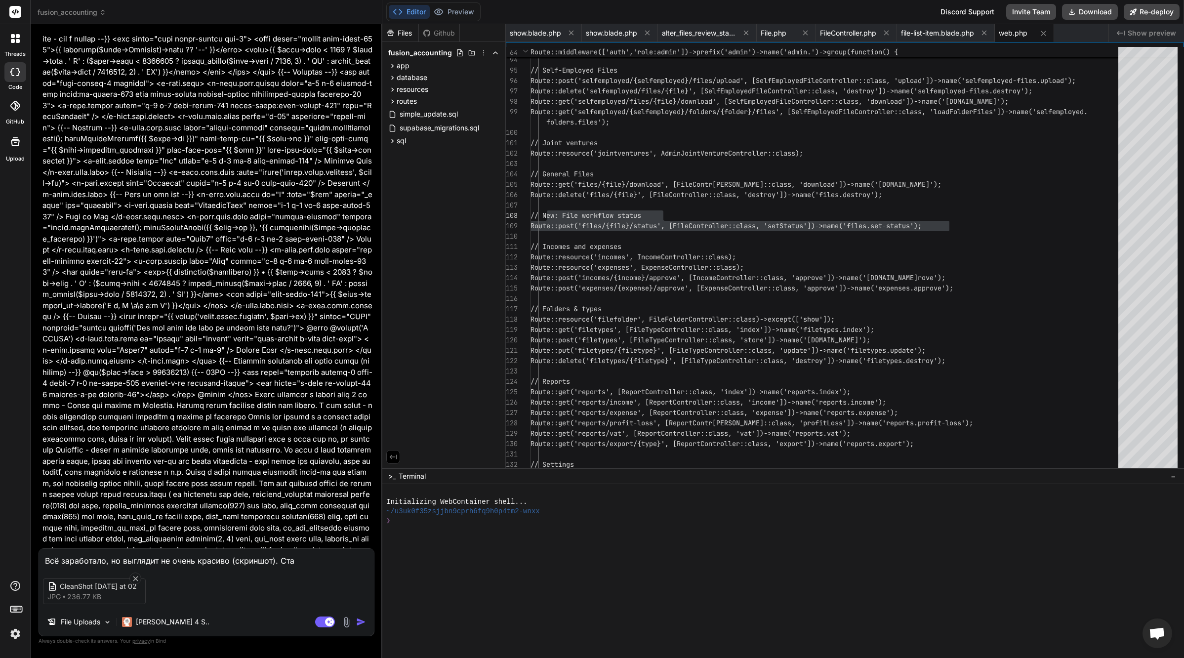
type textarea "Всё заработало, но выглядит не очень красиво (скриншот). Стат"
type textarea "x"
type textarea "Всё заработало, но выглядит не очень красиво (скриншот). Стату"
type textarea "x"
type textarea "Всё заработало, но выглядит не очень красиво (скриншот). Статус"
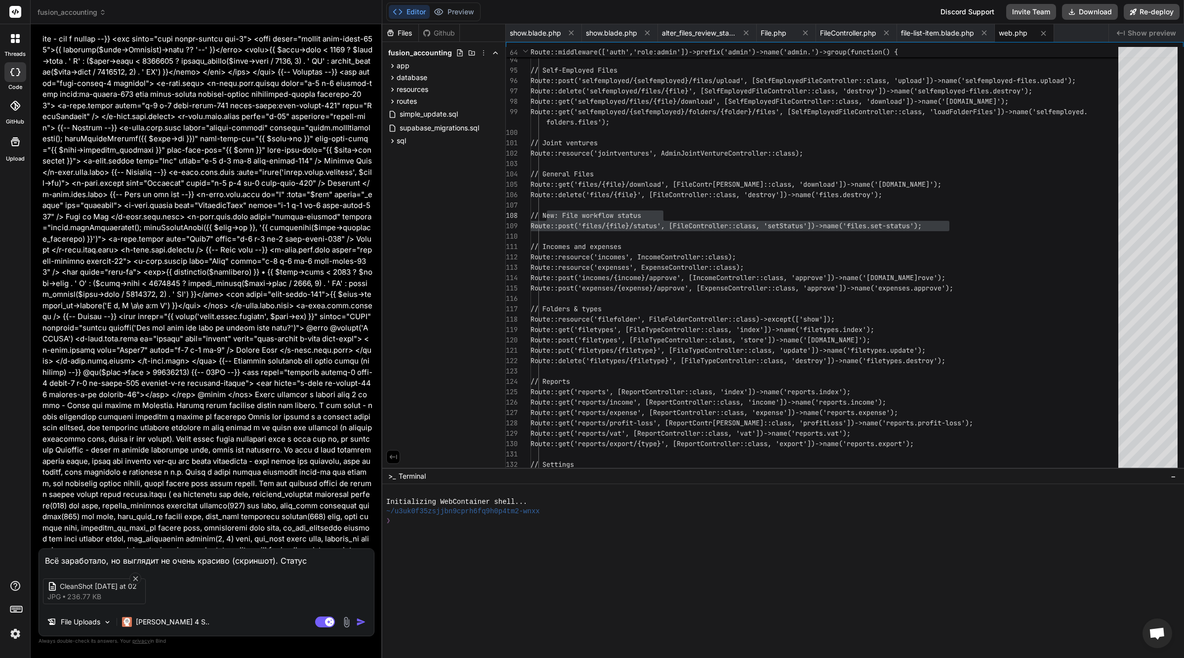
type textarea "x"
type textarea "Всё заработало, но выглядит не очень красиво (скриншот). Статус"
type textarea "x"
type textarea "Всё заработало, но выглядит не очень красиво (скриншот). Статус ш"
type textarea "x"
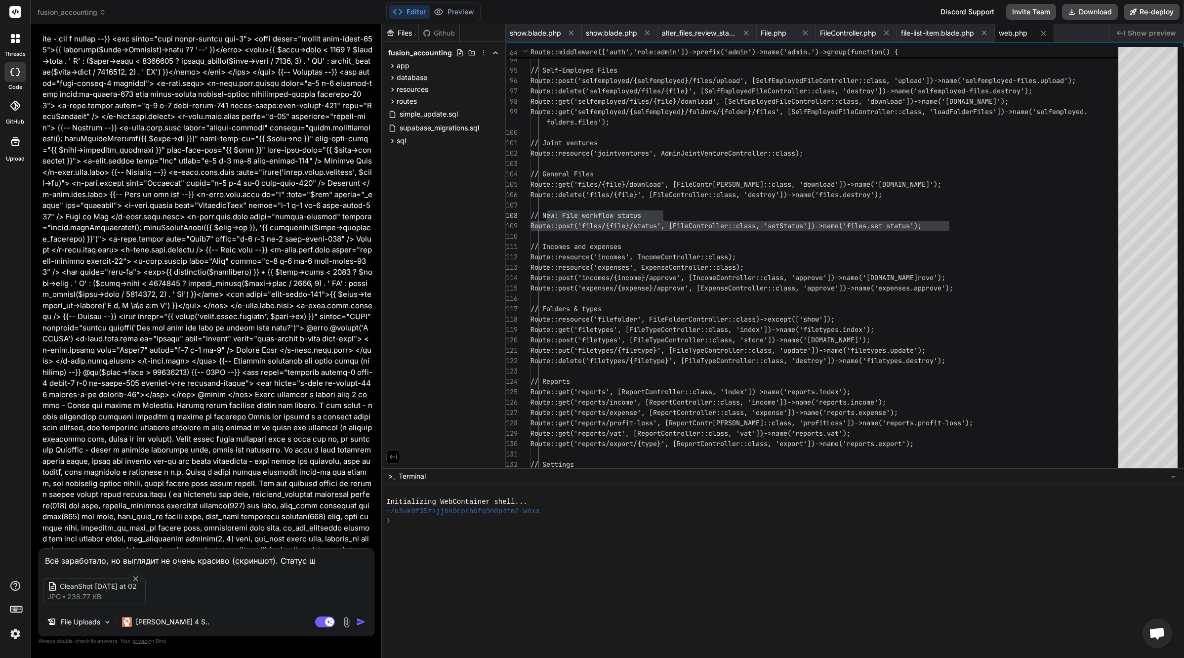
type textarea "Всё заработало, но выглядит не очень красиво (скриншот). Статус шт"
type textarea "x"
type textarea "Всё заработало, но выглядит не очень красиво (скриншот). Статус ш"
type textarea "x"
type textarea "Всё заработало, но выглядит не очень красиво (скриншот). Статус"
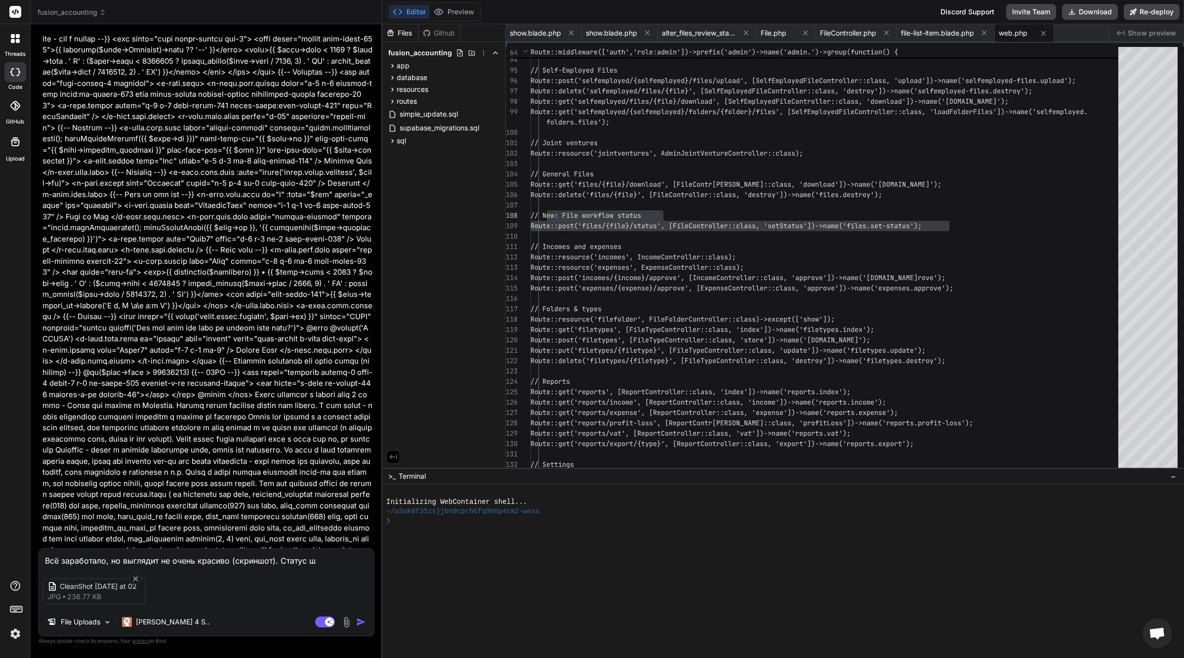
type textarea "x"
type textarea "Всё заработало, но выглядит не очень красиво (скриншот). Статус Ш"
type textarea "x"
type textarea "Всё заработало, но выглядит не очень красиво (скриншот). Статус Шт"
type textarea "x"
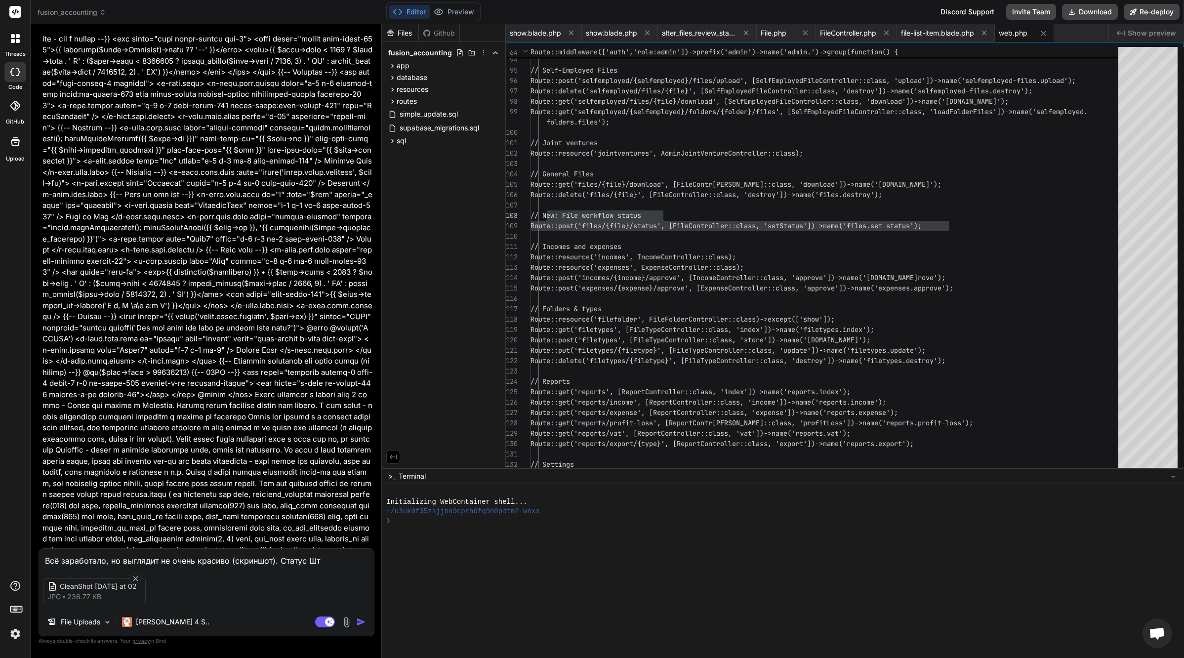
type textarea "Всё заработало, но выглядит не очень красиво (скриншот). Статус Шт"
type textarea "x"
type textarea "Всё заработало, но выглядит не очень красиво (скриншот). Статус In"
type textarea "x"
type textarea "Всё заработало, но выглядит не очень красиво (скриншот). Статус In P"
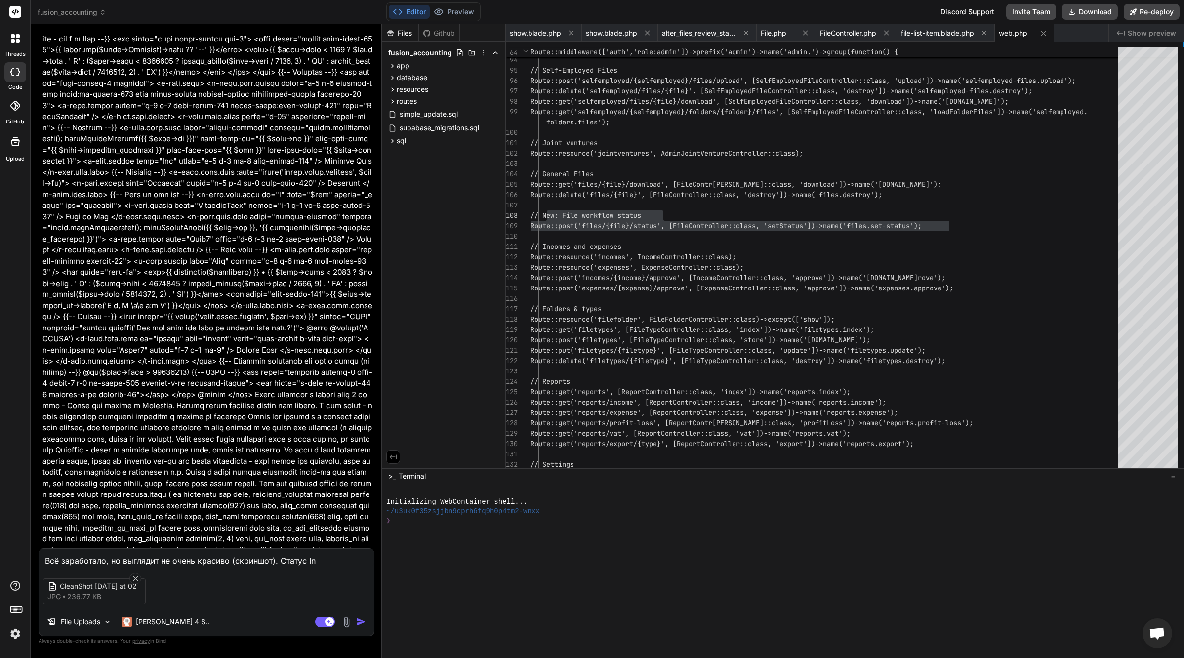
type textarea "x"
type textarea "Всё заработало, но выглядит не очень красиво (скриншот). Статус In Pr"
type textarea "x"
type textarea "Всё заработало, но выглядит не очень красиво (скриншот). Статус In Pro"
type textarea "x"
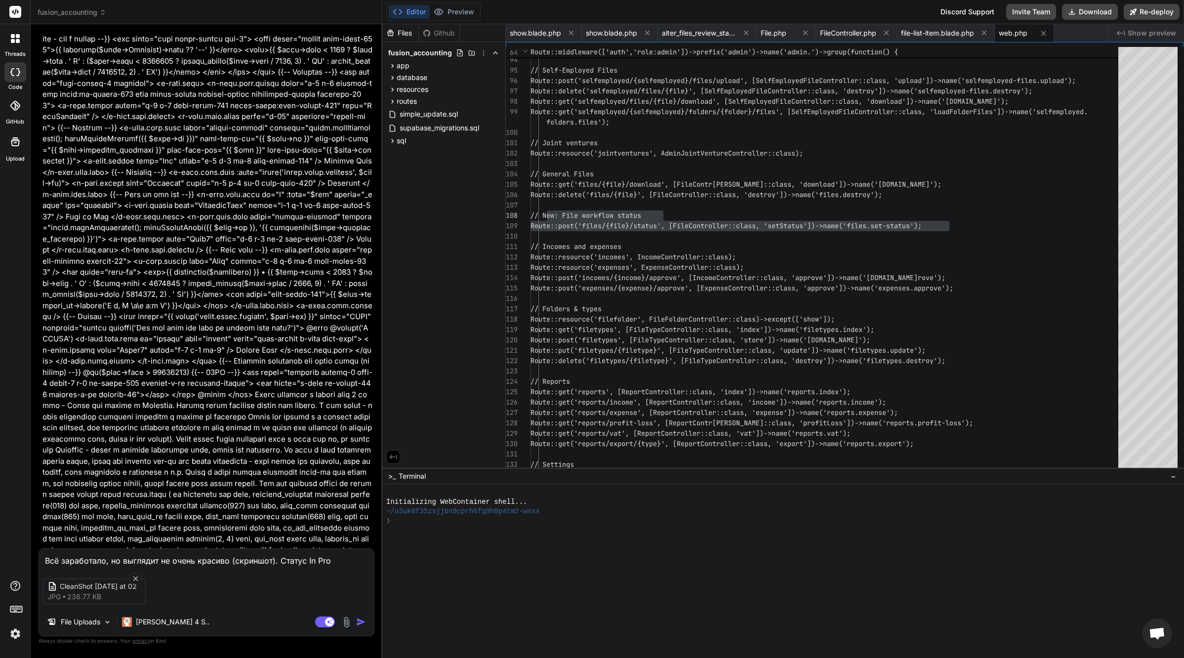
type textarea "Всё заработало, но выглядит не очень красиво (скриншот). Статус In Prog"
type textarea "x"
type textarea "Всё заработало, но выглядит не очень красиво (скриншот). Статус In Progr"
type textarea "x"
type textarea "Всё заработало, но выглядит не очень красиво (скриншот). Статус In Progre"
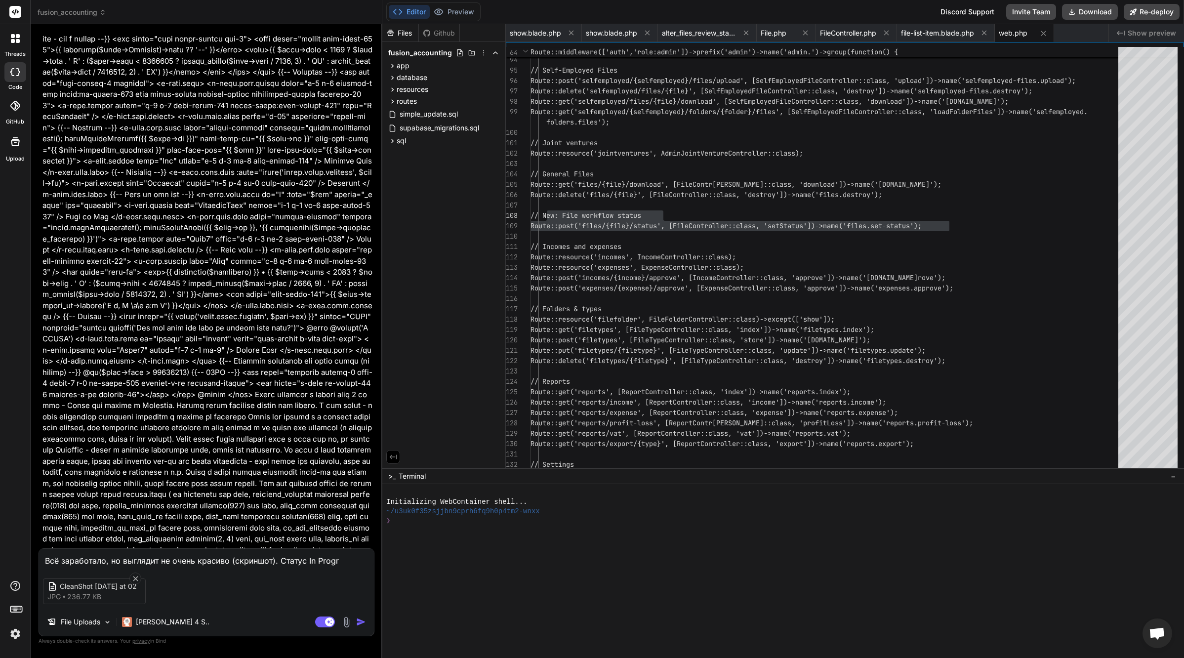
type textarea "x"
type textarea "Всё заработало, но выглядит не очень красиво (скриншот). Статус In Progres"
type textarea "x"
type textarea "Всё заработало, но выглядит не очень красиво (скриншот). Статус In Progress"
type textarea "x"
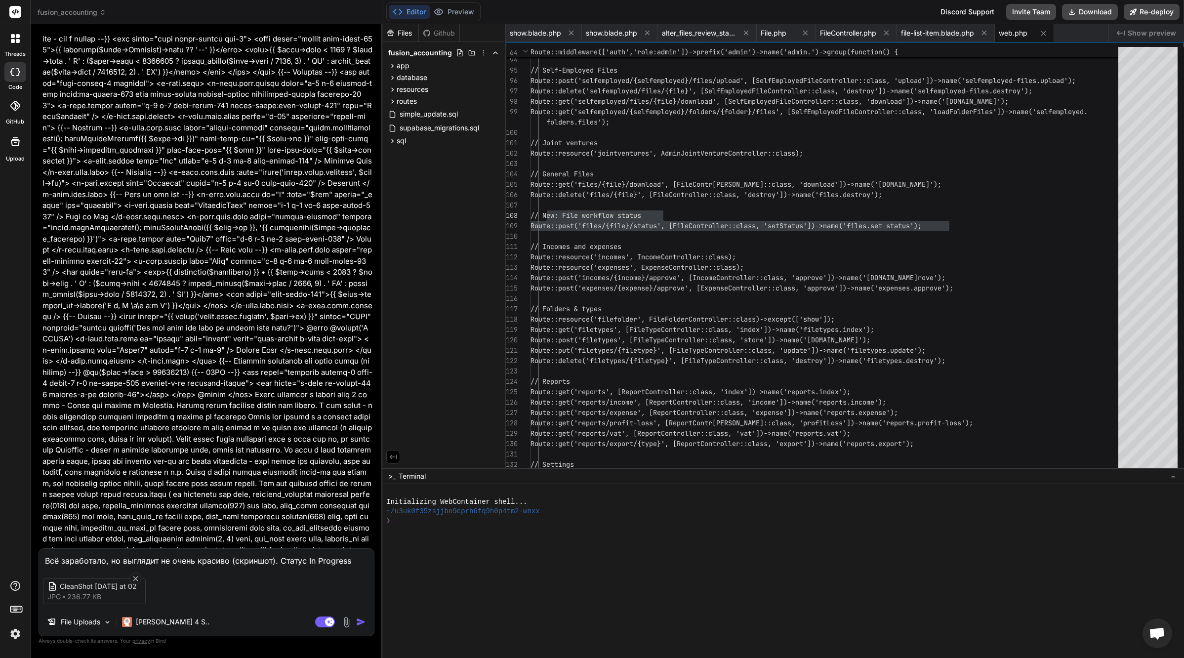
type textarea "Всё заработало, но выглядит не очень красиво (скриншот). Статус In Progress"
type textarea "x"
type textarea "Всё заработало, но выглядит не очень красиво (скриншот). Статус In Progress d"
type textarea "x"
click at [231, 570] on div "CleanShot 2025-09-26 at 02 jpg 236.77 KB" at bounding box center [206, 590] width 335 height 41
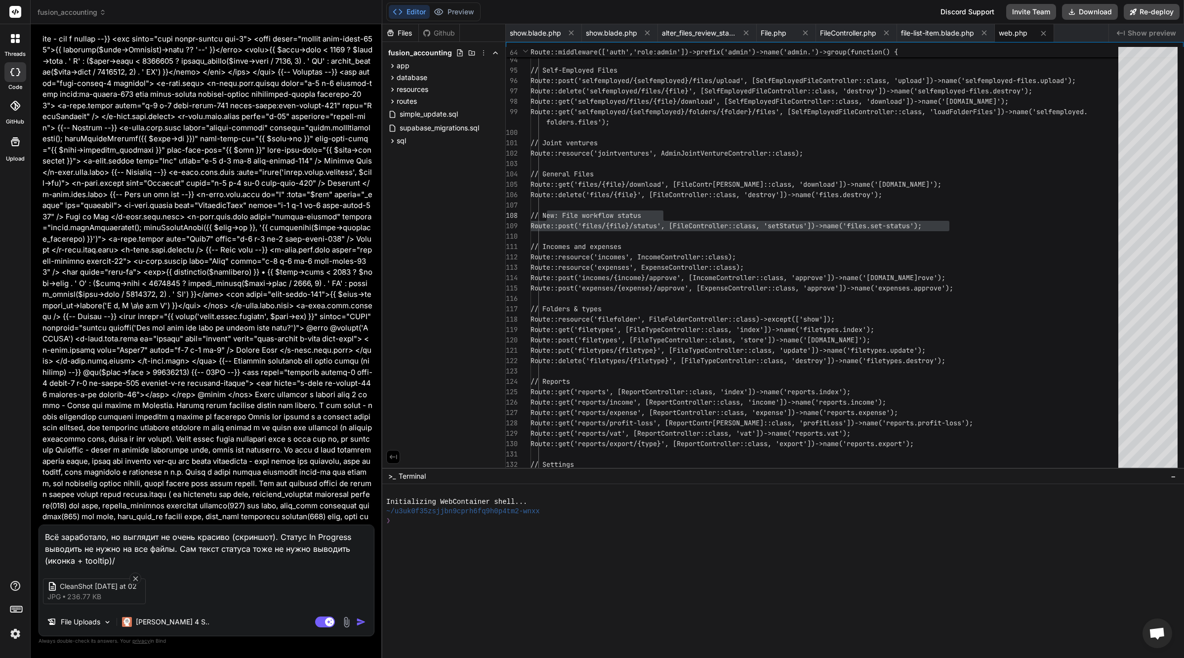
click at [155, 570] on div "CleanShot 2025-09-26 at 02 jpg 236.77 KB" at bounding box center [206, 590] width 335 height 41
click at [91, 561] on textarea "Всё заработало, но выглядит не очень красиво (скриншот). Статус In Progress выв…" at bounding box center [206, 545] width 335 height 41
click at [49, 559] on textarea "Всё заработало, но выглядит не очень красиво (скриншот). Статус In Progress выв…" at bounding box center [206, 545] width 335 height 41
click at [164, 559] on textarea "Всё заработало, но выглядит не очень красиво (скриншот). Статус In Progress выв…" at bounding box center [206, 545] width 335 height 41
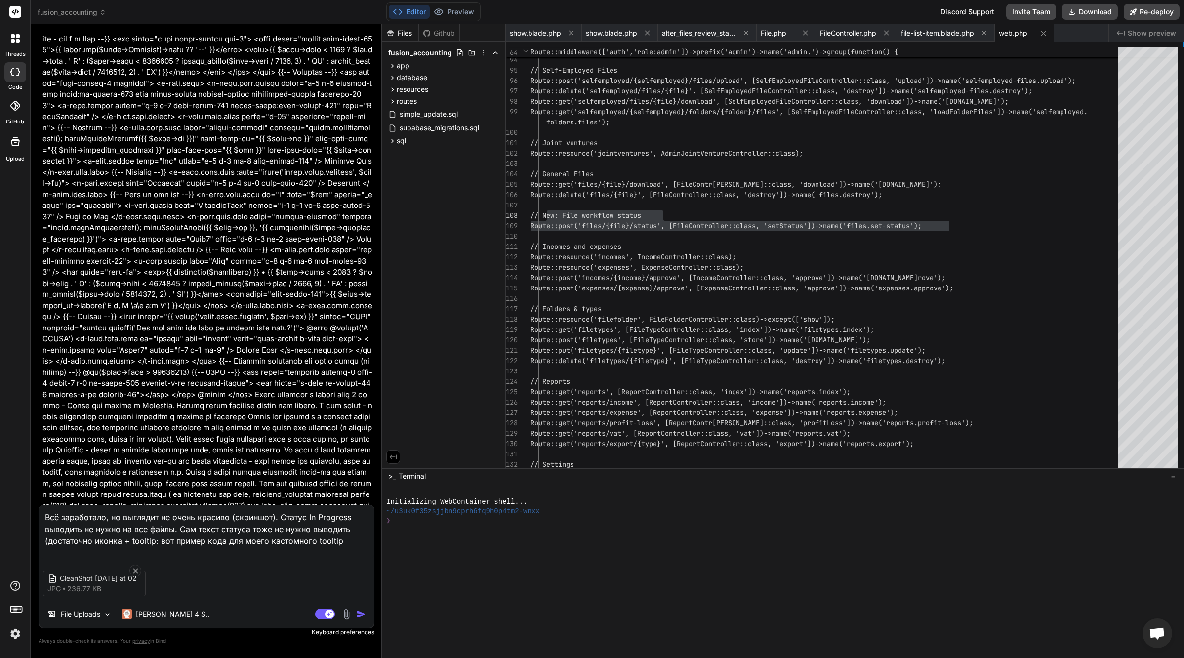
paste textarea "<x-base.tippy options="{ theme: 'light' }" content="{{ strtoupper($doc['status'…"
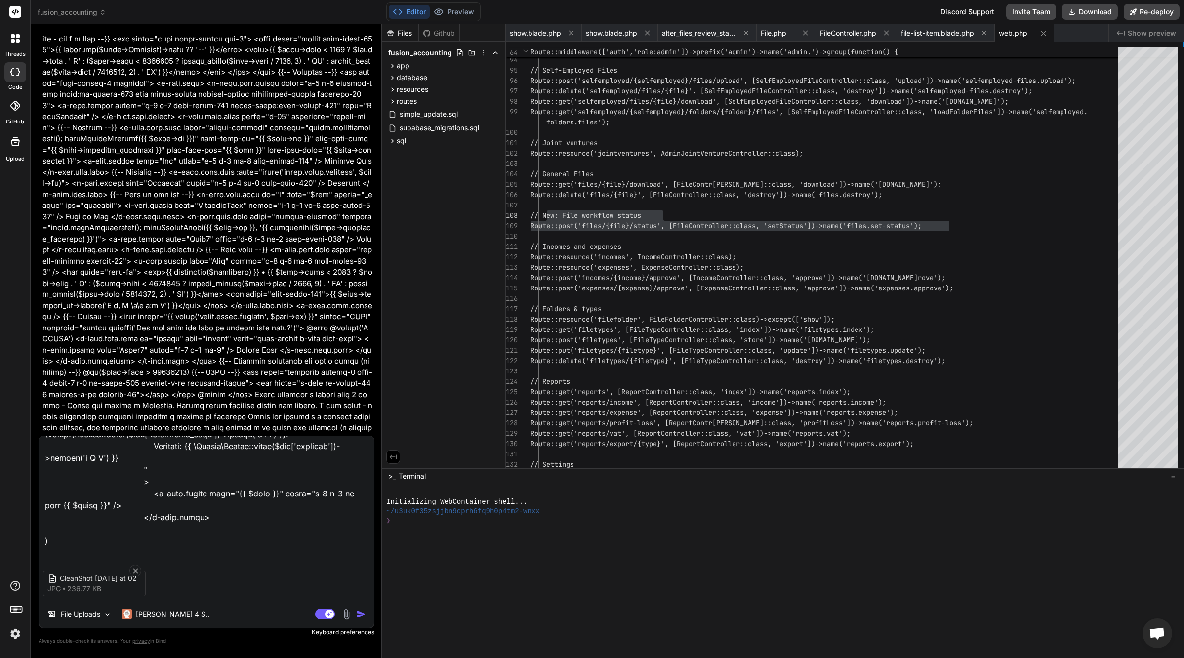
scroll to position [107, 0]
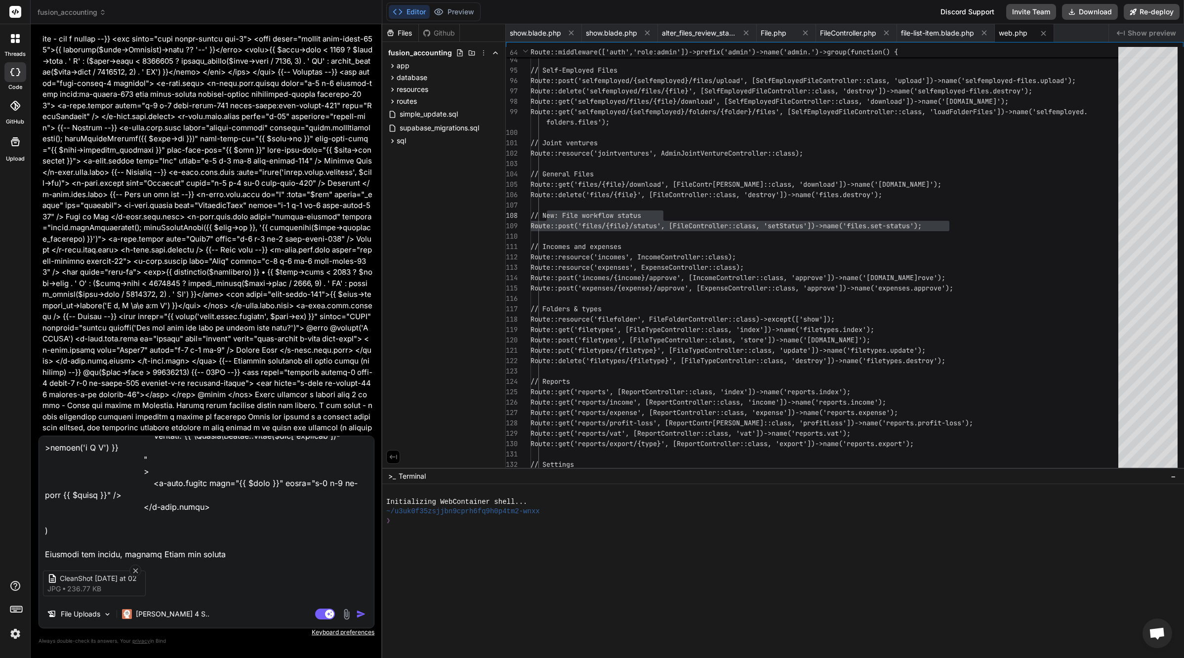
paste textarea "bg-yellow-100"
click at [306, 551] on textarea at bounding box center [206, 497] width 335 height 122
paste textarea "bg-yellow-100"
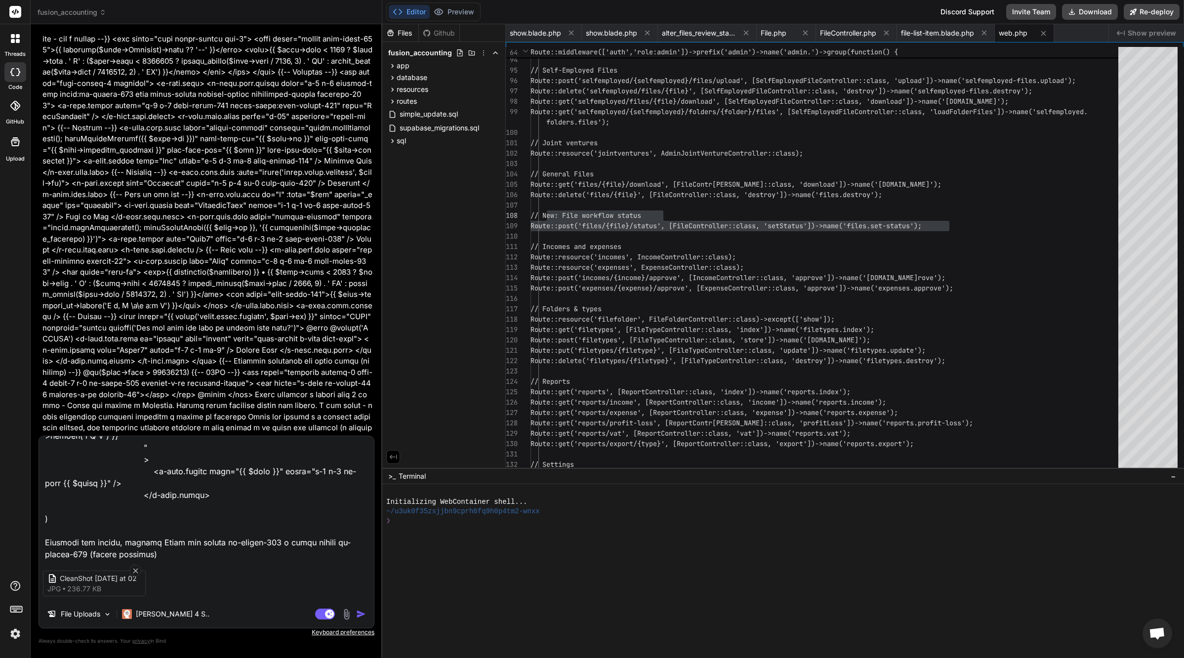
click at [63, 554] on textarea at bounding box center [206, 497] width 335 height 122
click at [363, 616] on img "button" at bounding box center [361, 614] width 10 height 10
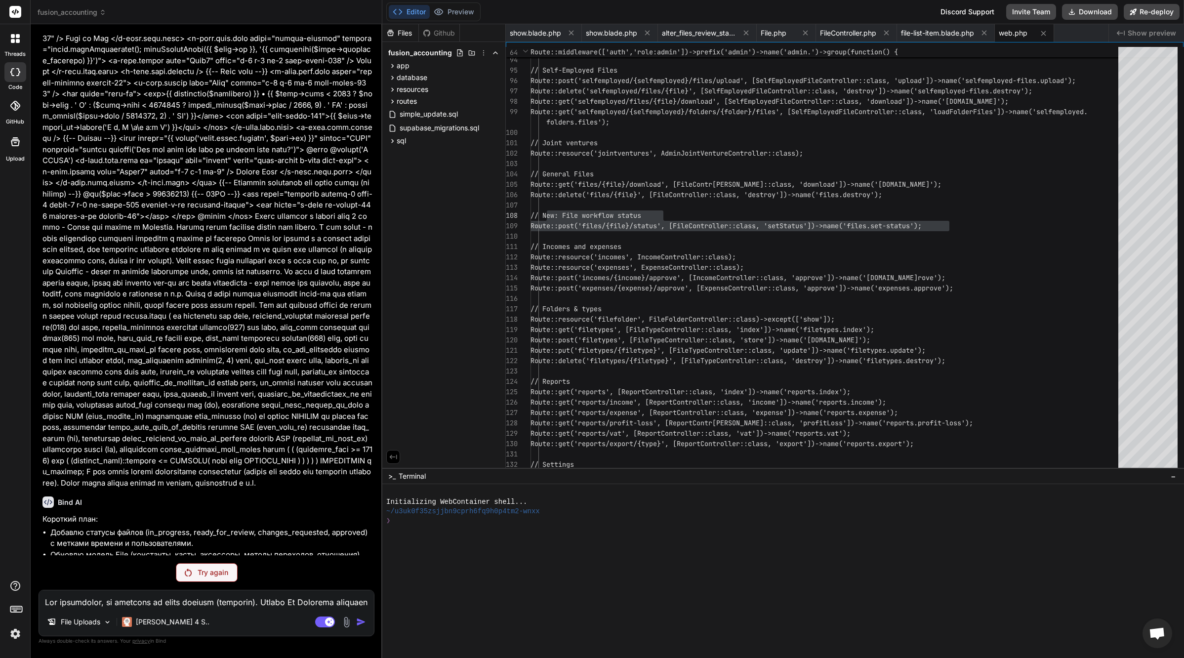
scroll to position [37620, 0]
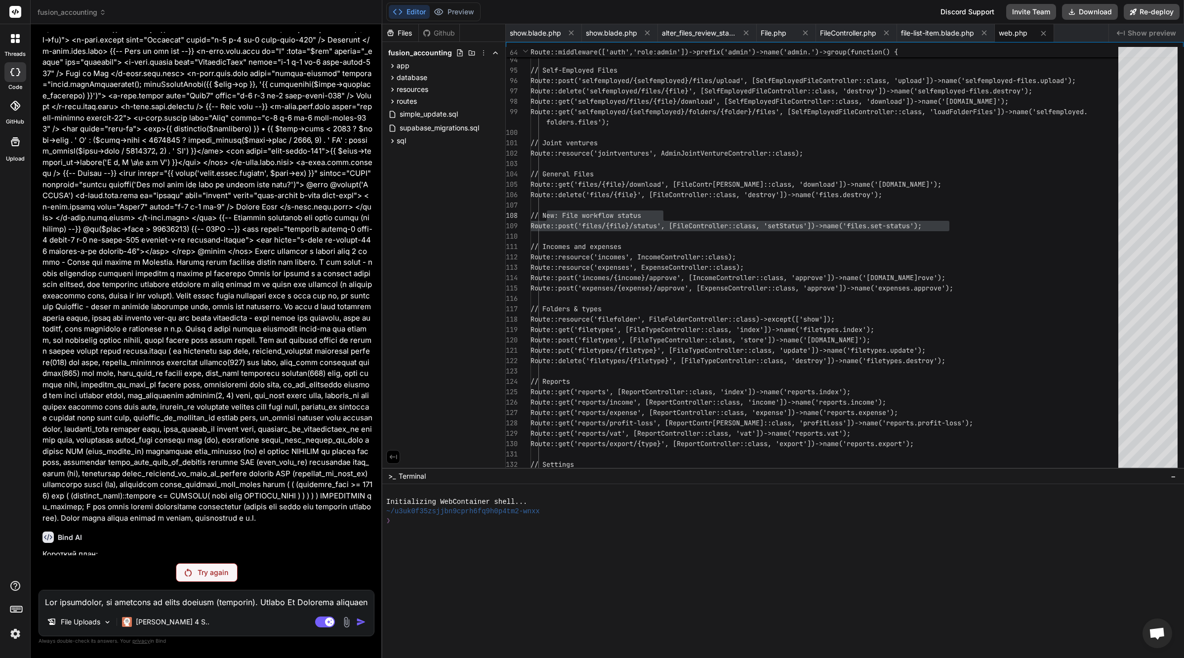
click at [227, 575] on p "Try again" at bounding box center [213, 573] width 31 height 10
click at [203, 580] on div "Try again" at bounding box center [207, 572] width 62 height 19
drag, startPoint x: 273, startPoint y: 551, endPoint x: 38, endPoint y: 472, distance: 247.4
click at [38, 472] on div "Bind AI Web Search Created with Pixso. Code Generator You Bind AI 🔹 Проблема: Т…" at bounding box center [207, 340] width 352 height 633
copy p "Всё заработало, но выглядит не очень красиво (скриншот). Статус In Progress выв…"
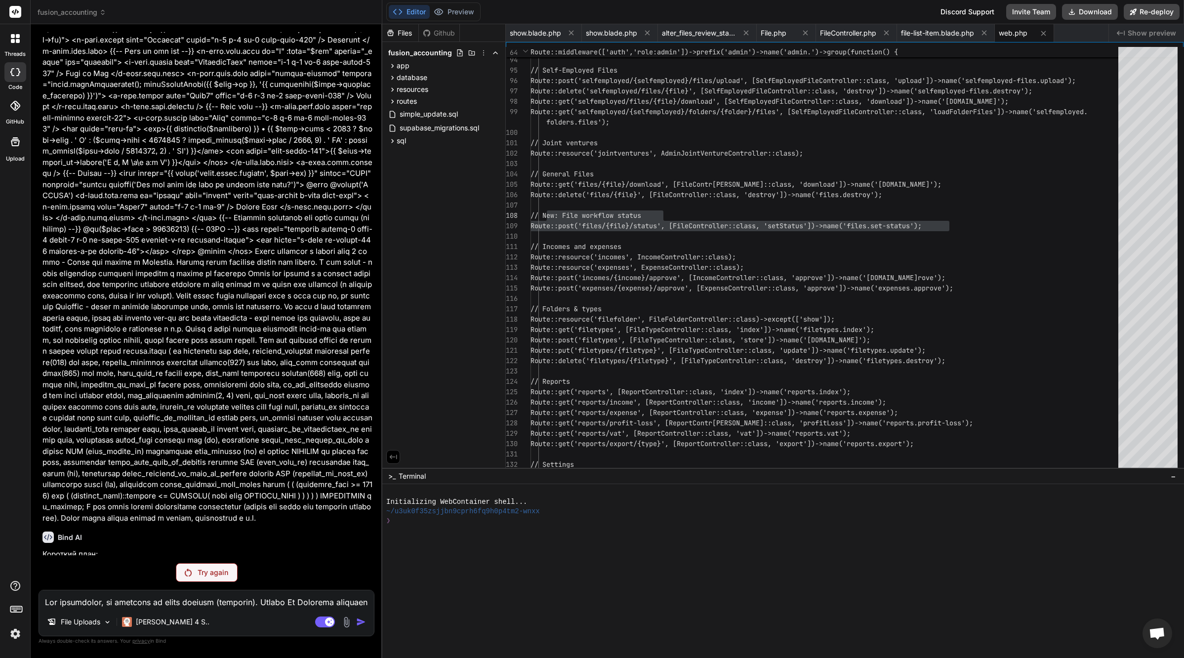
click at [345, 622] on img at bounding box center [346, 621] width 11 height 11
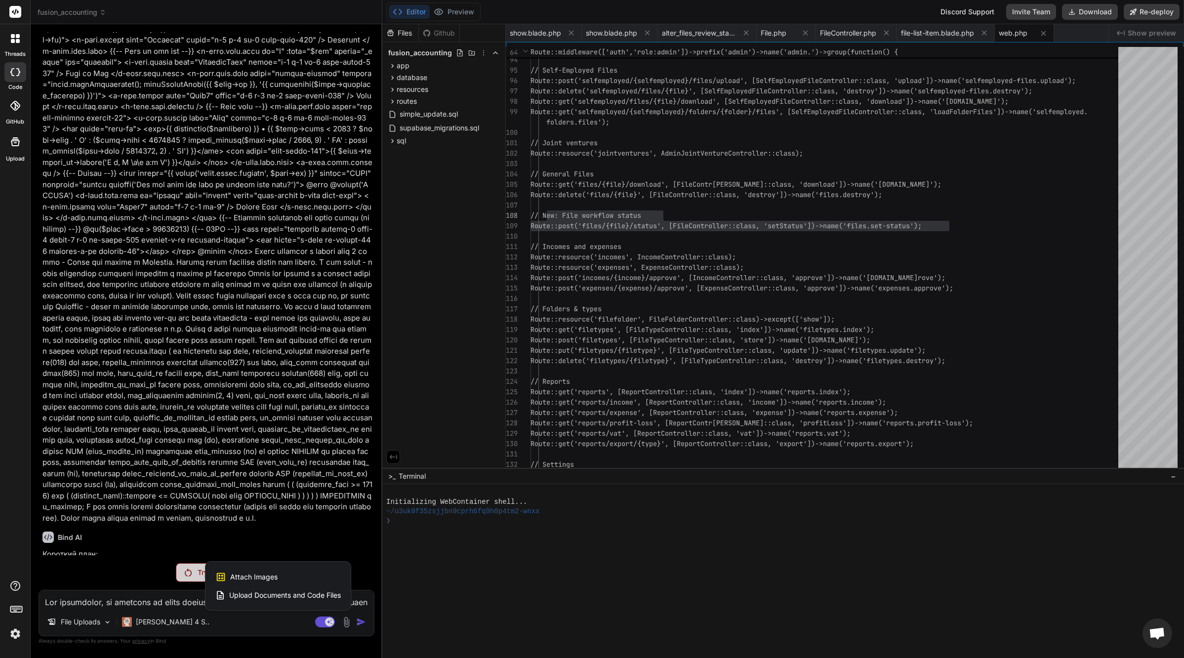
click at [281, 580] on div "Attach Images Image attachments are only supported in Claude and Gemini models." at bounding box center [277, 577] width 125 height 19
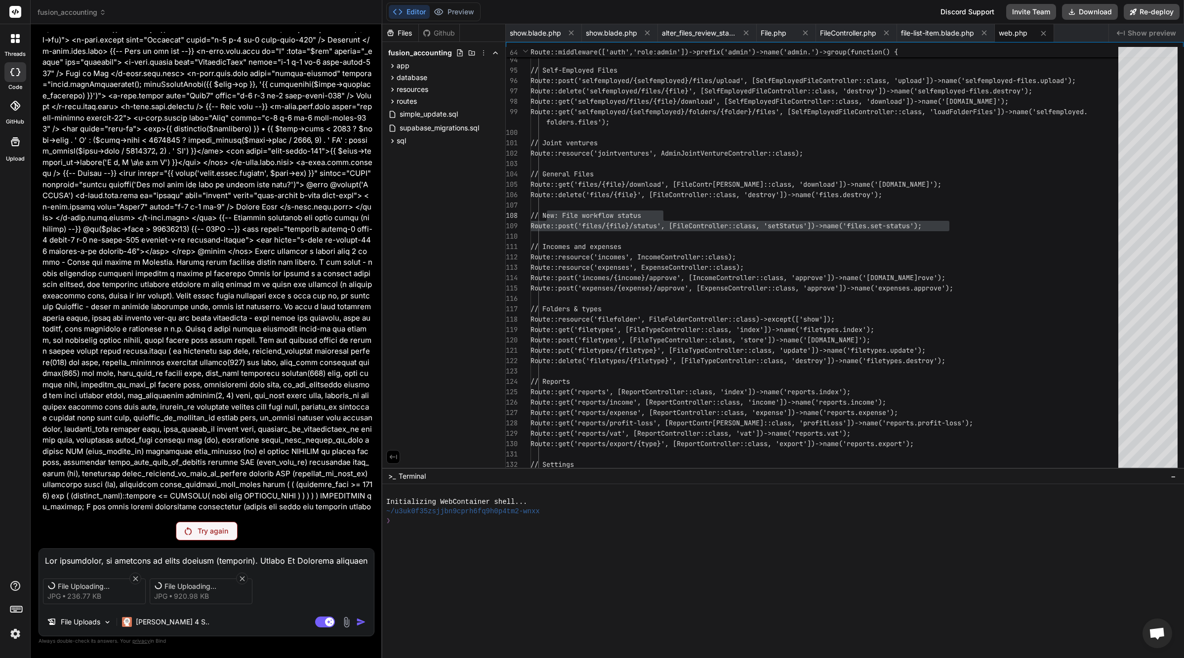
scroll to position [37655, 0]
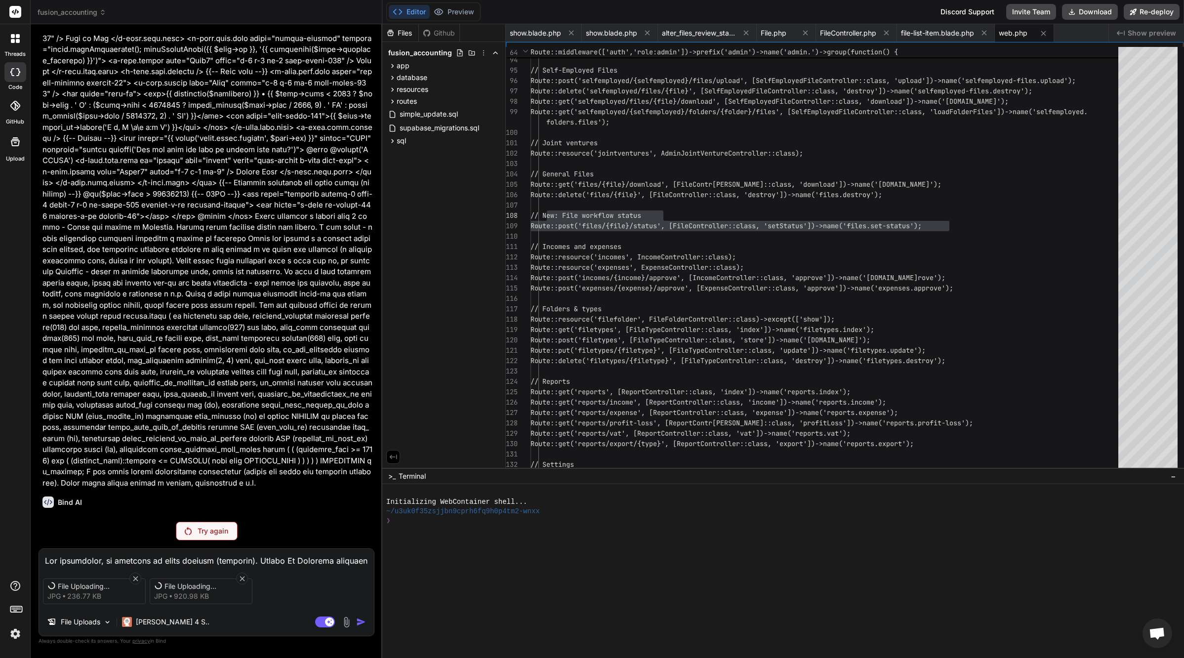
click at [152, 561] on textarea at bounding box center [206, 558] width 335 height 18
paste textarea "Всё заработало, но выглядит не очень красиво (скриншот). Статус In Progress выв…"
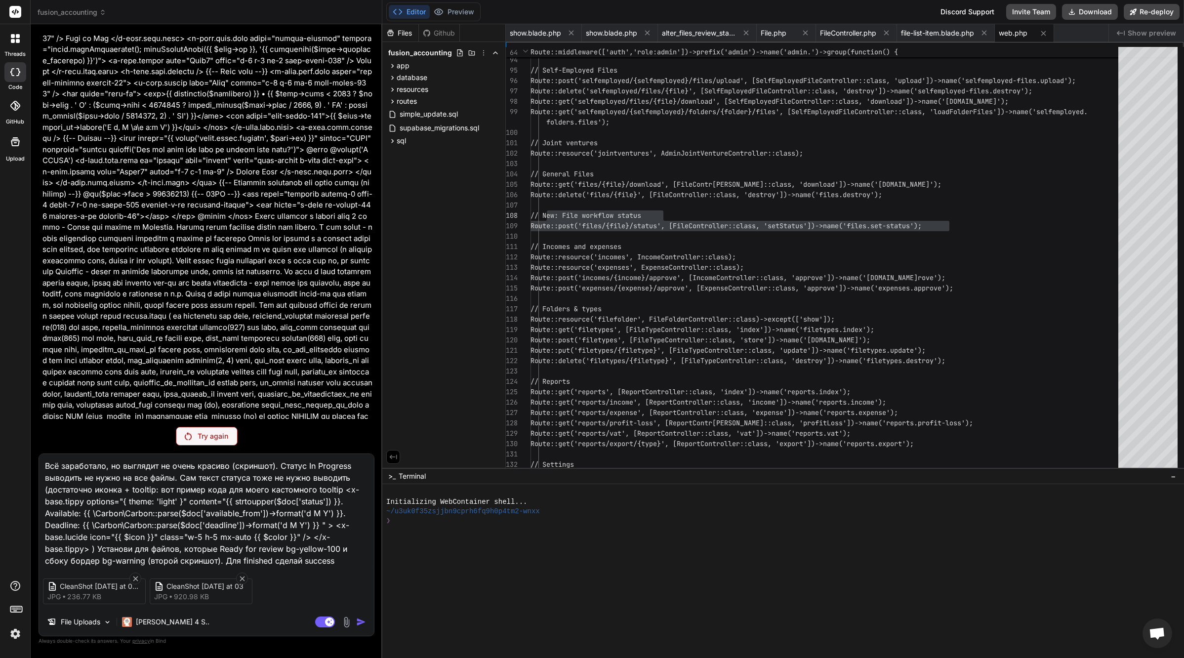
click at [355, 624] on div "Agent Mode. When this toggle is activated, AI automatically makes decisions, re…" at bounding box center [341, 622] width 57 height 12
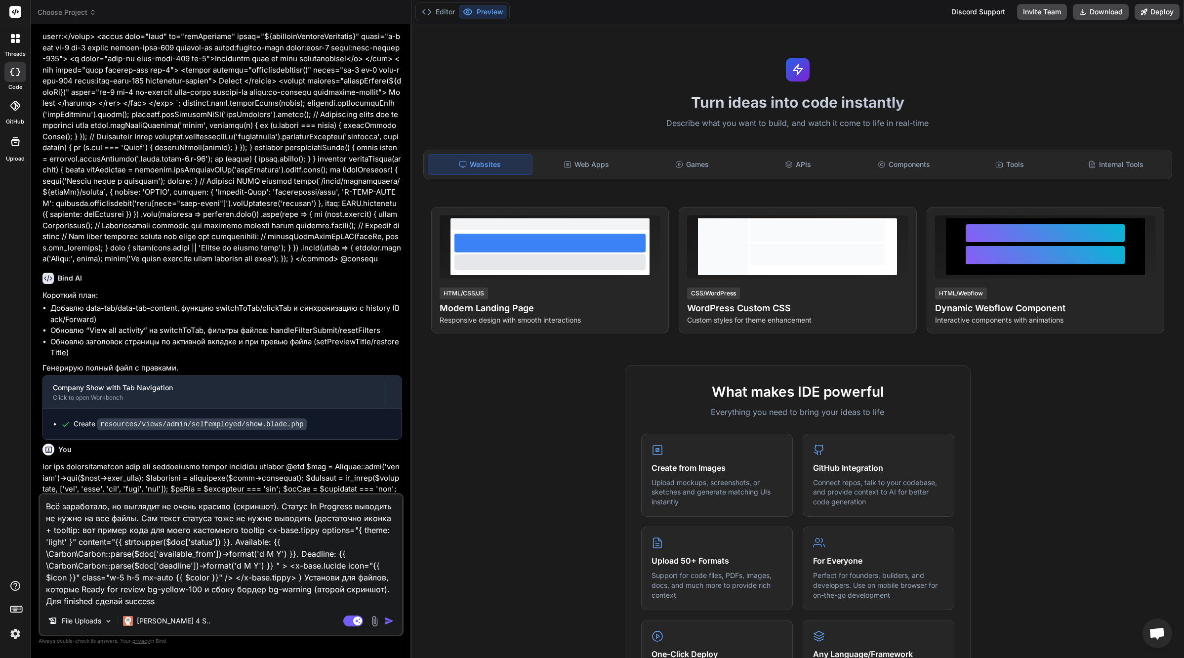
scroll to position [15080, 0]
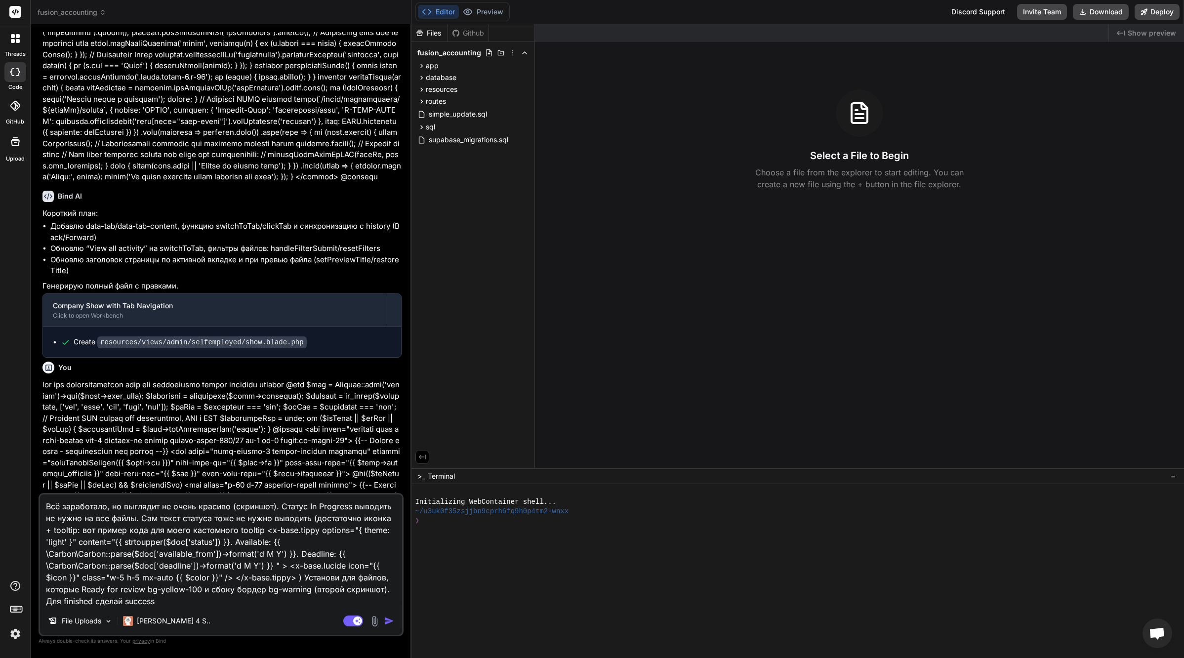
click at [374, 620] on img at bounding box center [374, 620] width 11 height 11
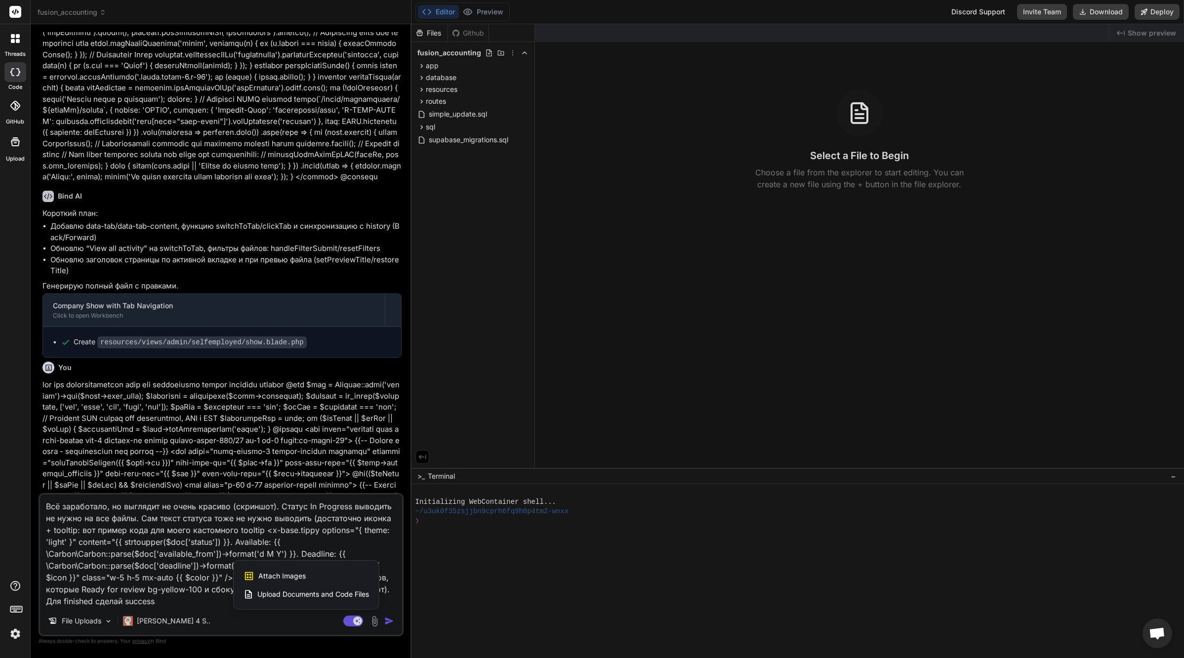
click at [307, 576] on div "Attach Images Image attachments are only supported in Claude and Gemini models." at bounding box center [306, 576] width 125 height 19
type textarea "x"
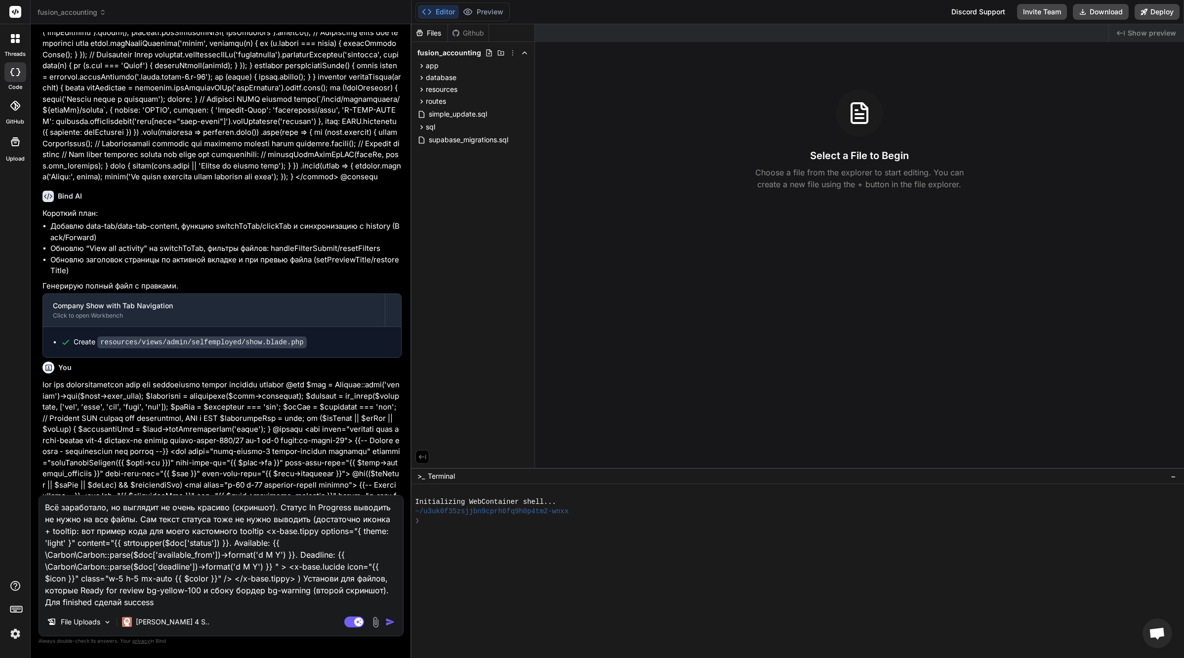
type input "C:\fakepath\CleanShot 2025-09-26 at 02.48.49@2x.jpg"
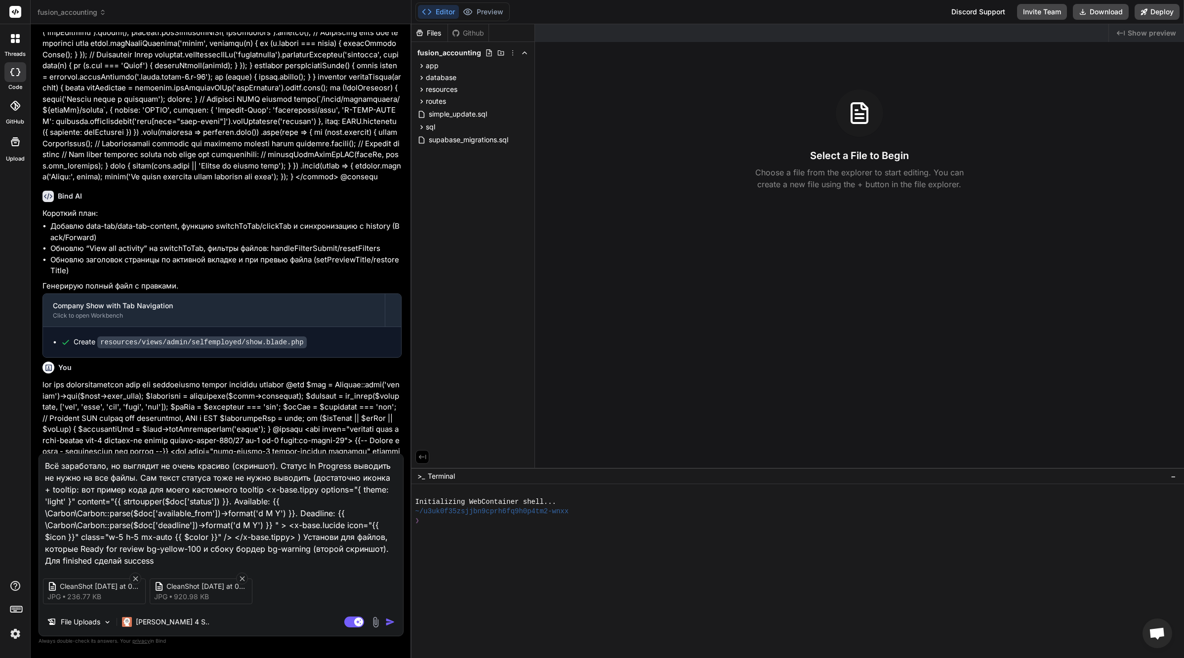
click at [389, 622] on img "button" at bounding box center [390, 622] width 10 height 10
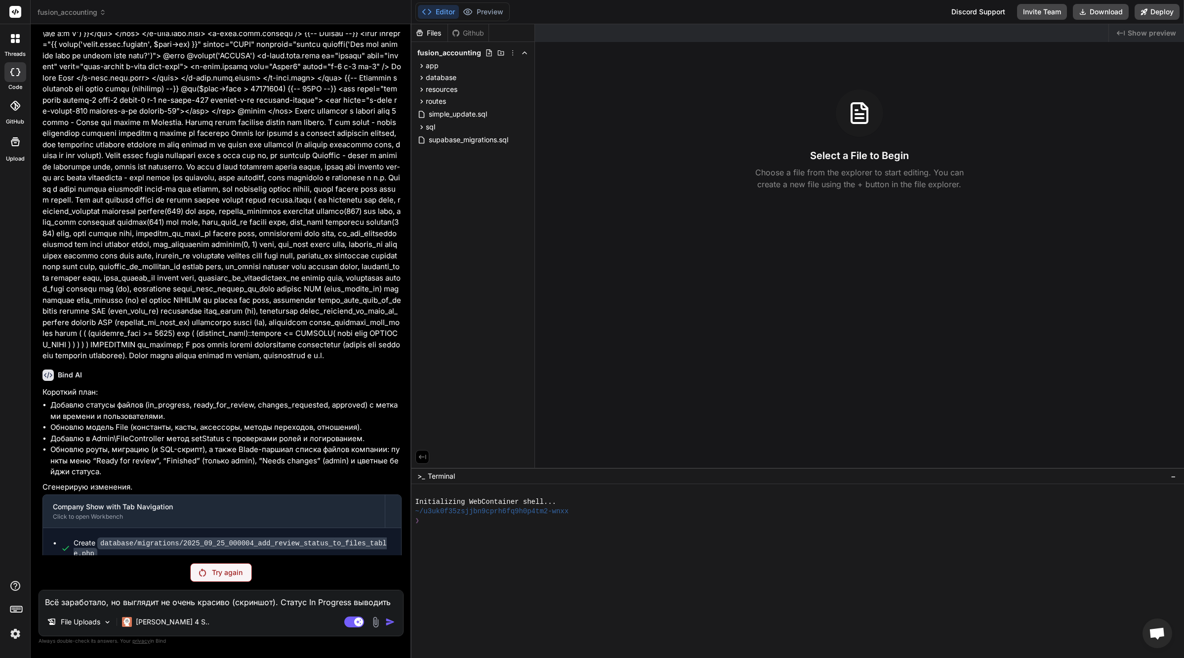
scroll to position [15940, 0]
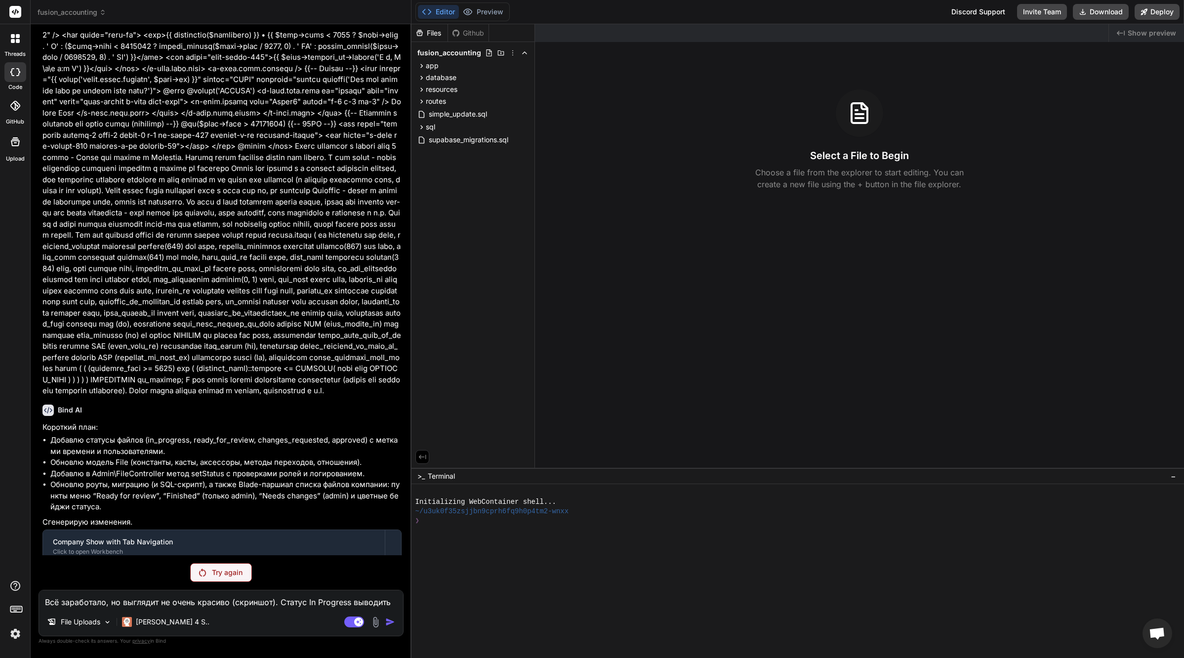
click at [218, 572] on p "Try again" at bounding box center [227, 573] width 31 height 10
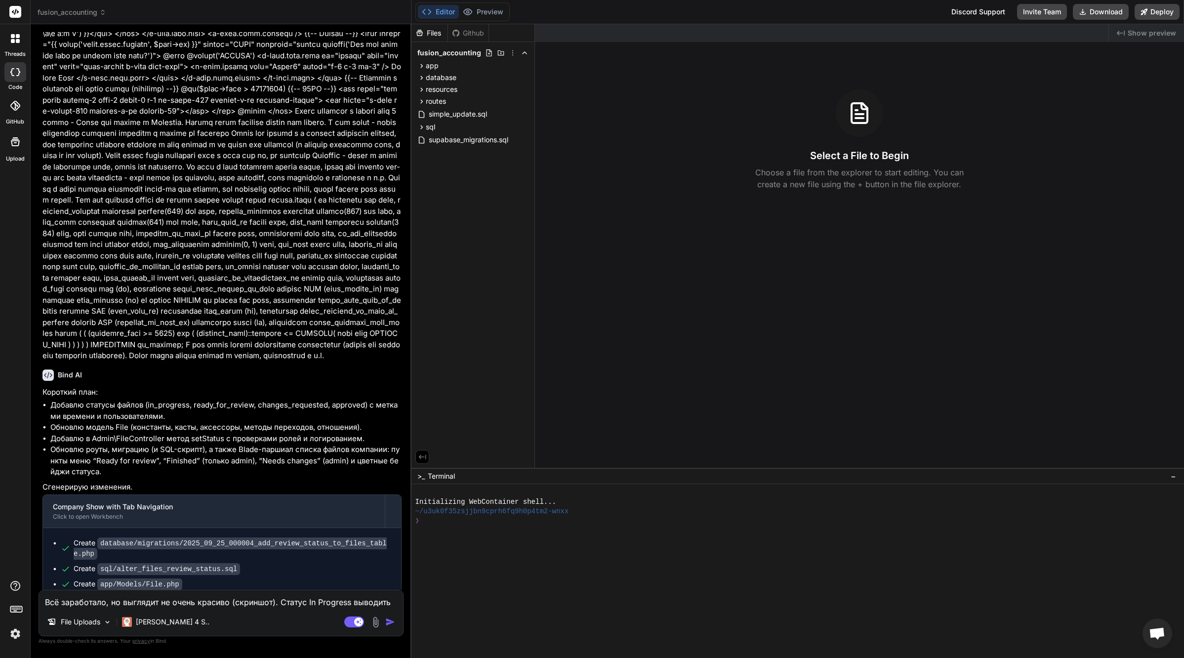
type textarea "x"
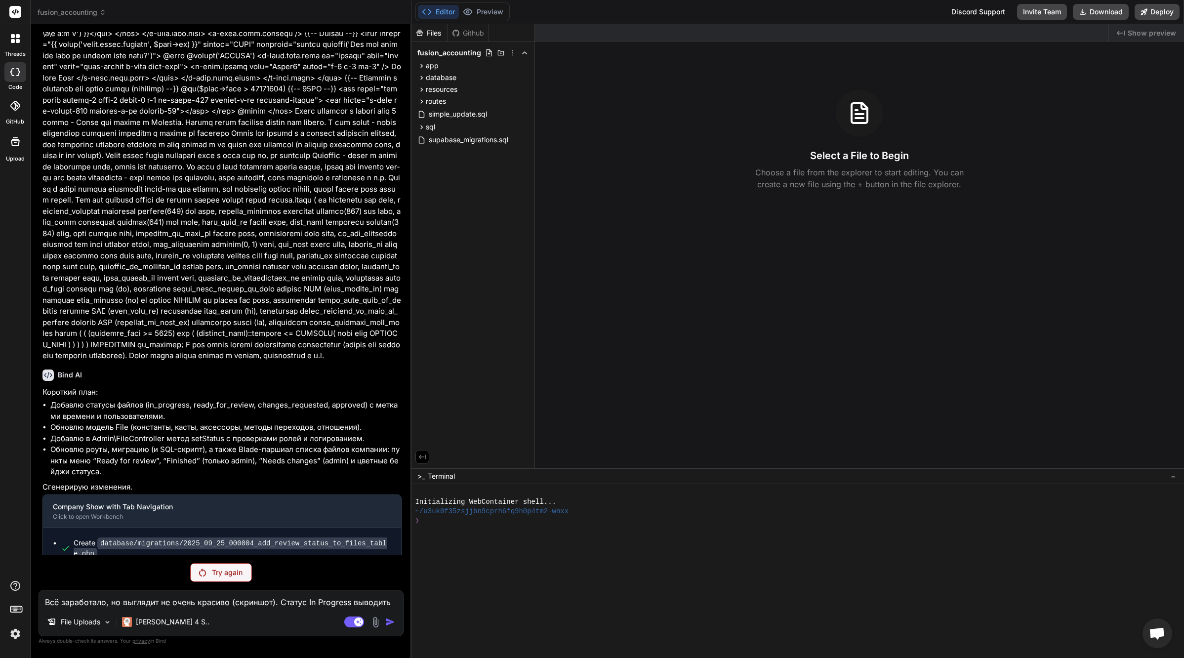
scroll to position [15940, 0]
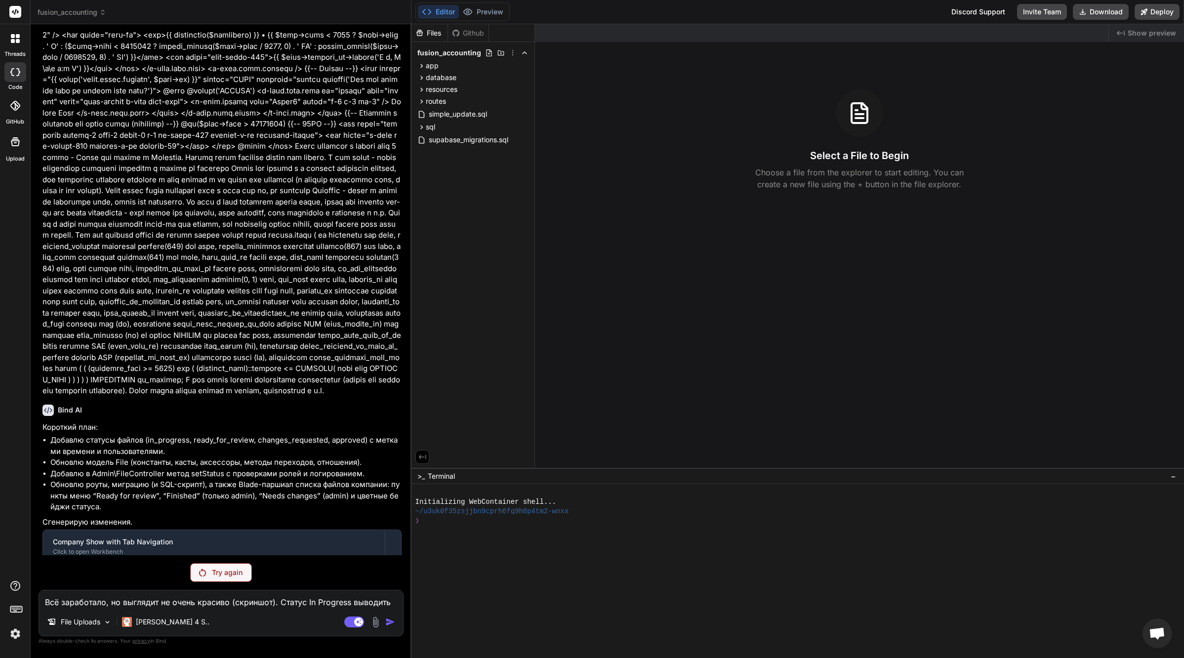
click at [155, 601] on textarea "Всё заработало, но выглядит не очень красиво (скриншот). Статус In Progress выв…" at bounding box center [221, 599] width 364 height 18
paste textarea "Всё заработало, но выглядит не очень красиво (скриншот). Статус In Progress выв…"
type textarea "Всё заработало, но выглядит не очень красиво (скриншот). Статус In Progress выв…"
type textarea "x"
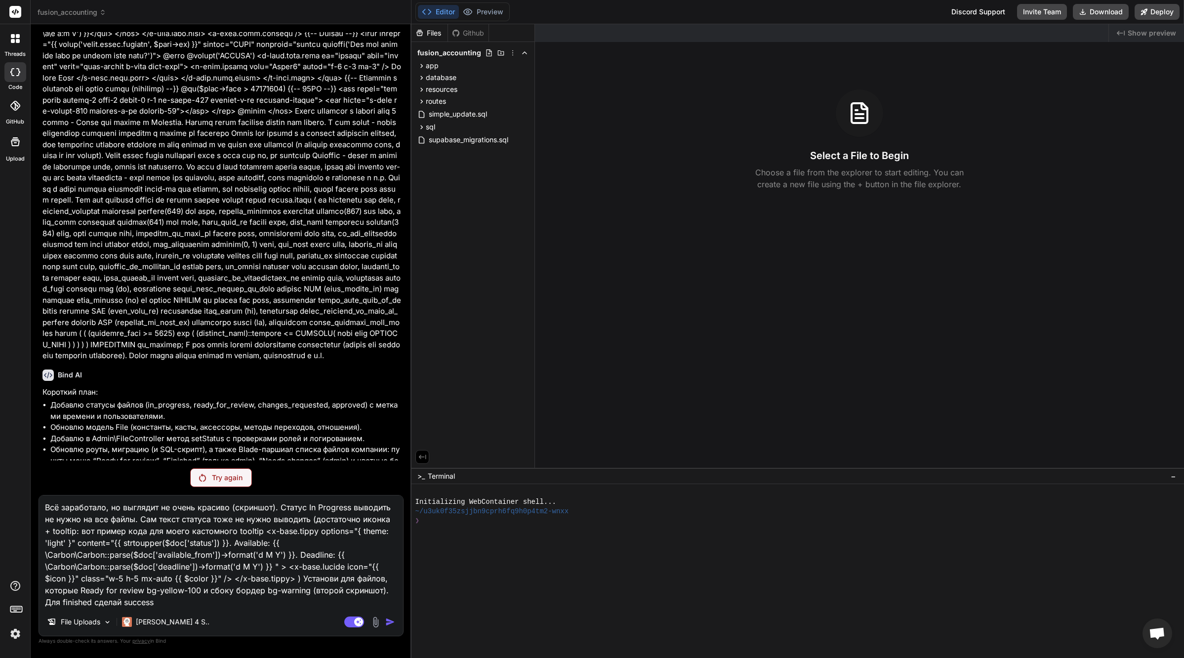
click at [257, 503] on textarea "Всё заработало, но выглядит не очень красиво (скриншот). Статус In Progress выв…" at bounding box center [221, 551] width 364 height 113
type textarea "Всё заработало, но выглядит не очень красиво (). Статус In Progress выводить не…"
type textarea "x"
type textarea "Всё заработало, но выглядит не очень красиво ). Статус In Progress выводить не …"
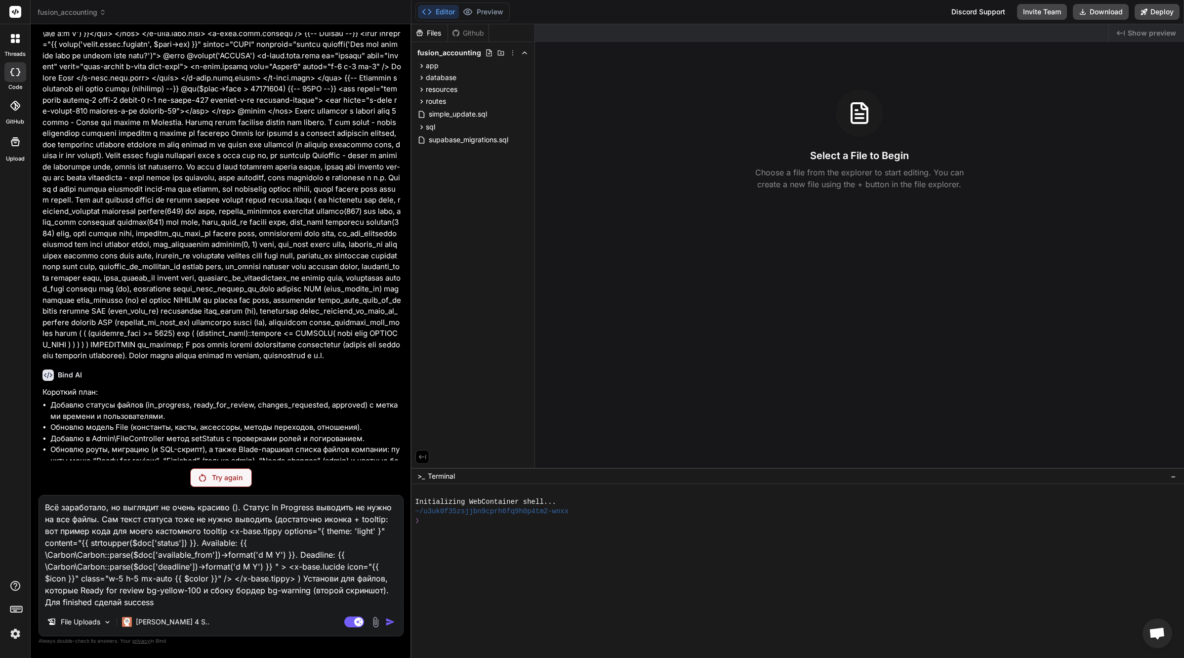
type textarea "x"
type textarea "Всё заработало, но выглядит не очень красиво). Статус In Progress выводить не н…"
type textarea "x"
type textarea "Всё заработало, но выглядит не очень красиво. Статус In Progress выводить не ну…"
type textarea "x"
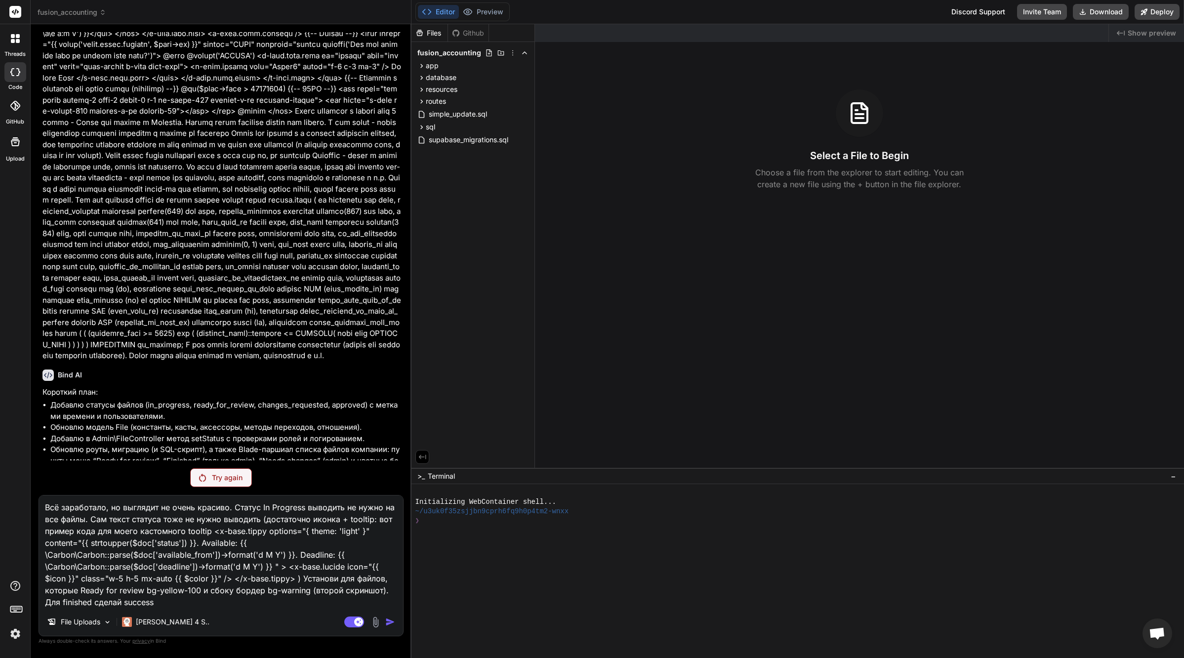
drag, startPoint x: 307, startPoint y: 588, endPoint x: 381, endPoint y: 588, distance: 73.6
click at [381, 588] on textarea "Всё заработало, но выглядит не очень красиво. Статус In Progress выводить не ну…" at bounding box center [221, 551] width 364 height 113
type textarea "Всё заработало, но выглядит не очень красиво. Статус In Progress выводить не ну…"
type textarea "x"
type textarea "Всё заработало, но выглядит не очень красиво. Статус In Progress выводить не ну…"
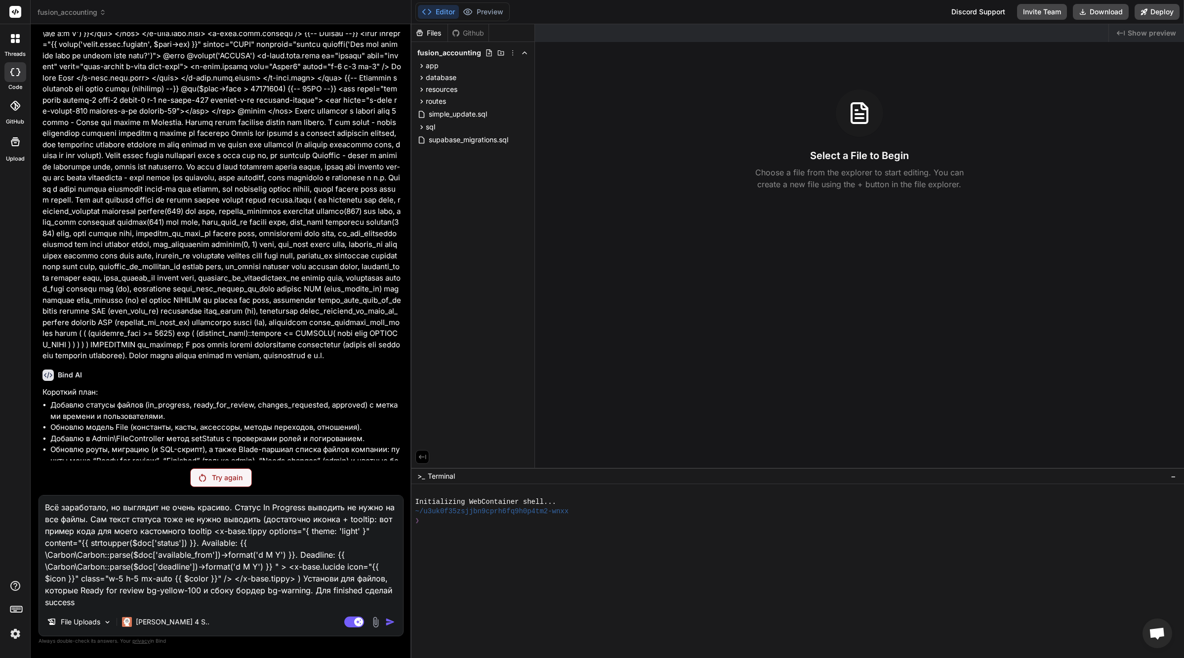
click at [215, 597] on textarea "Всё заработало, но выглядит не очень красиво. Статус In Progress выводить не ну…" at bounding box center [221, 551] width 364 height 113
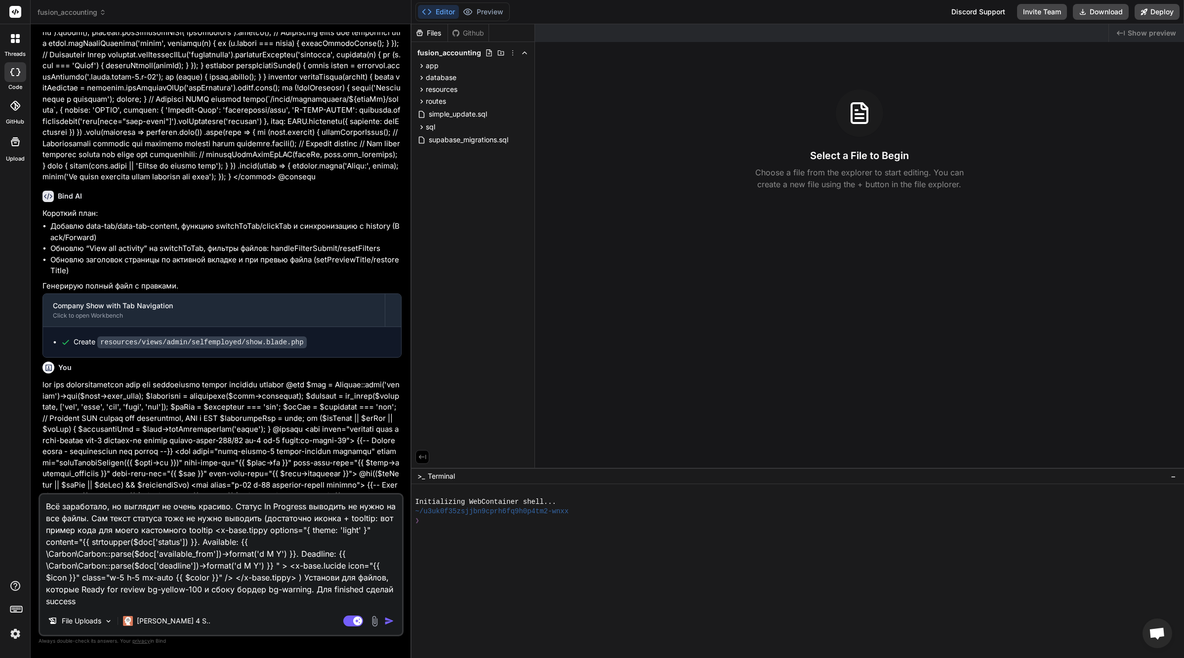
click at [388, 621] on img "button" at bounding box center [389, 621] width 10 height 10
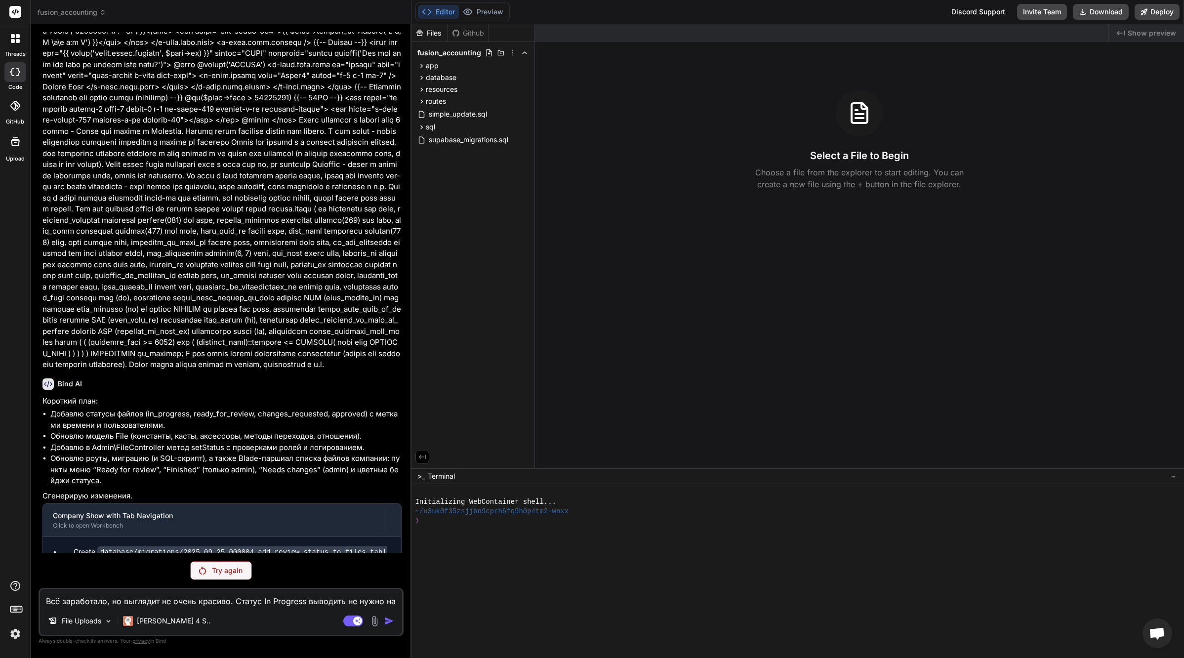
scroll to position [15932, 0]
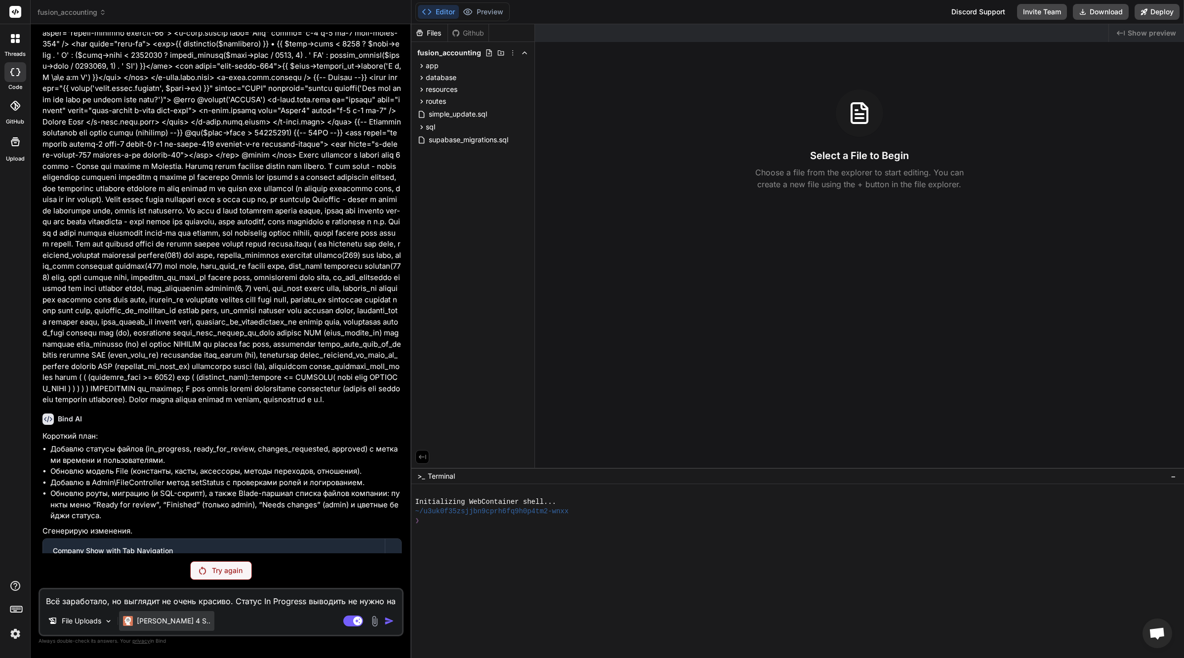
click at [140, 621] on p "[PERSON_NAME] 4 S.." at bounding box center [174, 621] width 74 height 10
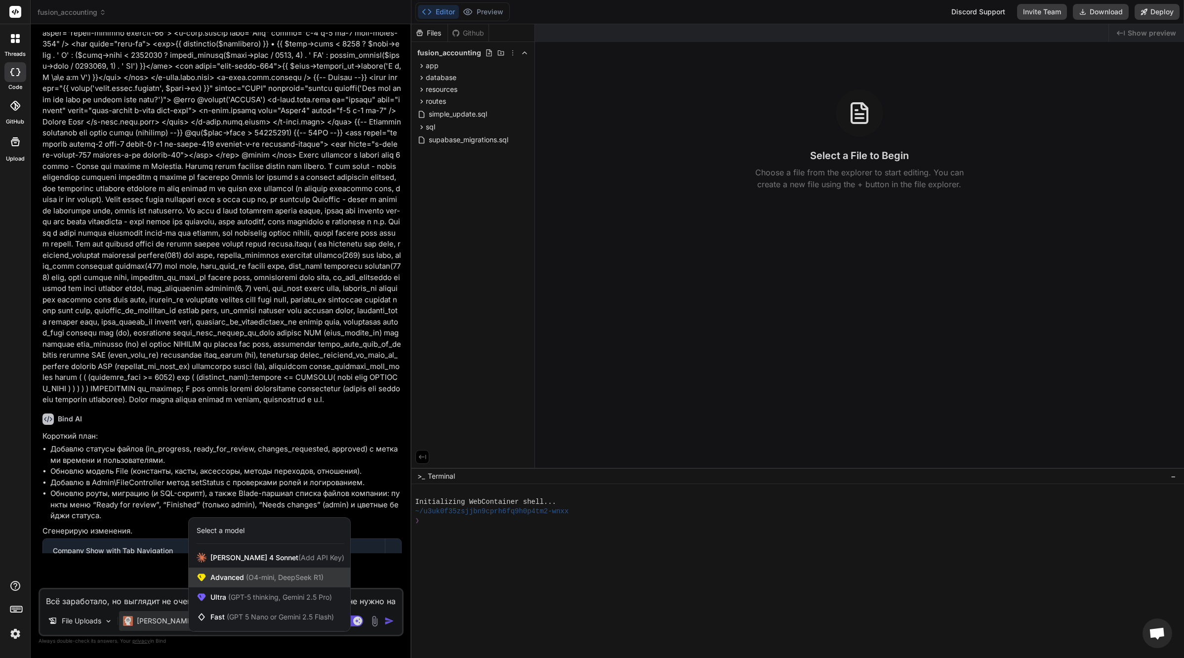
click at [259, 581] on span "(O4-mini, DeepSeek R1)" at bounding box center [284, 577] width 80 height 8
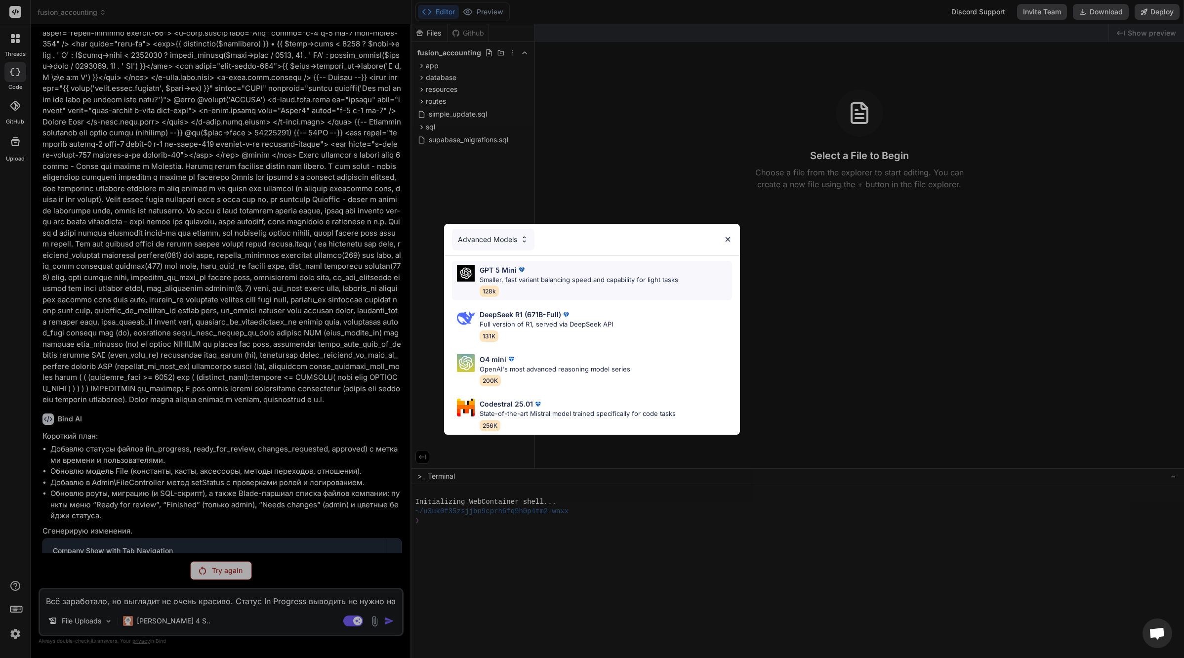
click at [549, 281] on div "GPT 5 Mini Smaller, fast variant balancing speed and capability for light tasks…" at bounding box center [579, 281] width 199 height 32
type textarea "x"
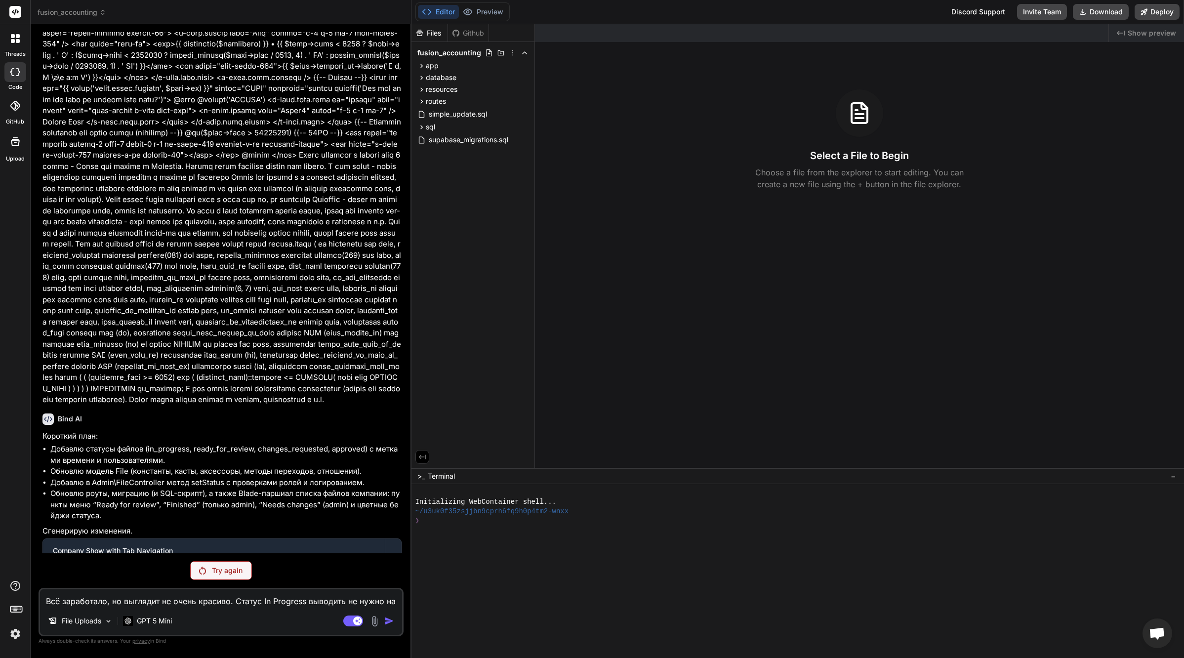
click at [246, 633] on div "File Uploads GPT 5 Mini" at bounding box center [221, 623] width 362 height 24
click at [203, 599] on textarea "Всё заработало, но выглядит не очень красиво. Статус In Progress выводить не ну…" at bounding box center [221, 598] width 362 height 18
paste textarea "Всё заработало, но выглядит не очень красиво. Статус In Progress выводить не ну…"
type textarea "x"
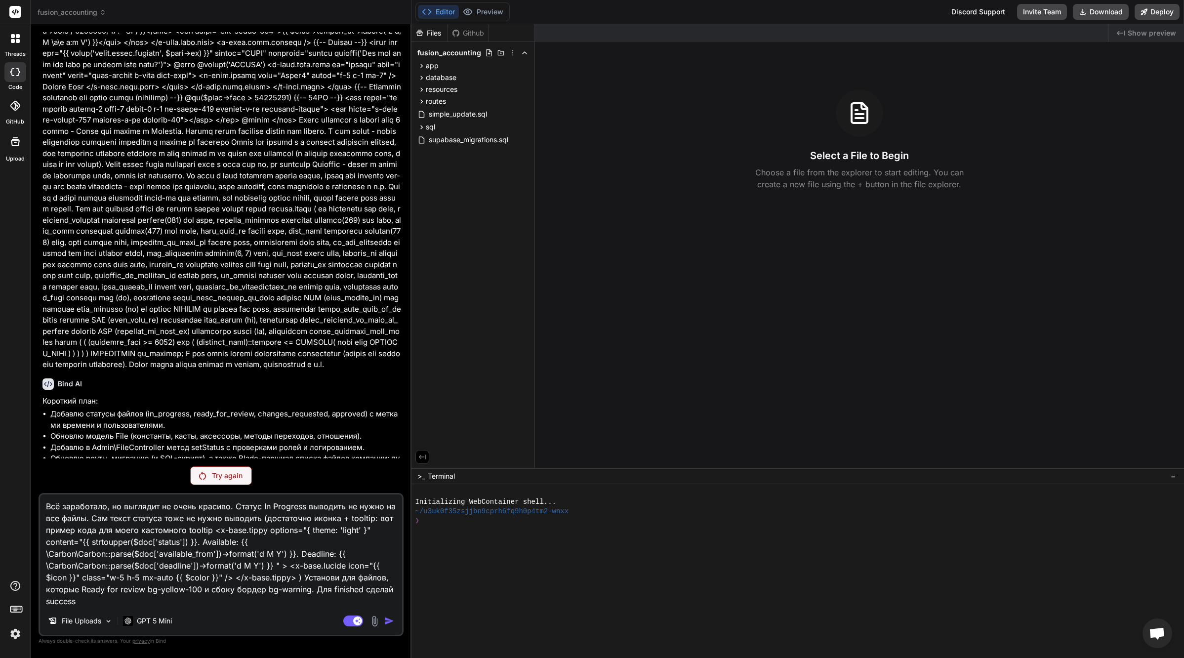
type textarea "Всё заработало, но выглядит не очень красиво. Статус In Progress выводить не ну…"
click at [382, 625] on div "Agent Mode. When this toggle is activated, AI automatically makes decisions, re…" at bounding box center [369, 621] width 57 height 12
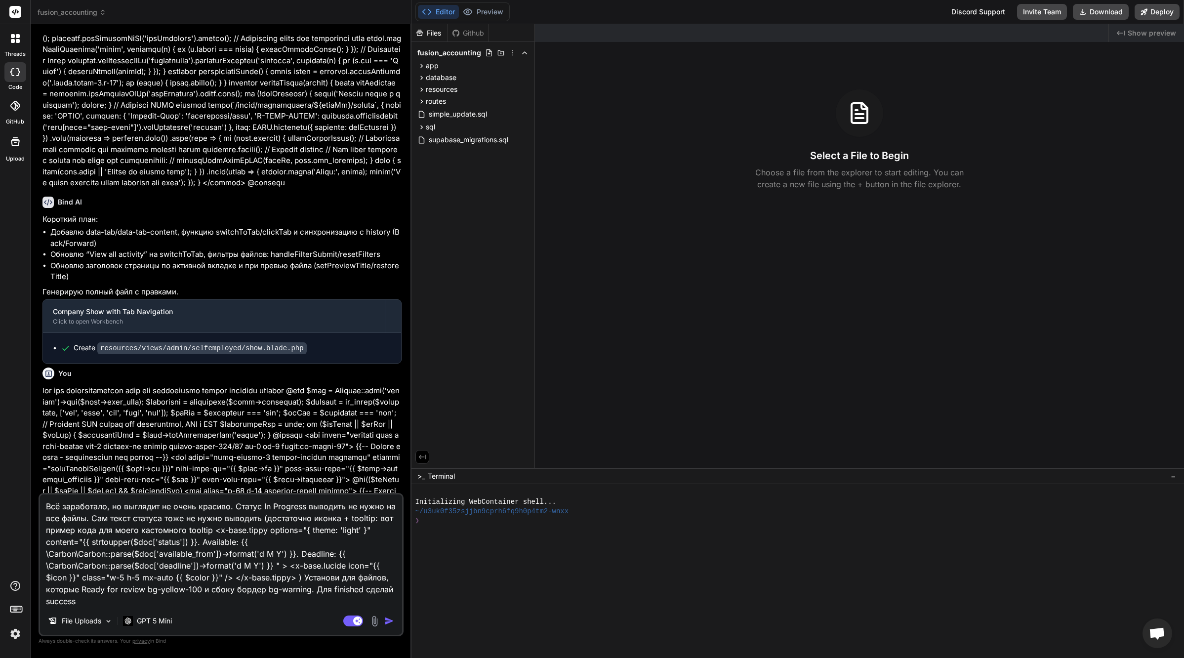
scroll to position [15080, 0]
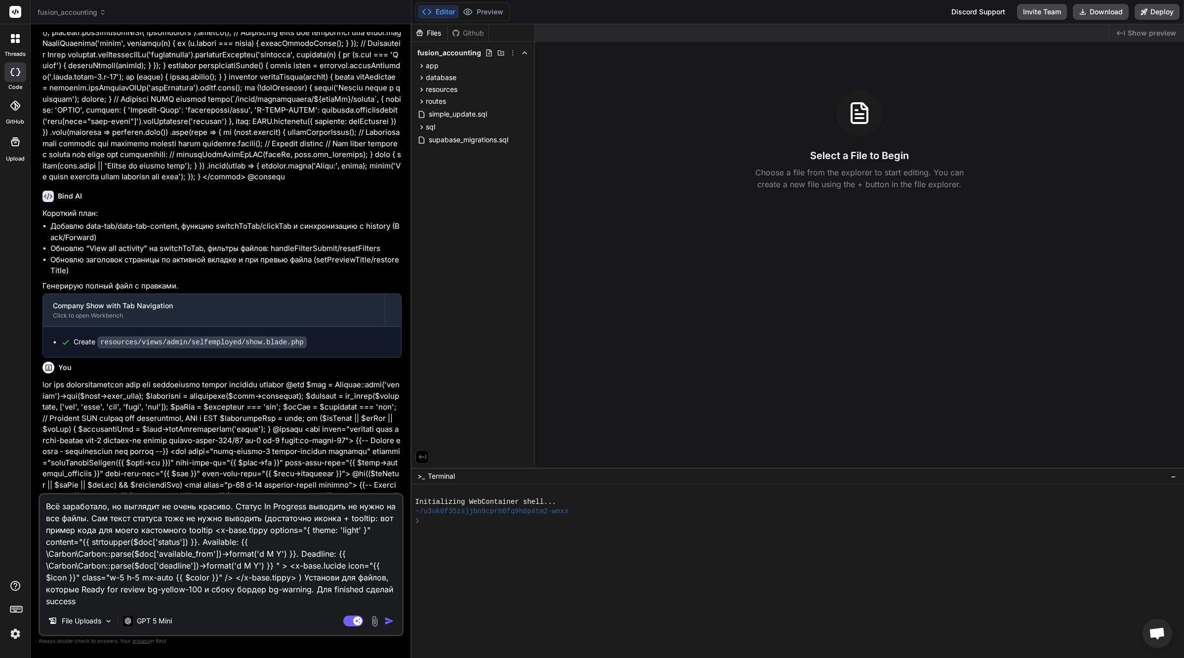
click at [385, 620] on img "button" at bounding box center [389, 621] width 10 height 10
type textarea "x"
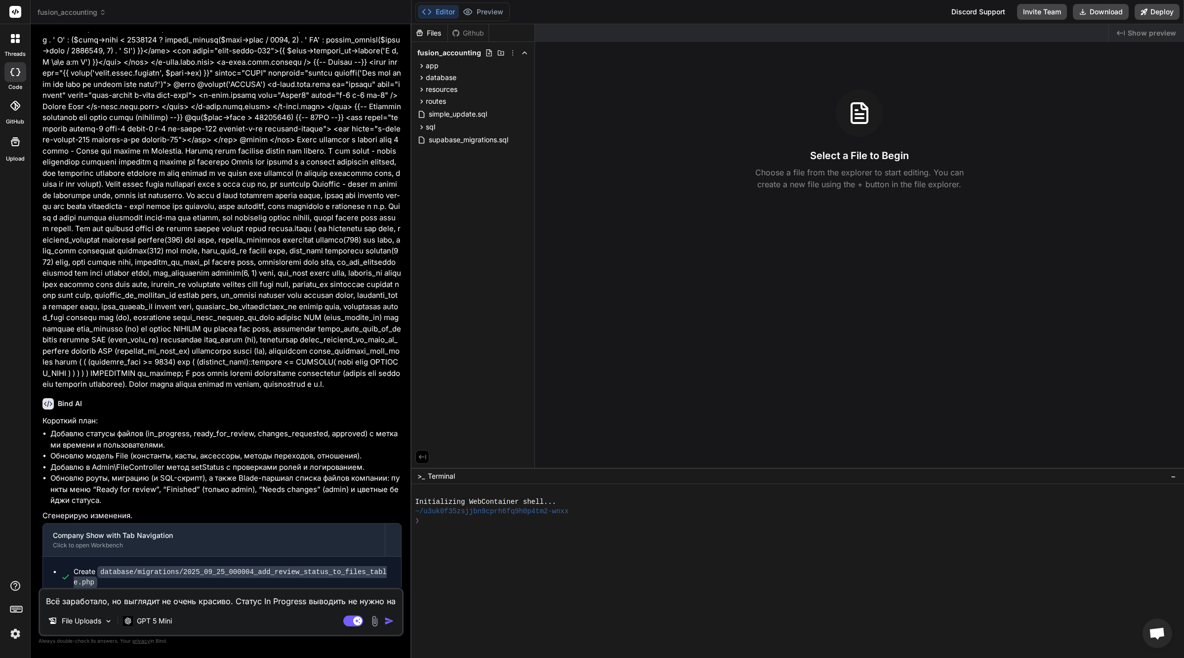
scroll to position [15967, 0]
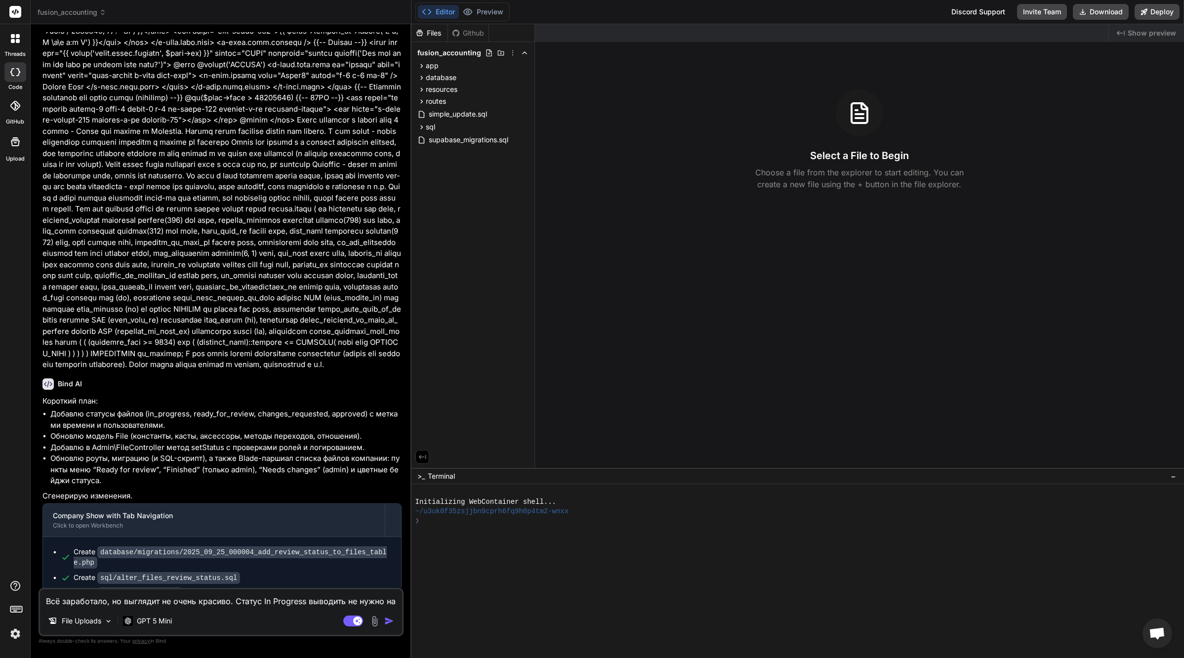
click at [384, 616] on button "button" at bounding box center [391, 621] width 14 height 10
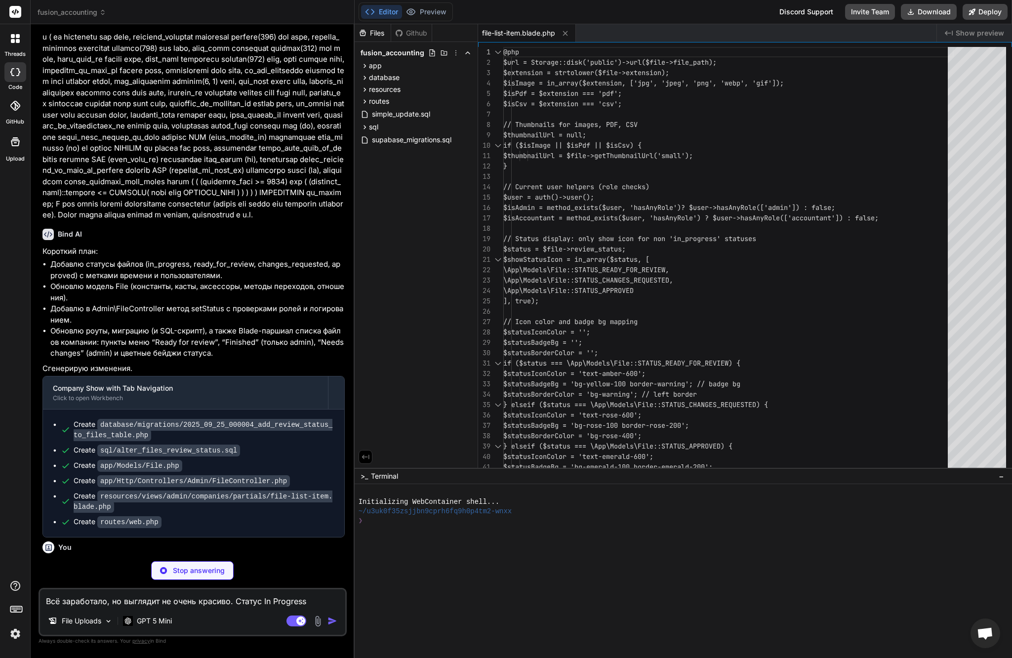
scroll to position [19136, 0]
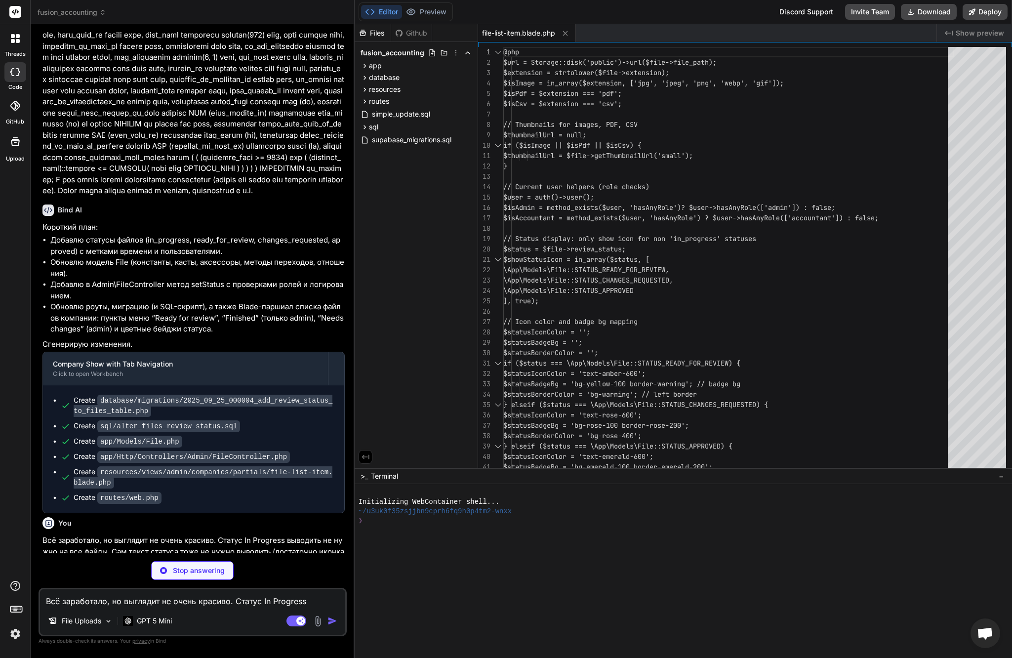
type textarea "x"
type textarea "@endif </div>"
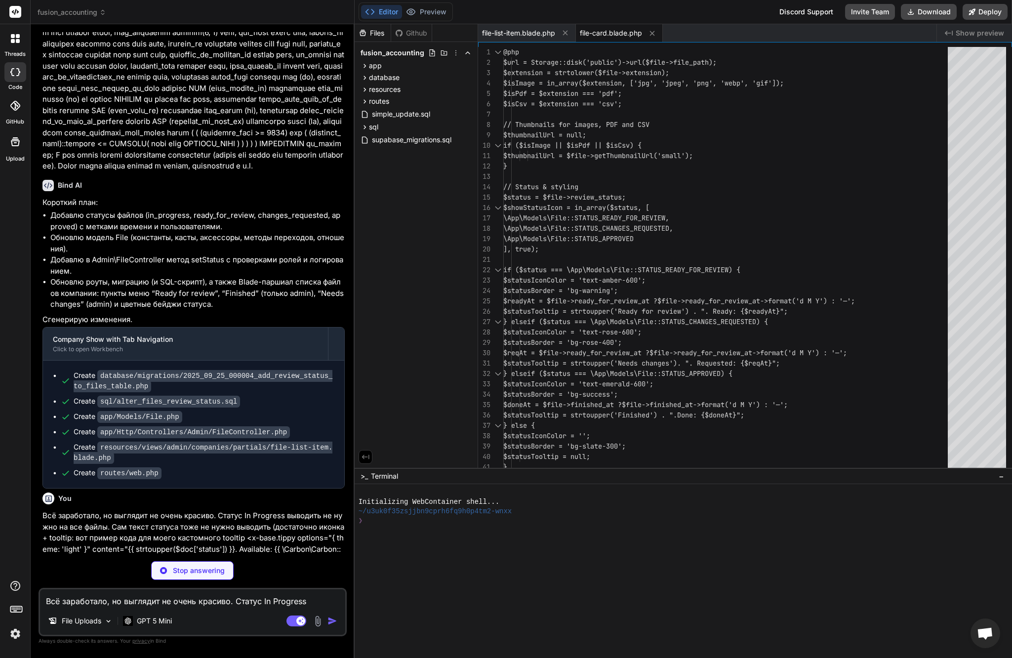
scroll to position [19161, 0]
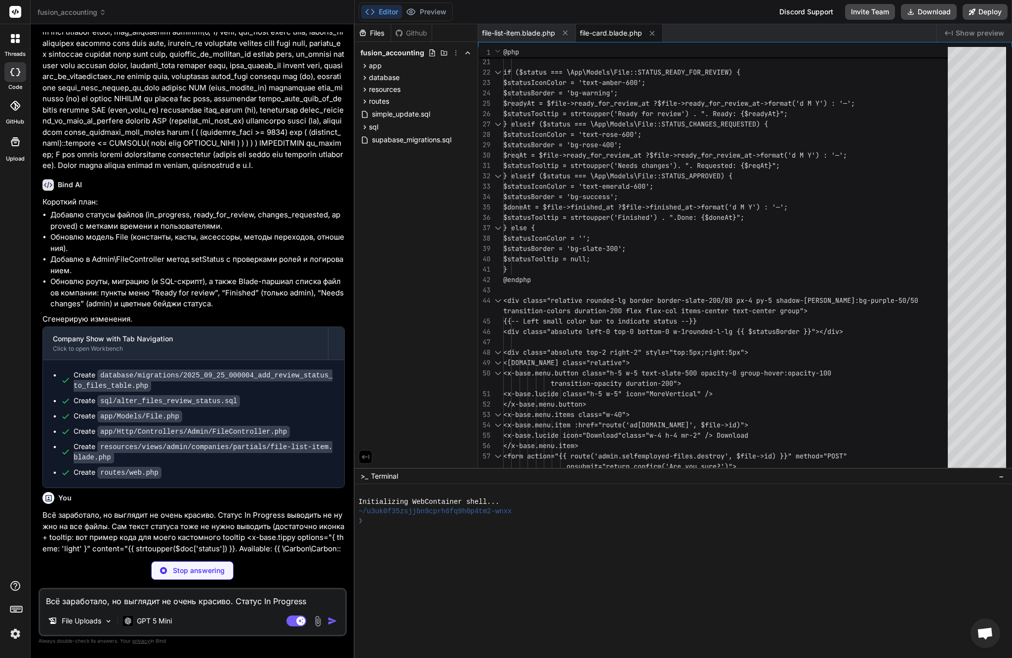
type textarea "x"
type textarea "</div> </div>"
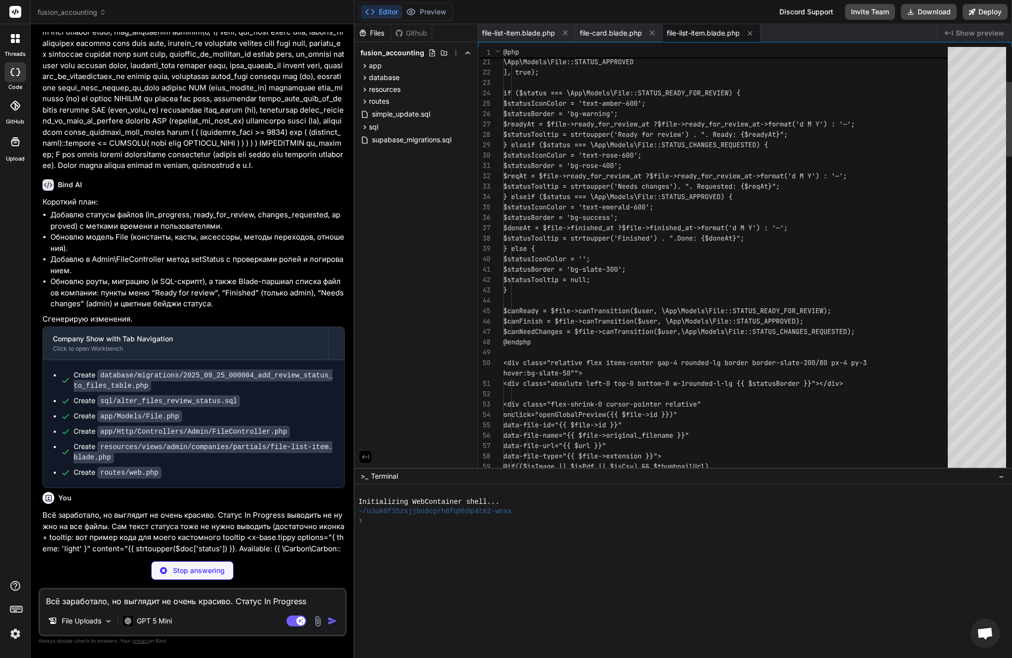
scroll to position [19126, 0]
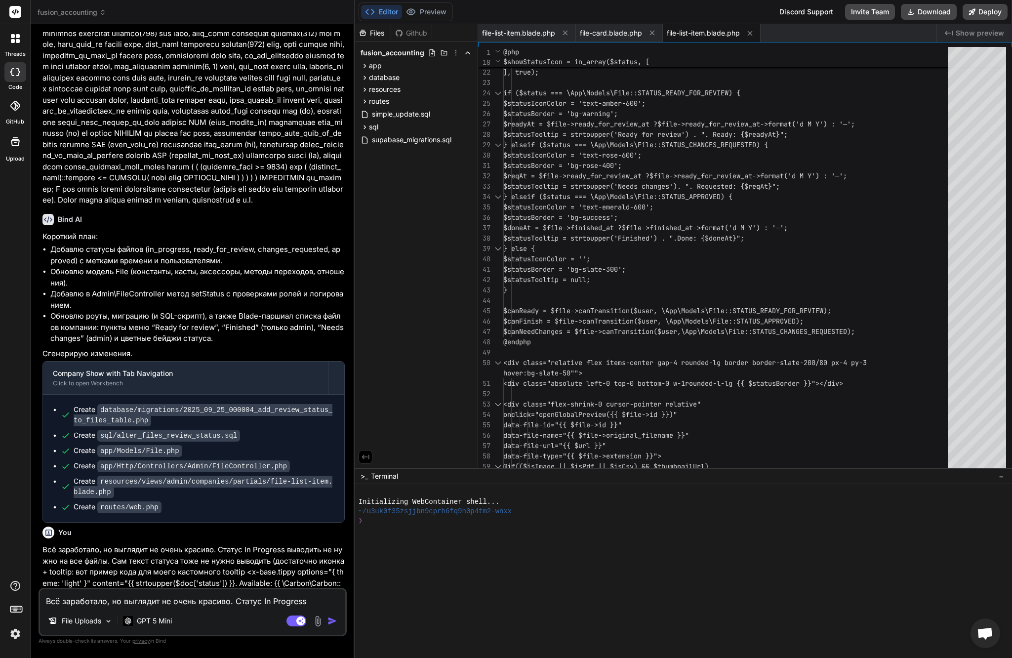
type textarea "x"
click at [693, 32] on span "file-list-item.blade.php" at bounding box center [703, 33] width 73 height 10
type textarea "@php $url = Storage::disk('public')->url($file->file_path); $extension = strtol…"
